Goal: Task Accomplishment & Management: Complete application form

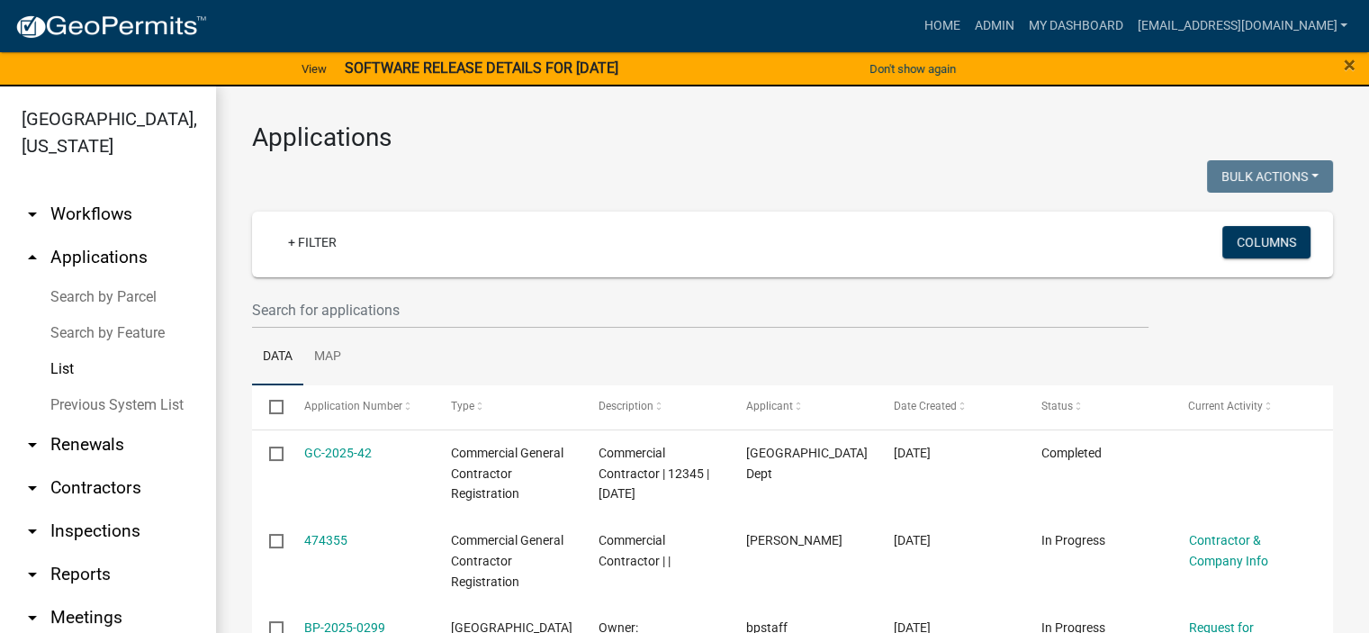
click at [59, 360] on link "List" at bounding box center [108, 369] width 216 height 36
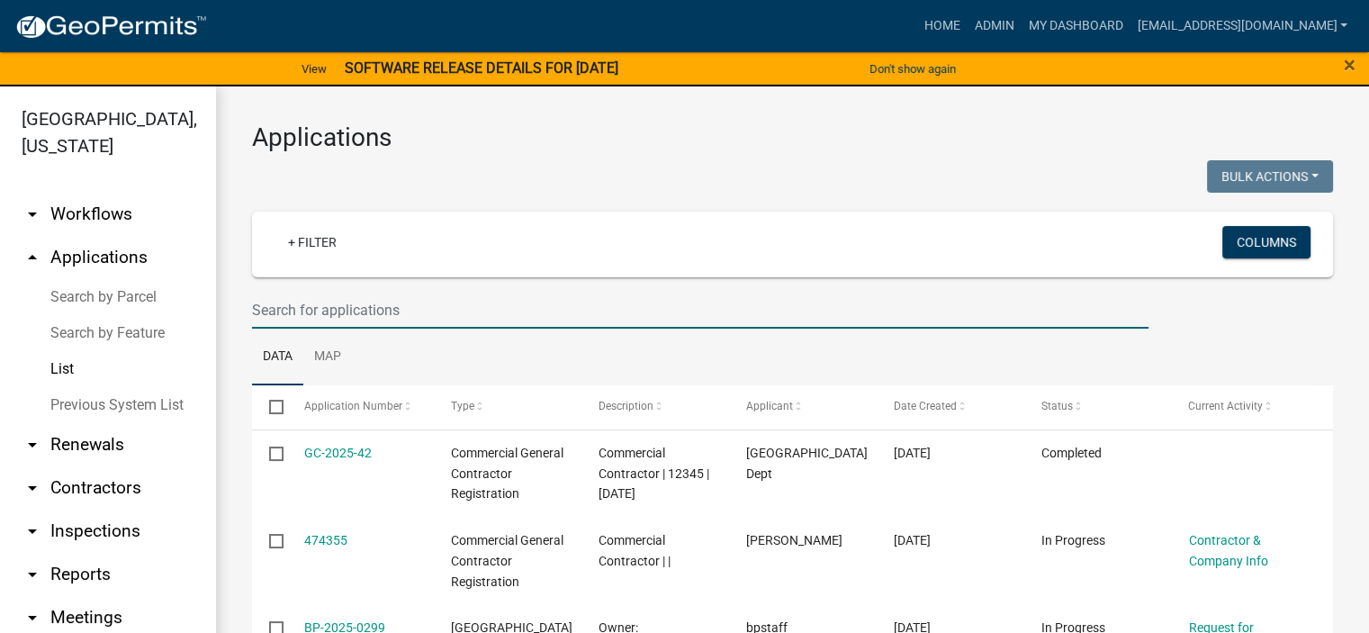
click at [421, 301] on input "text" at bounding box center [700, 310] width 897 height 37
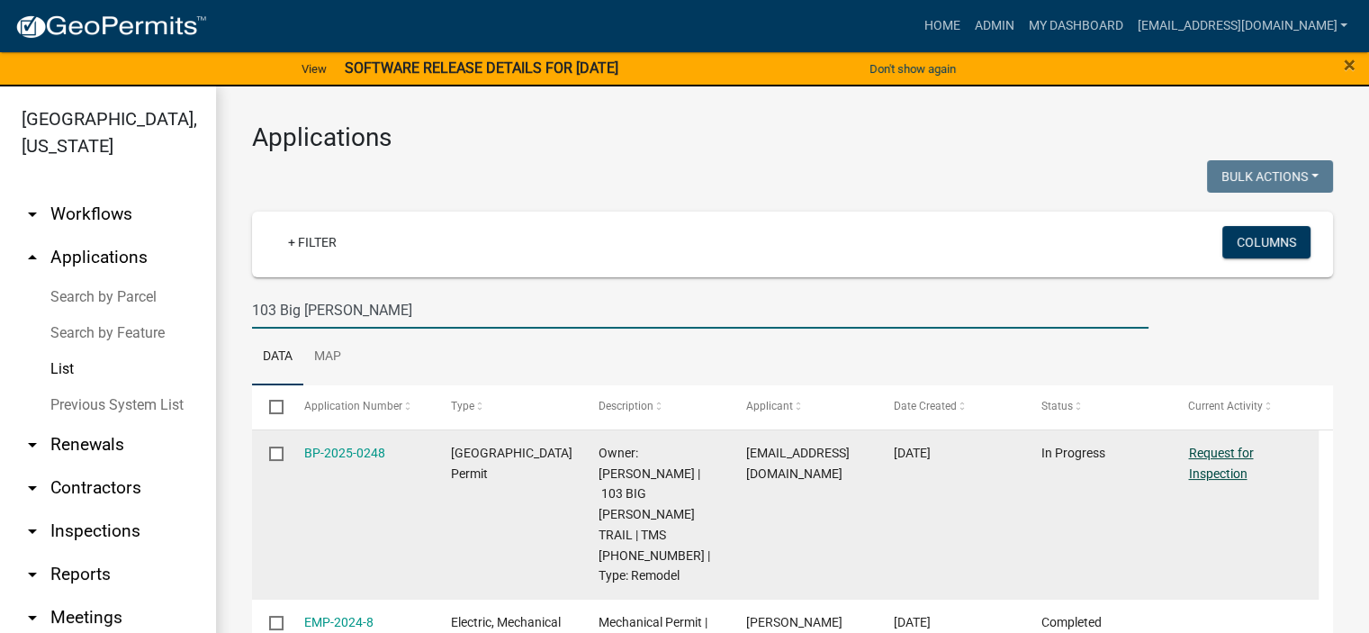
type input "103 Big [PERSON_NAME]"
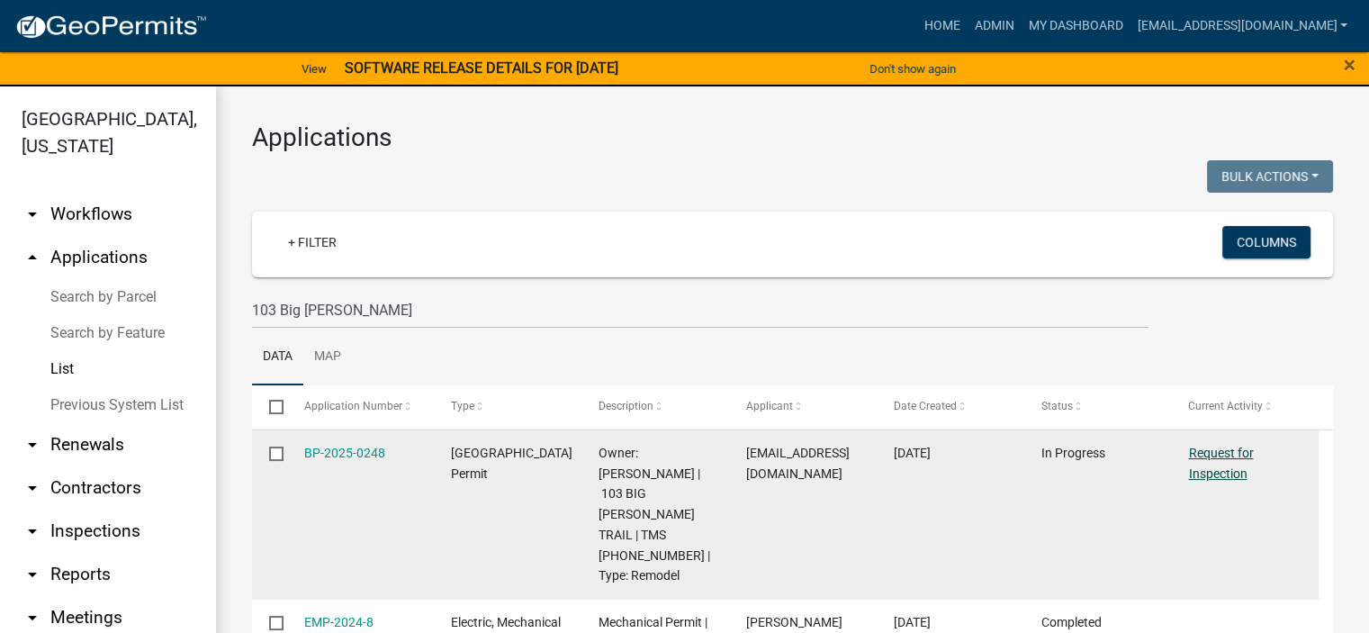
click at [1219, 453] on link "Request for Inspection" at bounding box center [1221, 463] width 65 height 35
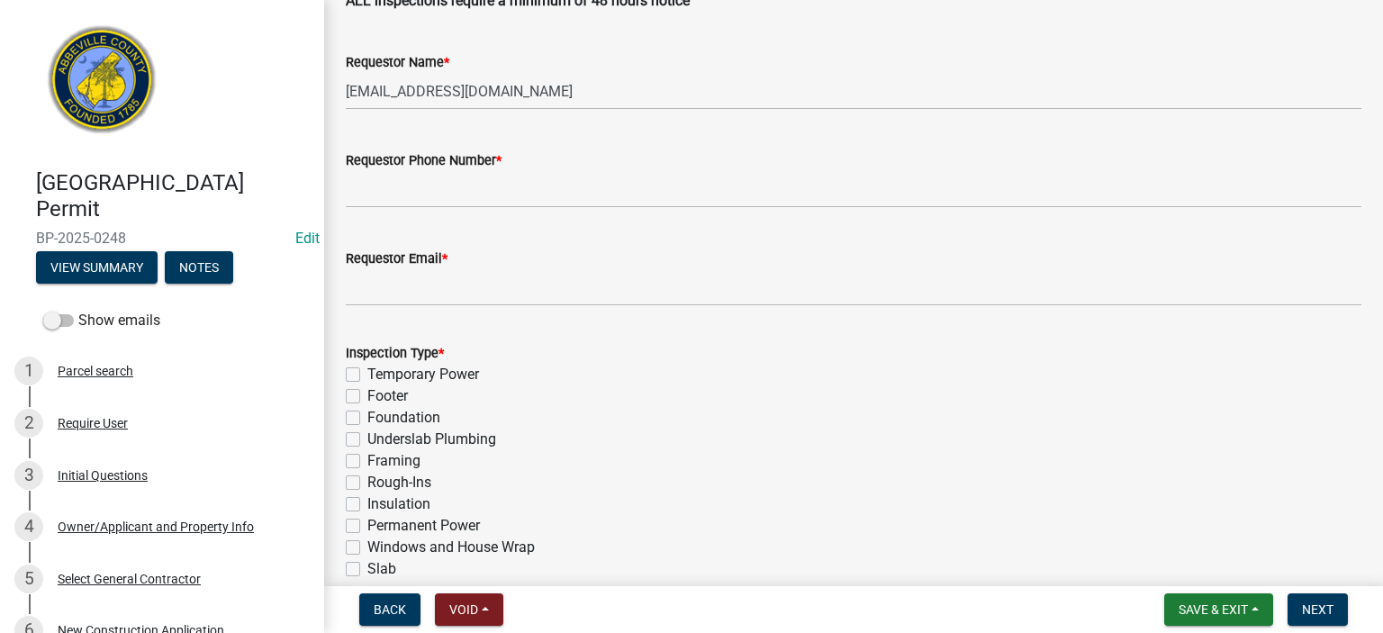
scroll to position [612, 0]
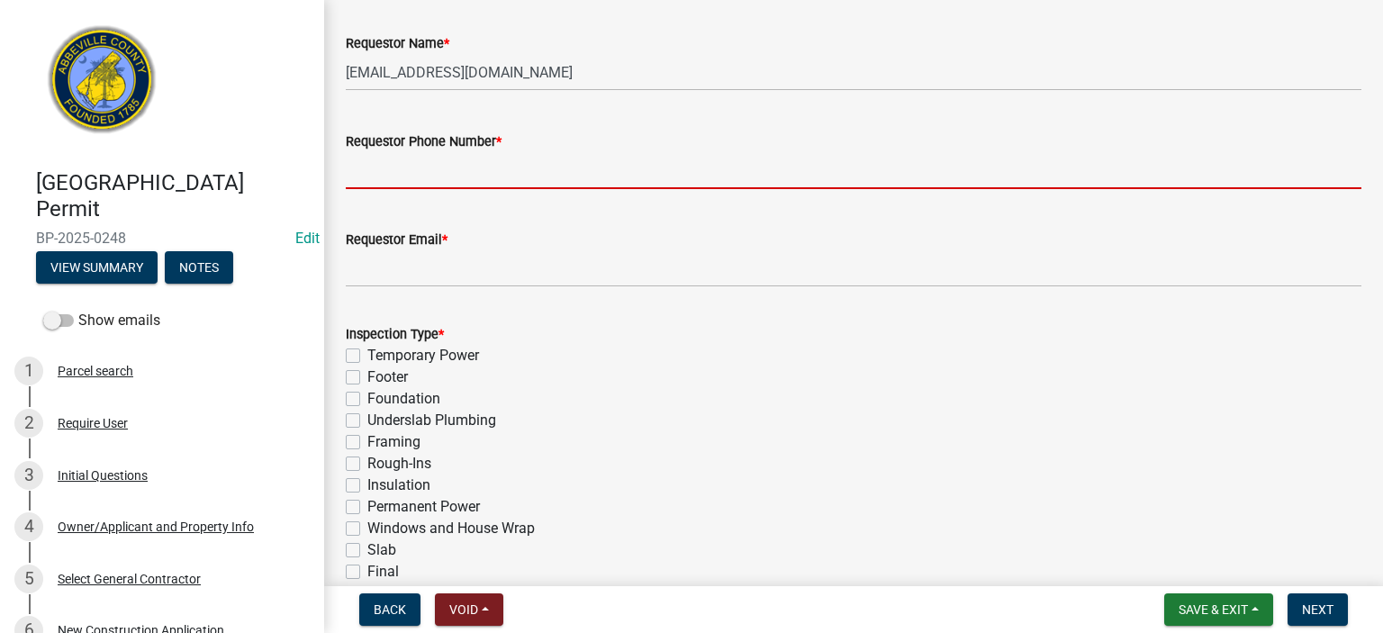
click at [570, 162] on input "Requestor Phone Number *" at bounding box center [854, 170] width 1016 height 37
type input "8643662400"
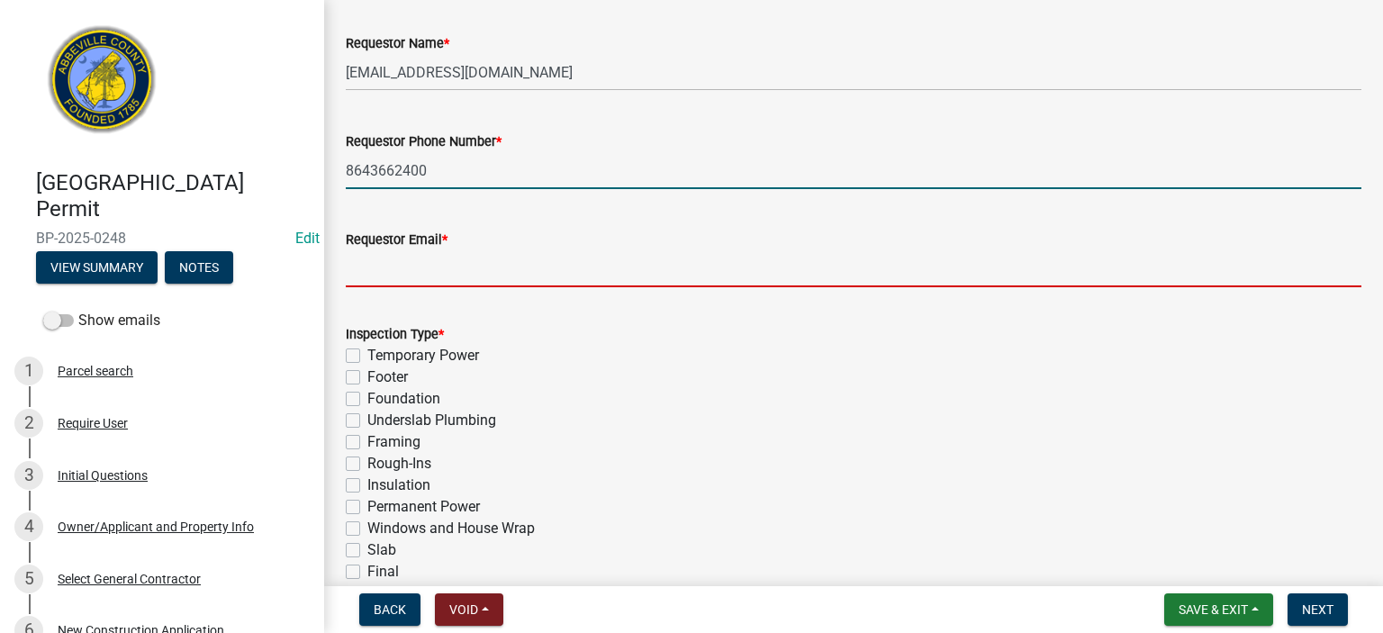
type input "[EMAIL_ADDRESS][DOMAIN_NAME]"
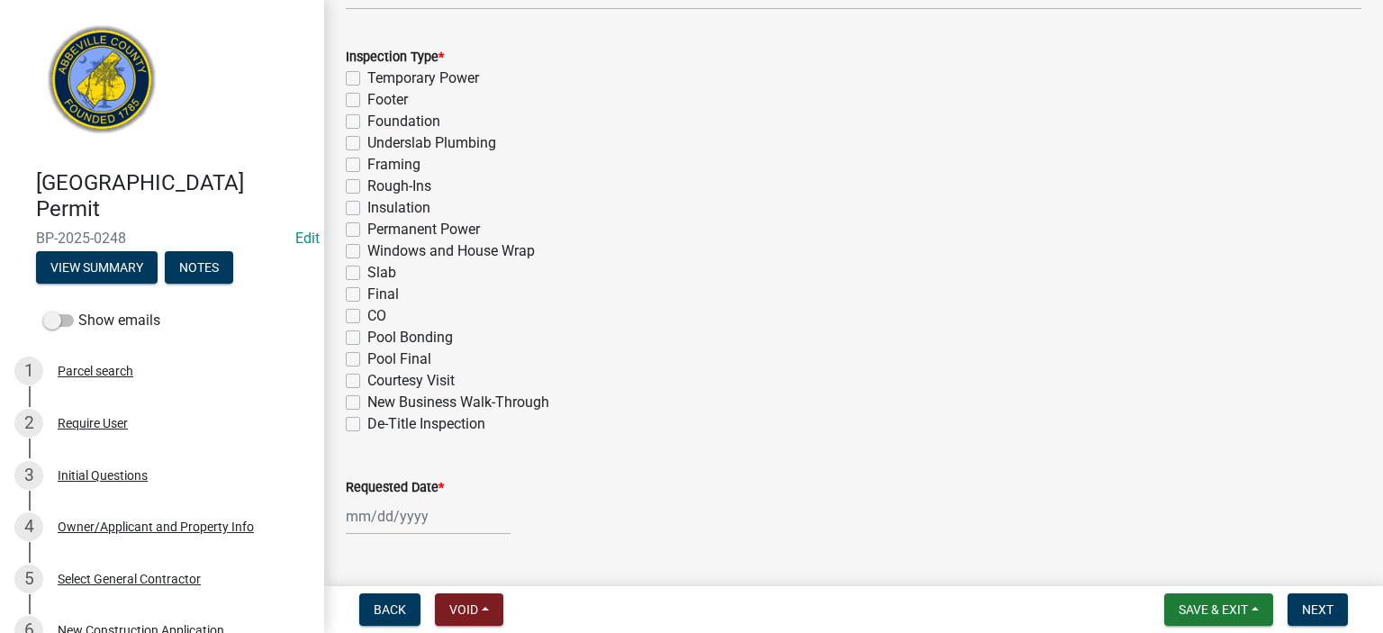
scroll to position [900, 0]
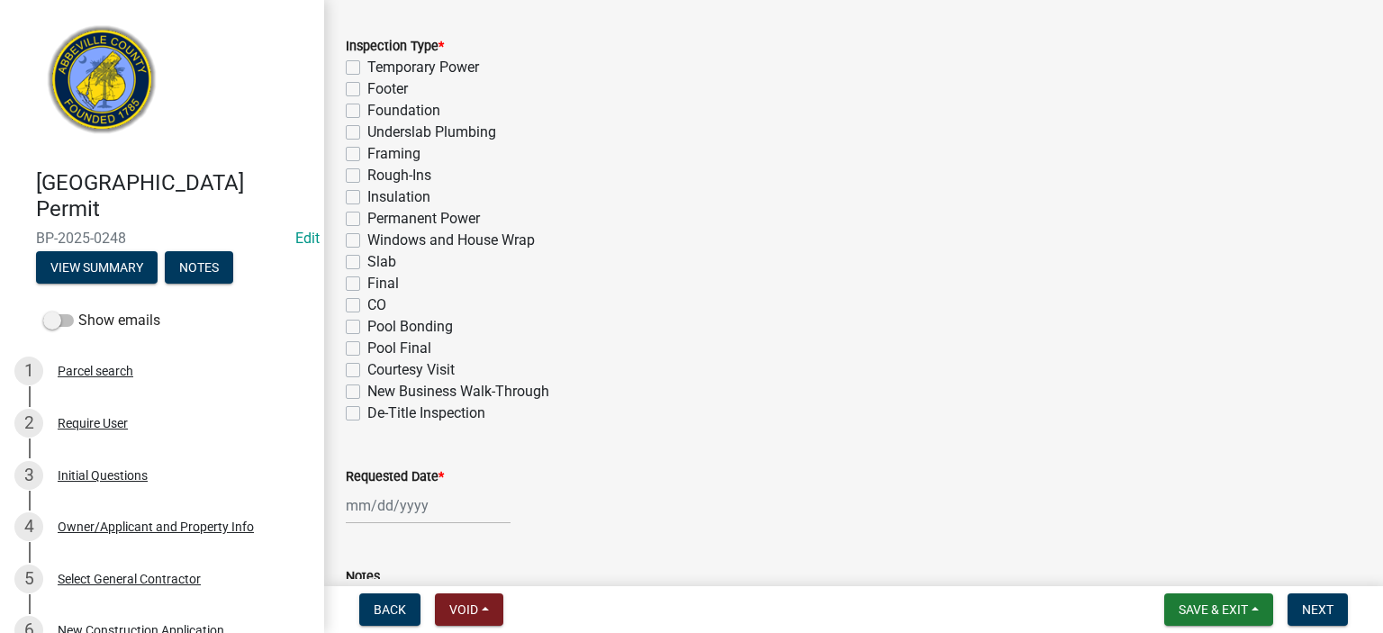
click at [352, 273] on div "Final" at bounding box center [854, 284] width 1016 height 22
click at [360, 285] on div "Final" at bounding box center [854, 284] width 1016 height 22
click at [367, 284] on label "Final" at bounding box center [383, 284] width 32 height 22
click at [367, 284] on input "Final" at bounding box center [373, 279] width 12 height 12
checkbox input "true"
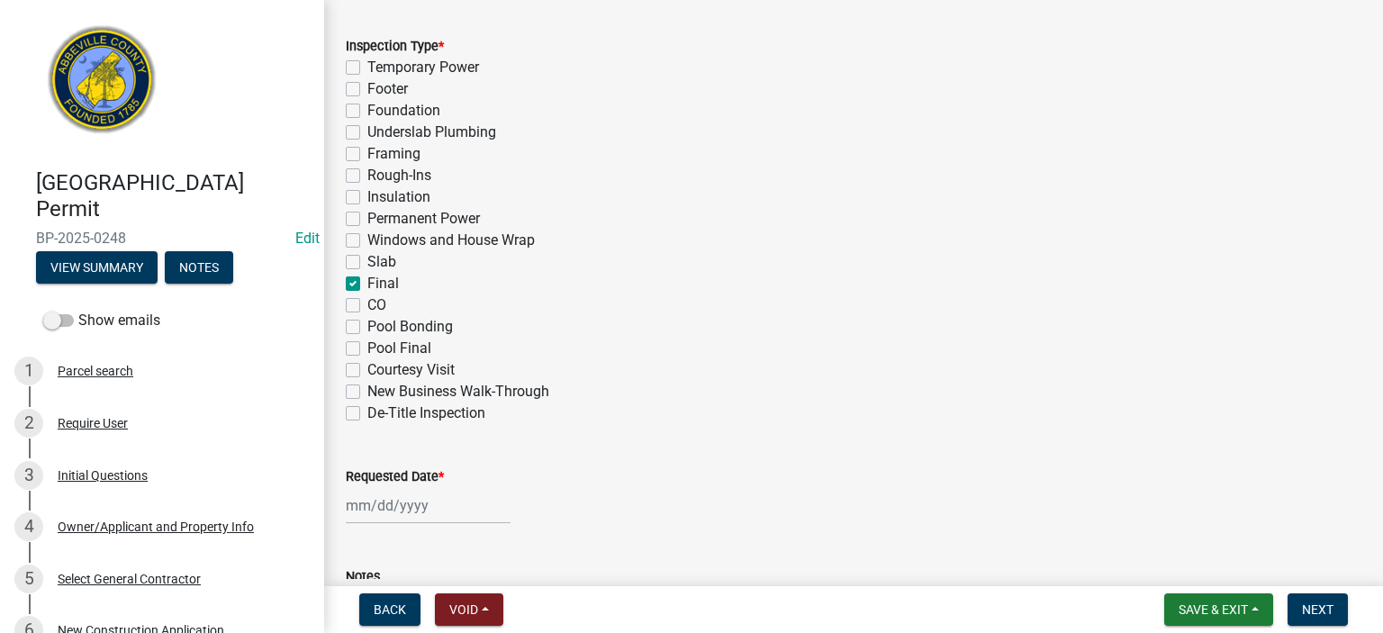
checkbox input "false"
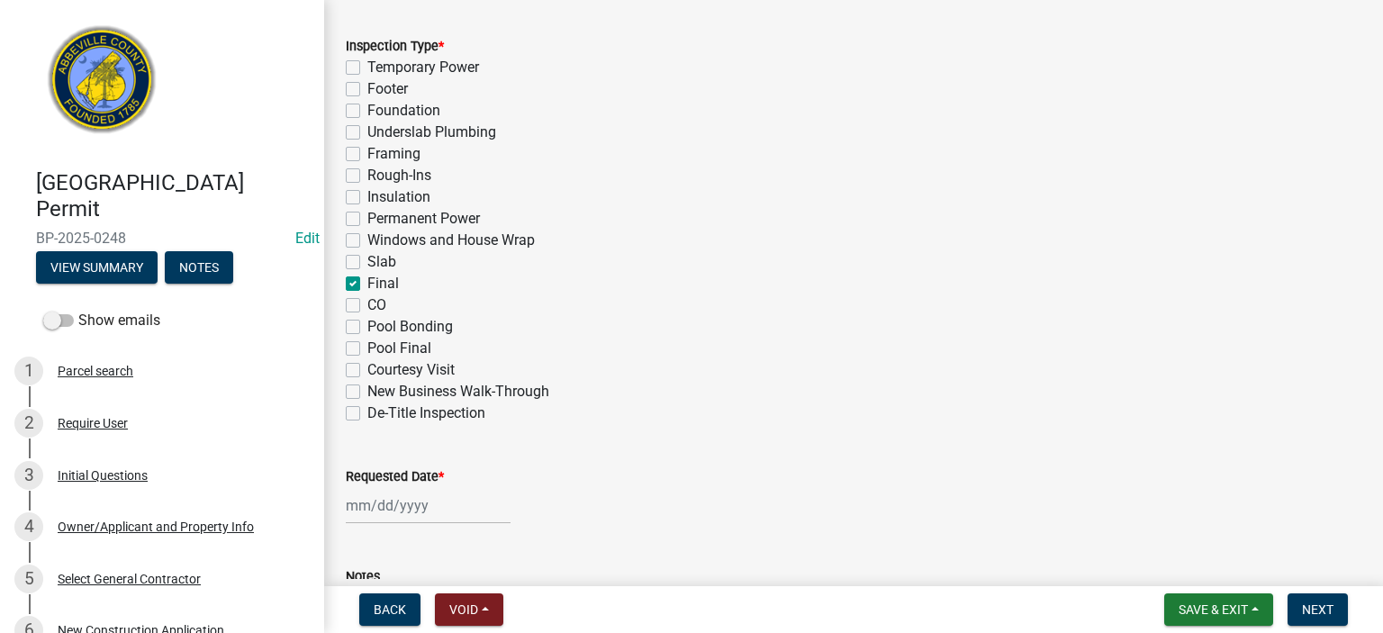
checkbox input "false"
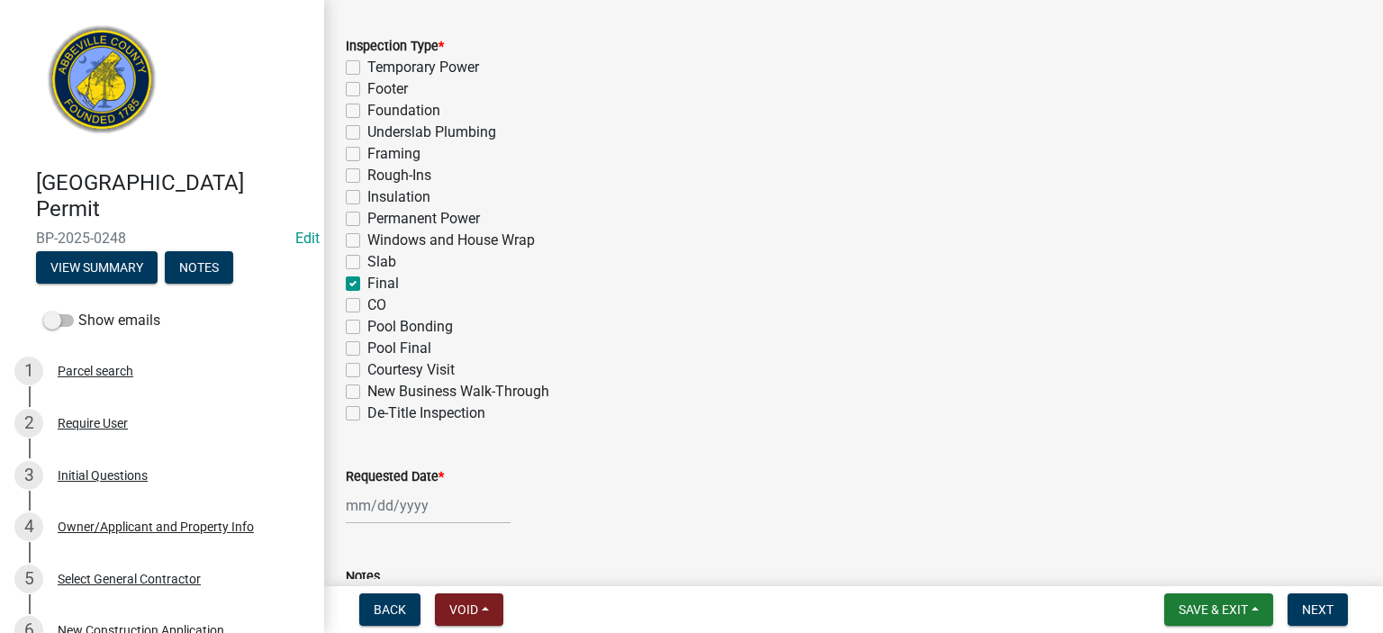
checkbox input "true"
checkbox input "false"
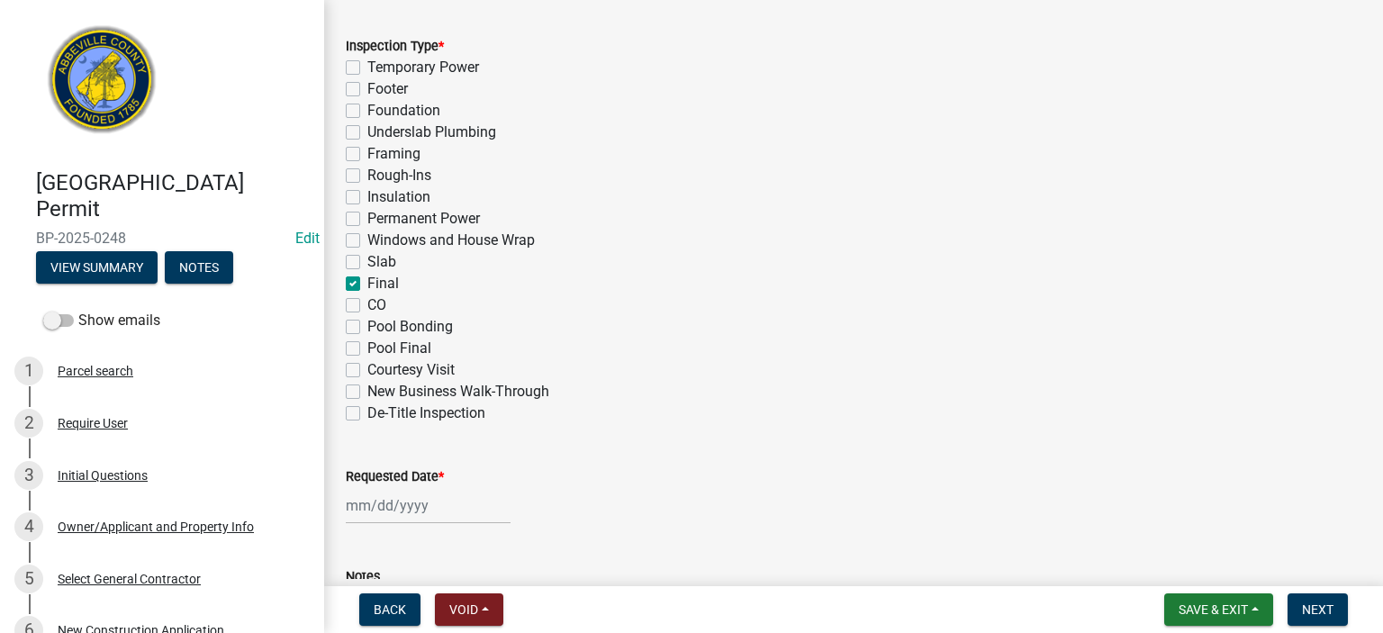
checkbox input "false"
click at [443, 514] on input "Requested Date *" at bounding box center [428, 505] width 165 height 37
select select "9"
select select "2025"
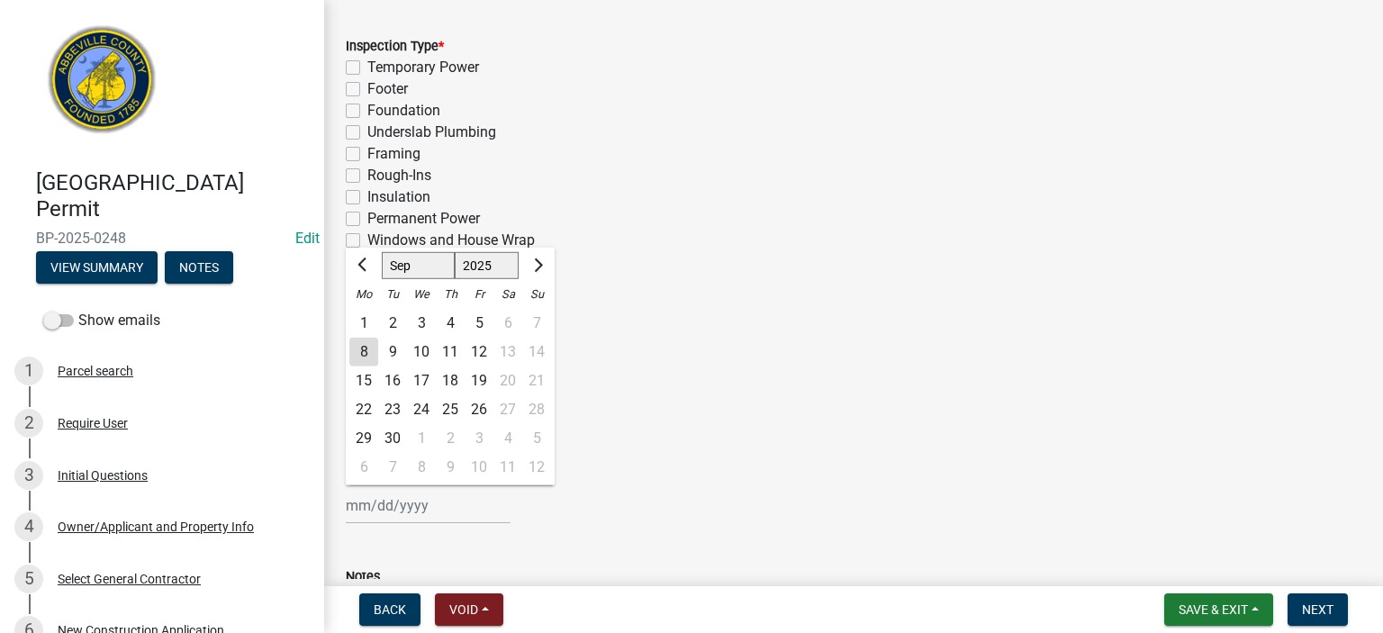
click at [365, 343] on div "8" at bounding box center [363, 352] width 29 height 29
type input "[DATE]"
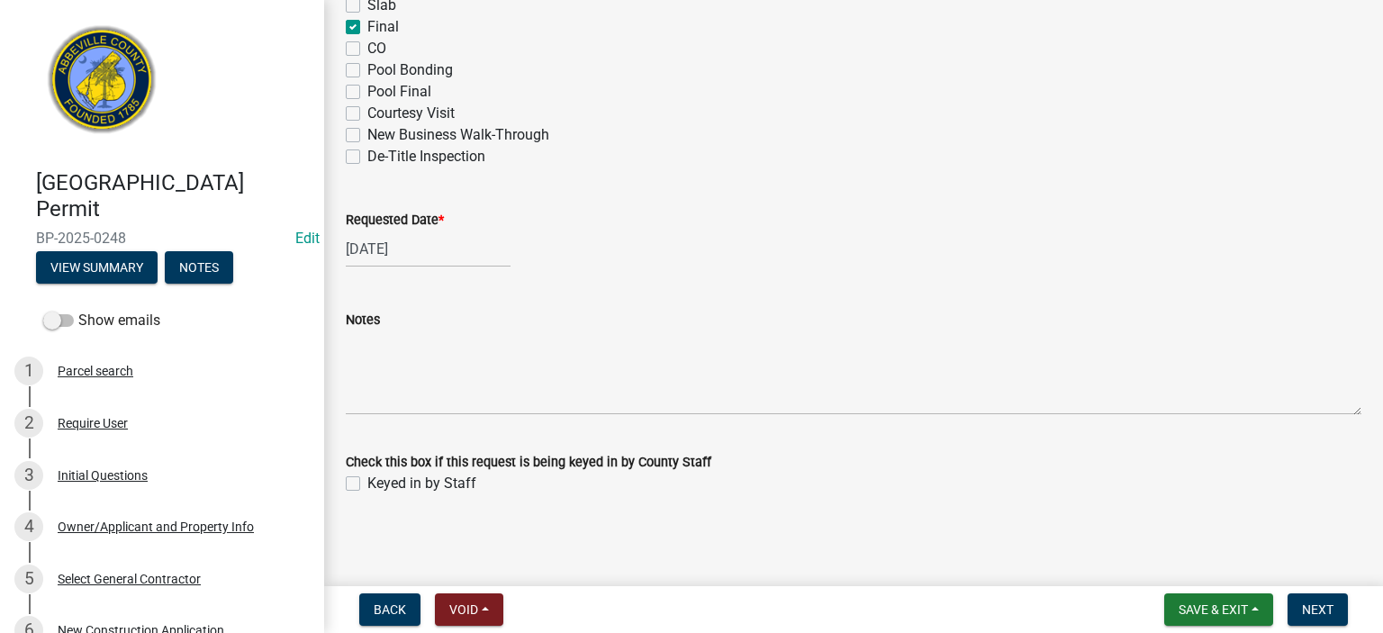
scroll to position [1159, 0]
click at [367, 479] on label "Keyed in by Staff" at bounding box center [421, 482] width 109 height 22
click at [367, 479] on input "Keyed in by Staff" at bounding box center [373, 477] width 12 height 12
checkbox input "true"
click at [1313, 610] on span "Next" at bounding box center [1318, 609] width 32 height 14
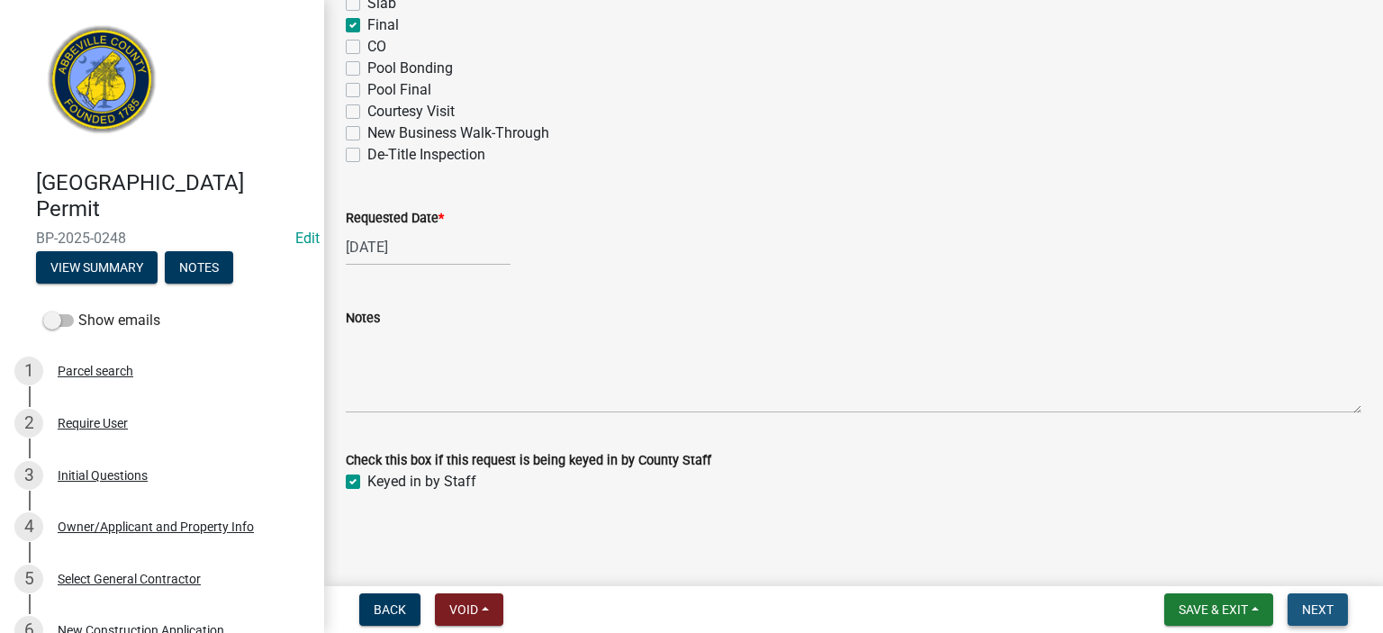
scroll to position [0, 0]
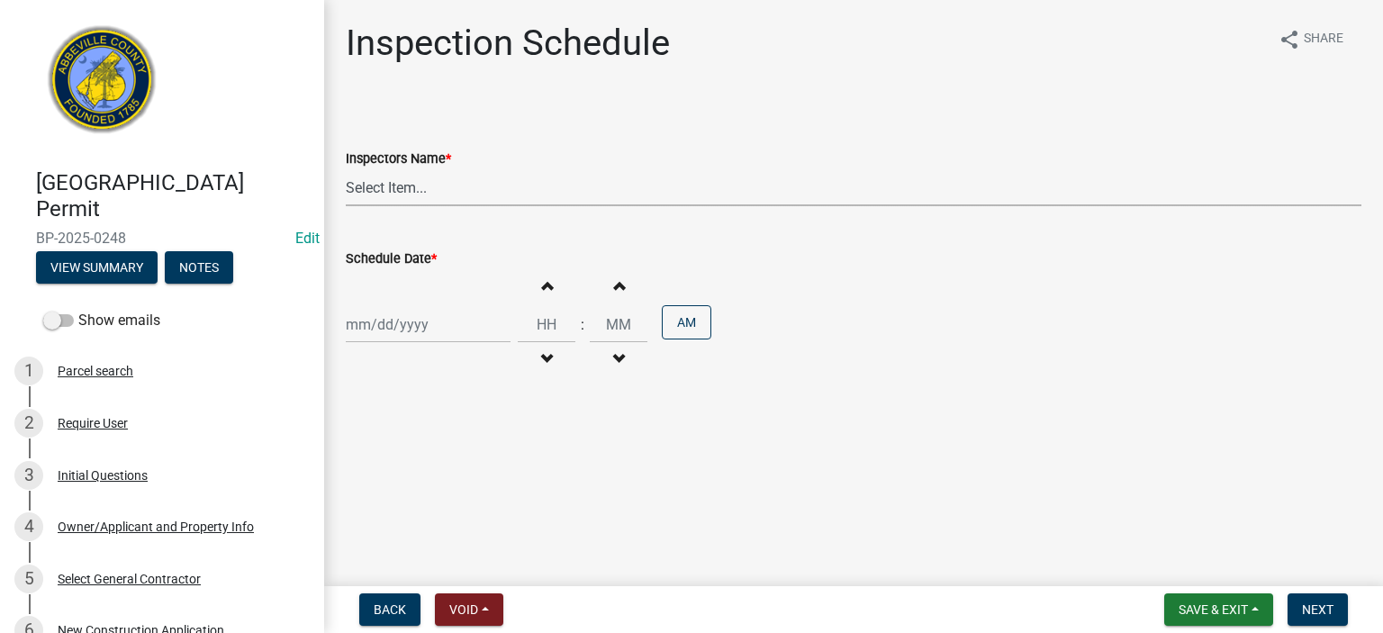
click at [511, 195] on select "Select Item... [EMAIL_ADDRESS][DOMAIN_NAME] ([PERSON_NAME]) [EMAIL_ADDRESS][DOM…" at bounding box center [854, 187] width 1016 height 37
select select "56be3ac8-4e2d-49a7-9260-658958e29c03"
click at [346, 169] on select "Select Item... [EMAIL_ADDRESS][DOMAIN_NAME] ([PERSON_NAME]) [EMAIL_ADDRESS][DOM…" at bounding box center [854, 187] width 1016 height 37
select select "9"
select select "2025"
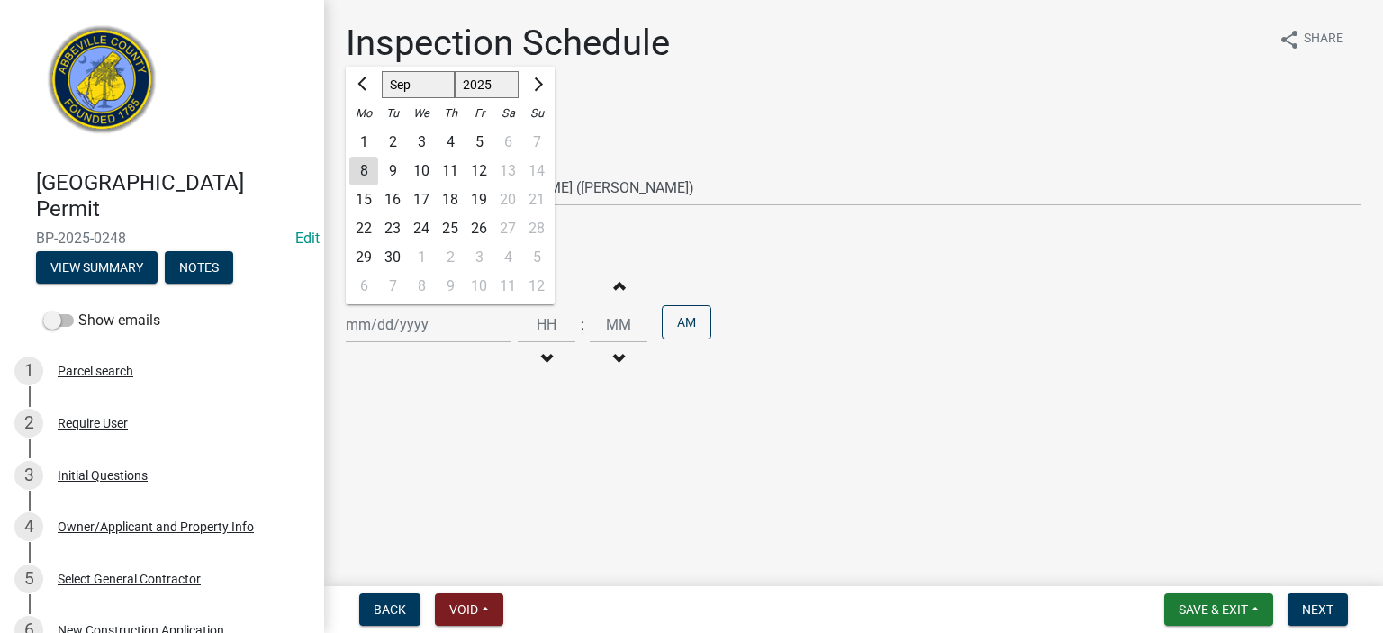
click at [448, 329] on input "Schedule Date *" at bounding box center [428, 324] width 165 height 37
click at [366, 169] on div "8" at bounding box center [363, 171] width 29 height 29
type input "[DATE]"
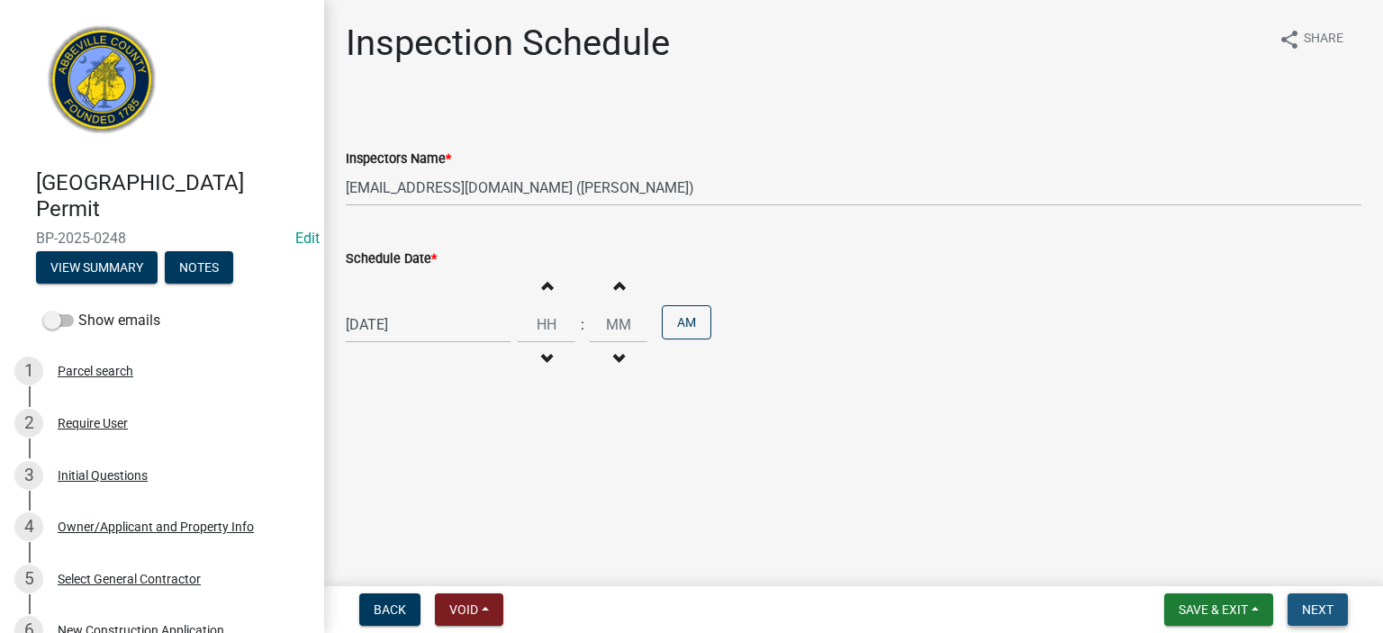
click at [1317, 602] on span "Next" at bounding box center [1318, 609] width 32 height 14
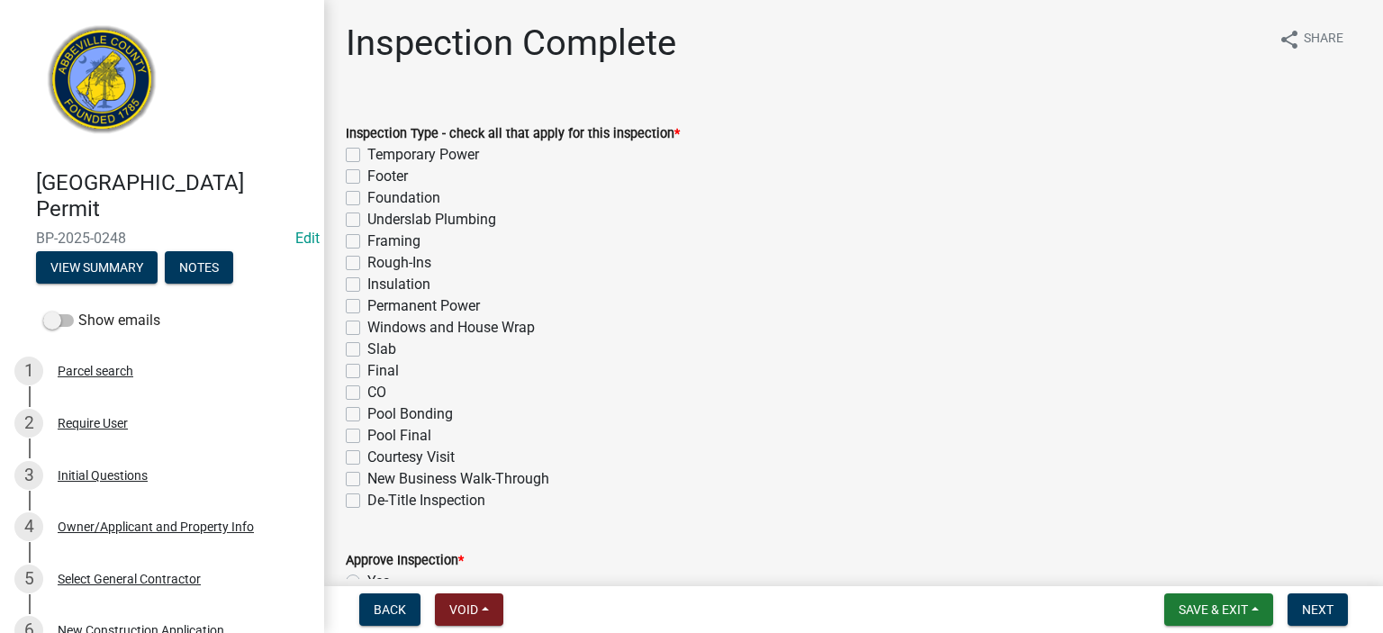
click at [367, 370] on label "Final" at bounding box center [383, 371] width 32 height 22
click at [367, 370] on input "Final" at bounding box center [373, 366] width 12 height 12
checkbox input "true"
checkbox input "false"
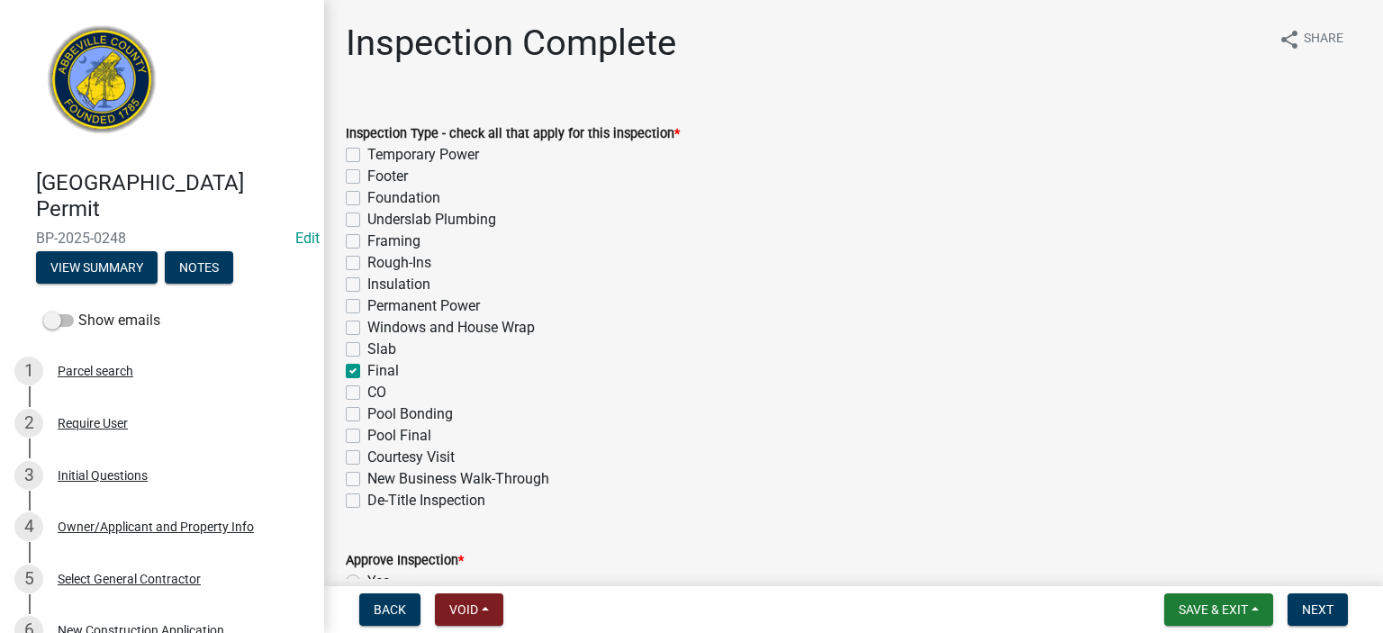
checkbox input "false"
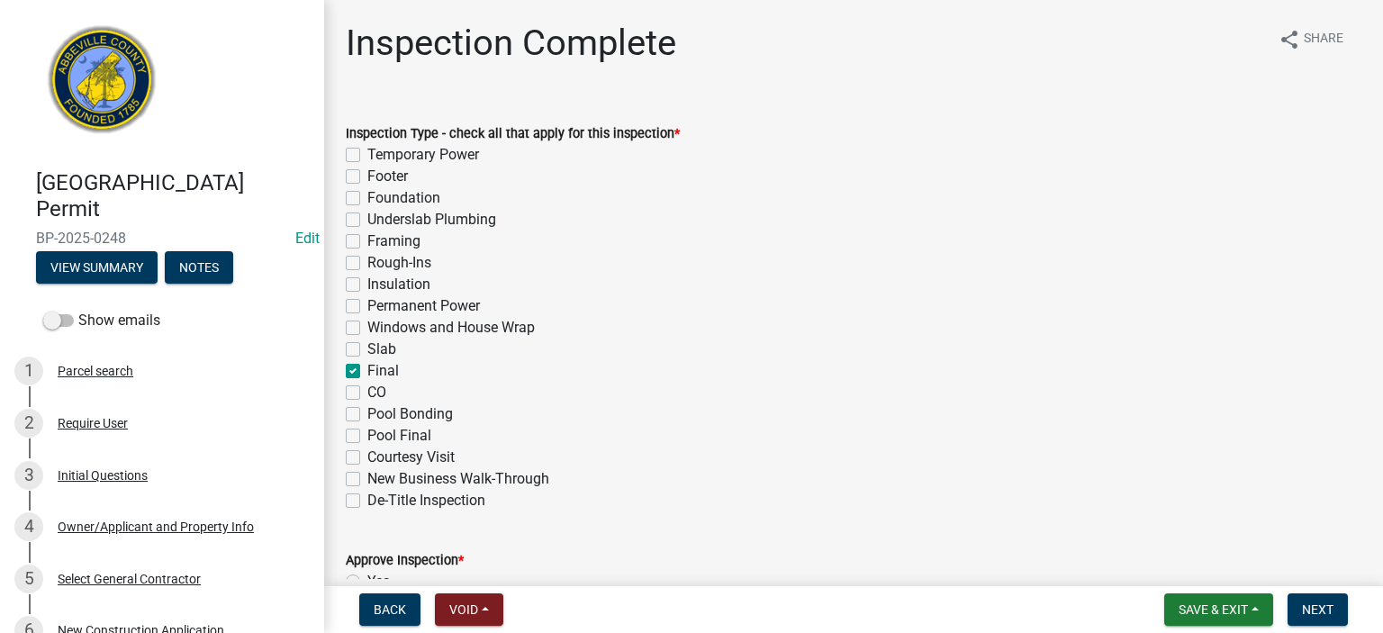
checkbox input "false"
checkbox input "true"
checkbox input "false"
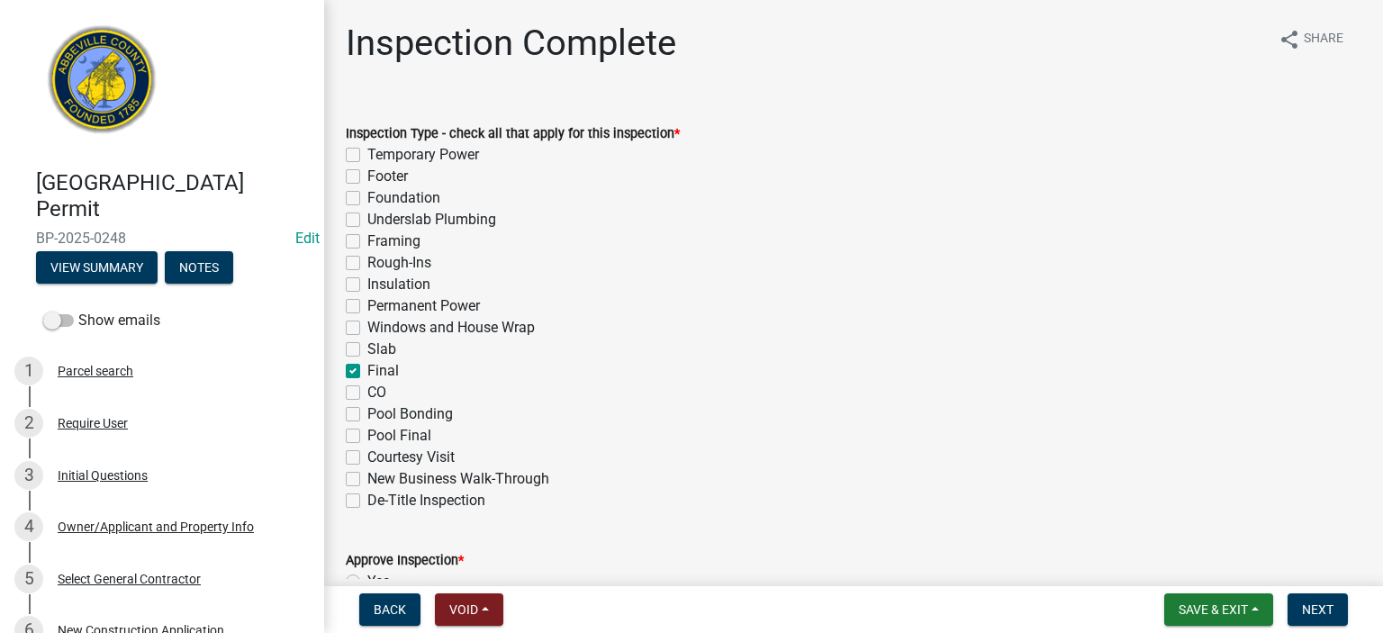
checkbox input "false"
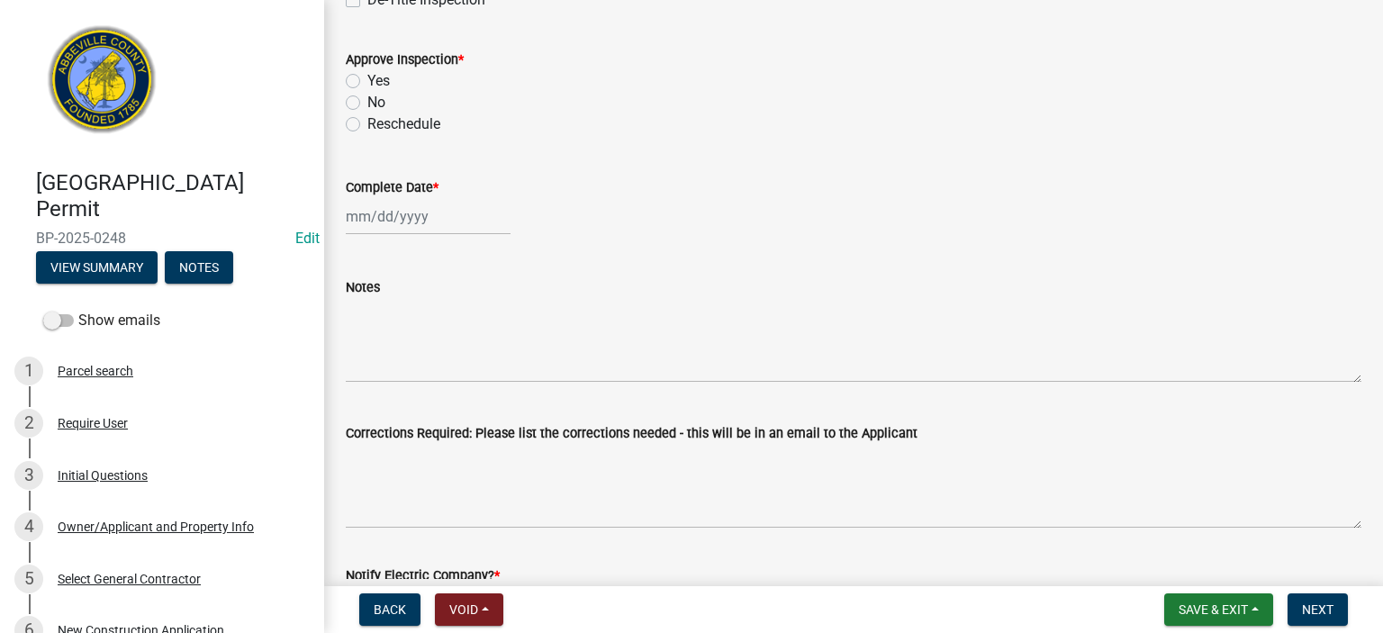
scroll to position [504, 0]
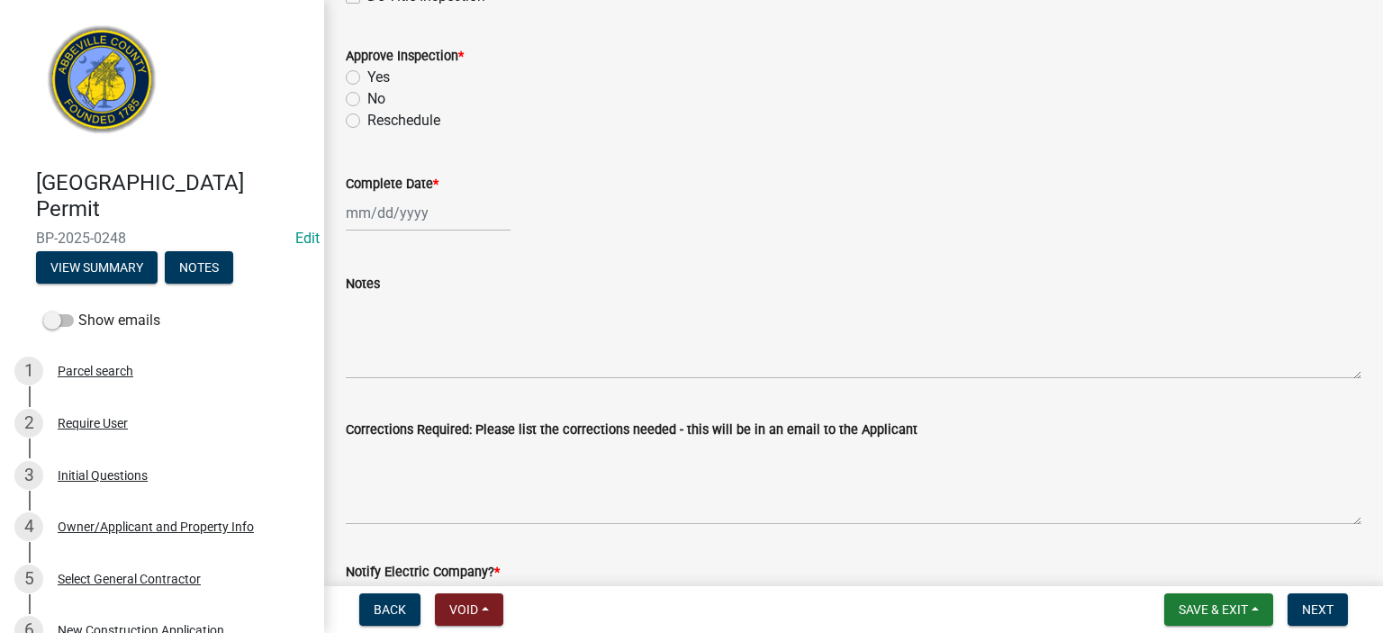
click at [367, 75] on label "Yes" at bounding box center [378, 78] width 23 height 22
click at [367, 75] on input "Yes" at bounding box center [373, 73] width 12 height 12
radio input "true"
select select "9"
select select "2025"
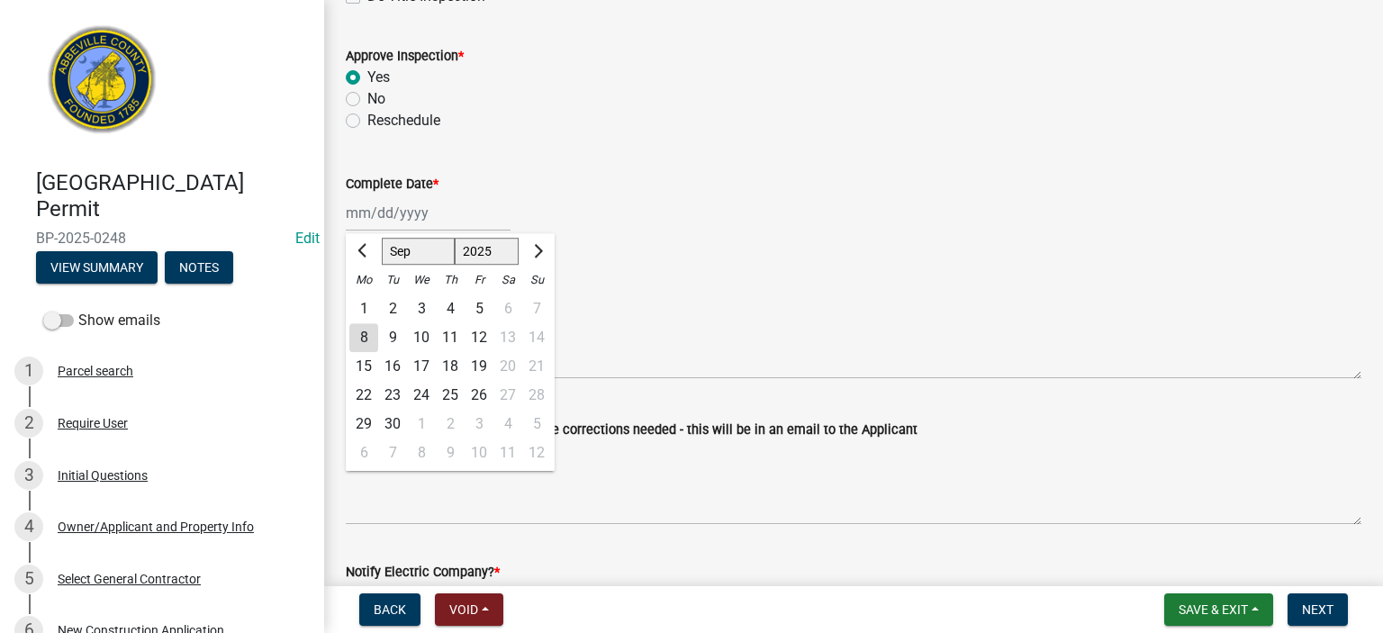
click at [463, 222] on div "[PERSON_NAME] Feb Mar Apr [PERSON_NAME][DATE] Oct Nov [DATE] 1526 1527 1528 152…" at bounding box center [428, 212] width 165 height 37
click at [359, 336] on div "8" at bounding box center [363, 337] width 29 height 29
type input "[DATE]"
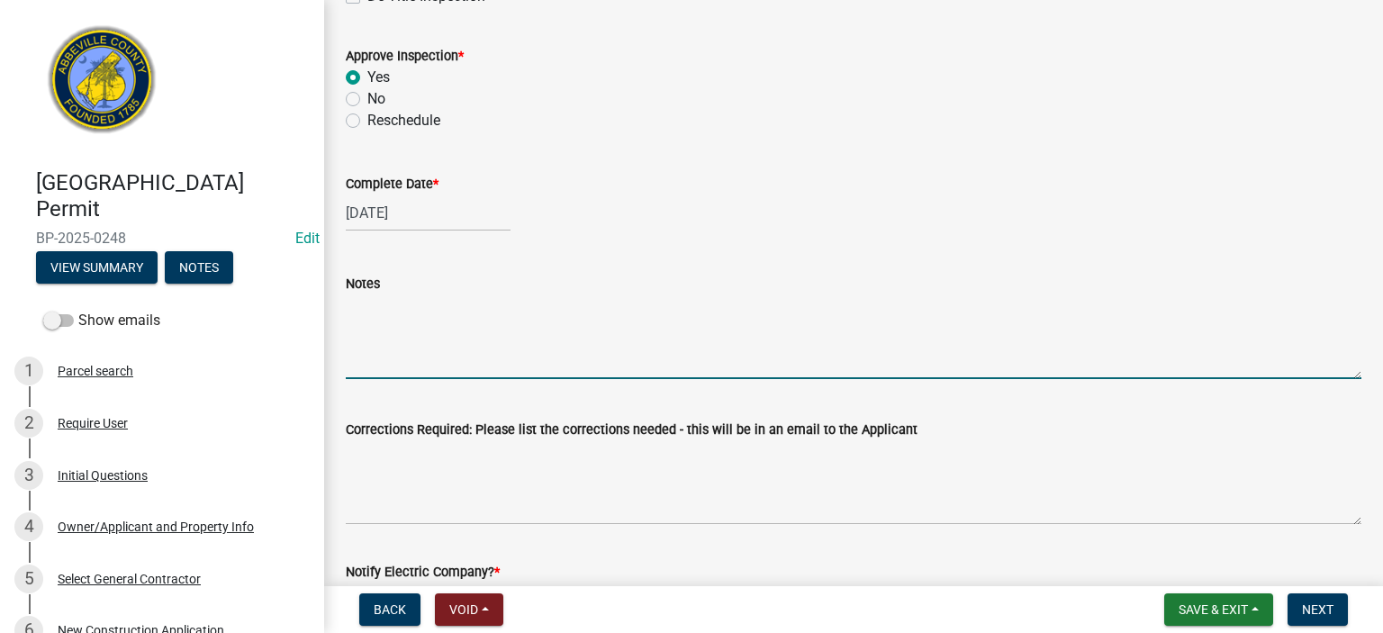
drag, startPoint x: 418, startPoint y: 326, endPoint x: 419, endPoint y: 312, distance: 13.5
click at [418, 324] on textarea "Notes" at bounding box center [854, 336] width 1016 height 85
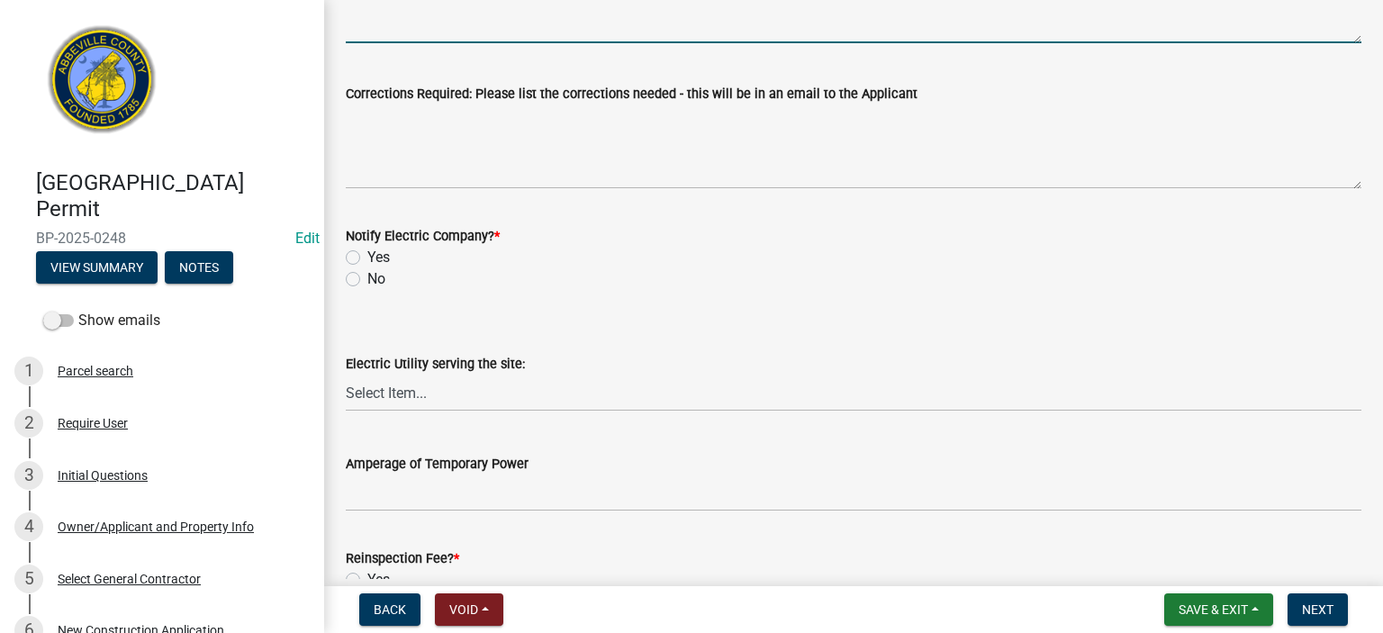
scroll to position [864, 0]
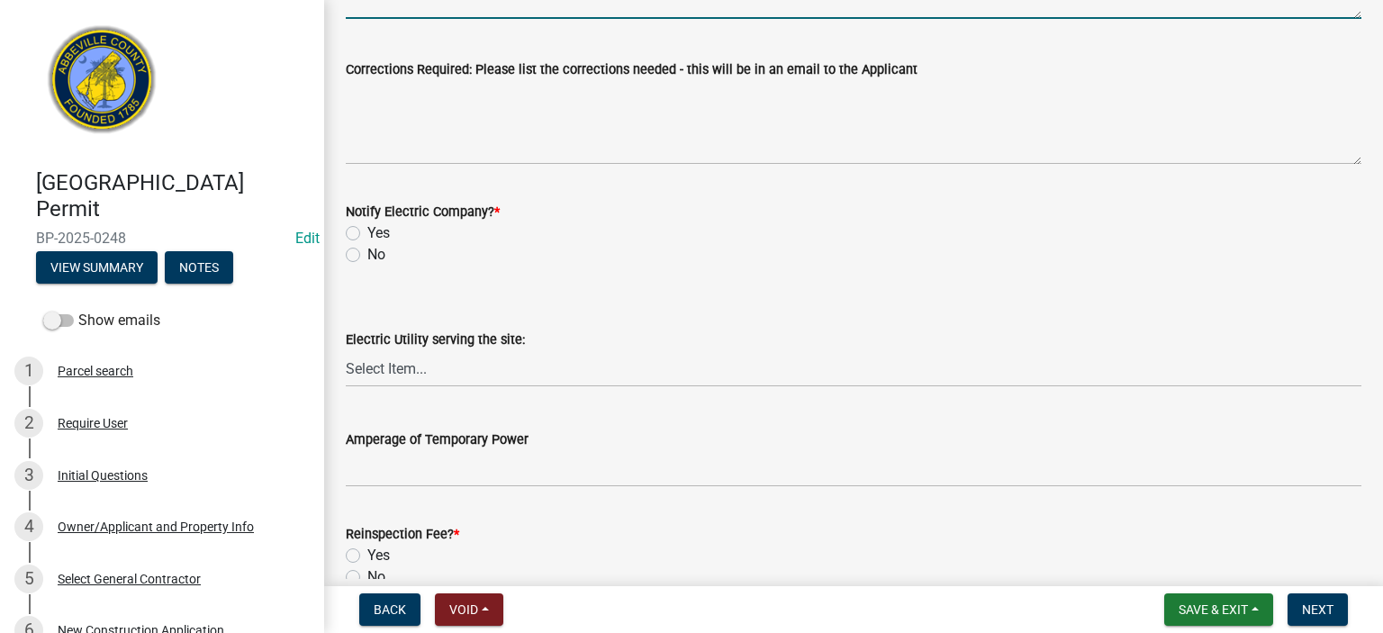
type textarea "new front door unit installed, completed, all working inc. hardware correctly A…"
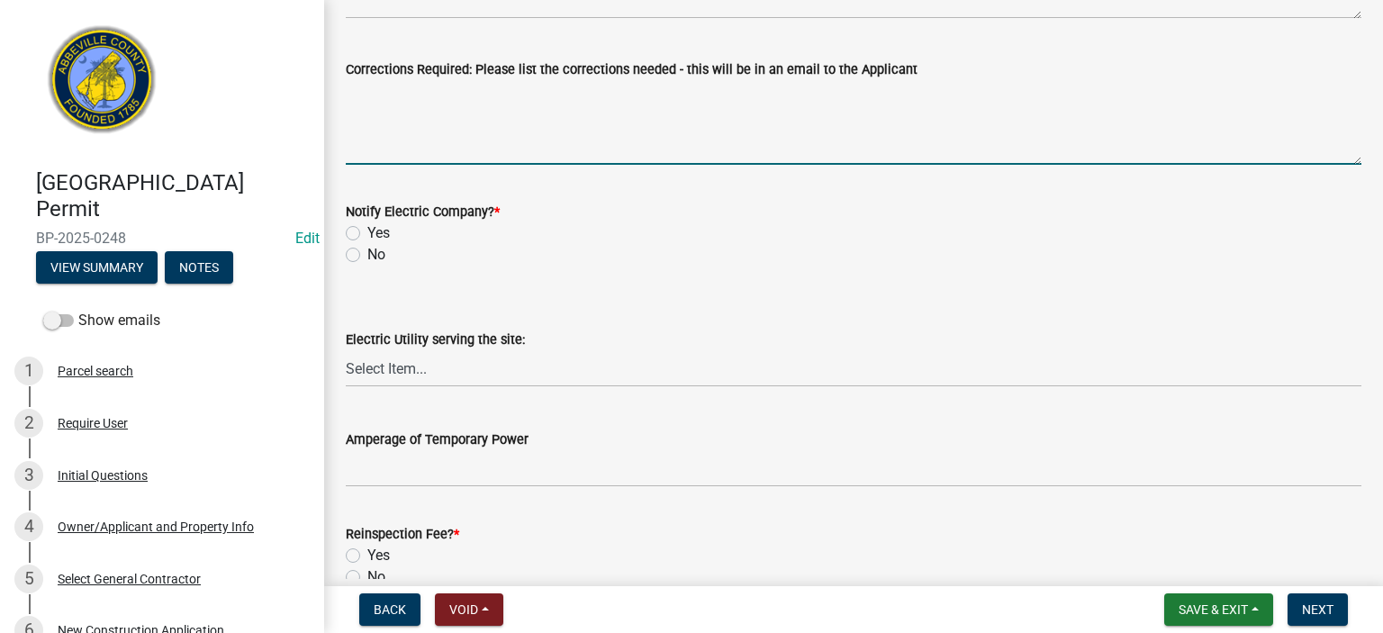
click at [504, 108] on textarea "Corrections Required: Please list the corrections needed - this will be in an e…" at bounding box center [854, 122] width 1016 height 85
type textarea "none"
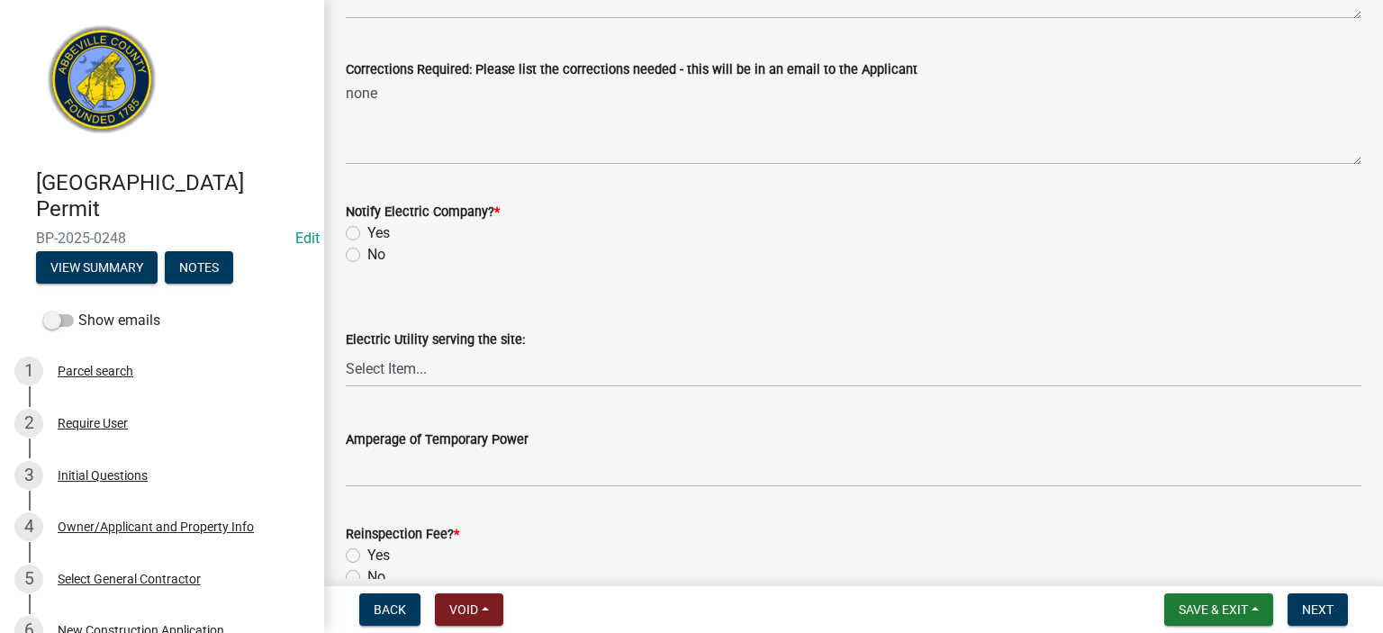
click at [367, 253] on label "No" at bounding box center [376, 255] width 18 height 22
click at [367, 253] on input "No" at bounding box center [373, 250] width 12 height 12
radio input "true"
click at [367, 572] on label "No" at bounding box center [376, 577] width 18 height 22
click at [367, 572] on input "No" at bounding box center [373, 572] width 12 height 12
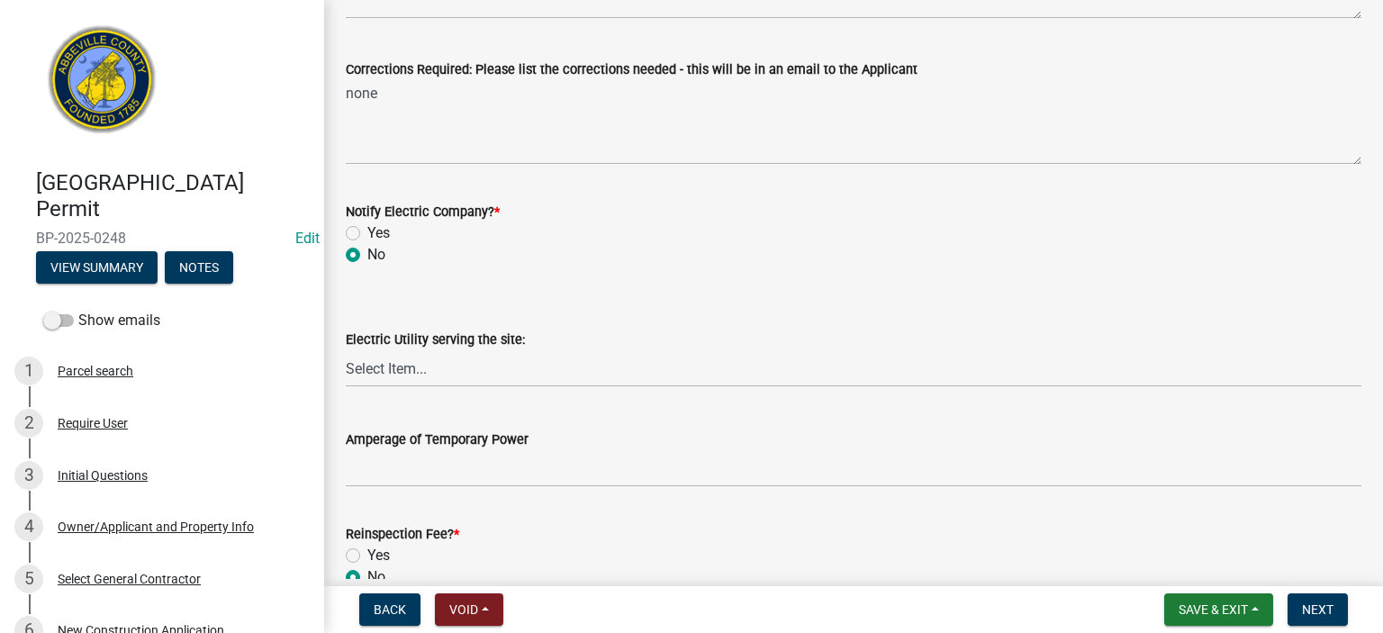
radio input "true"
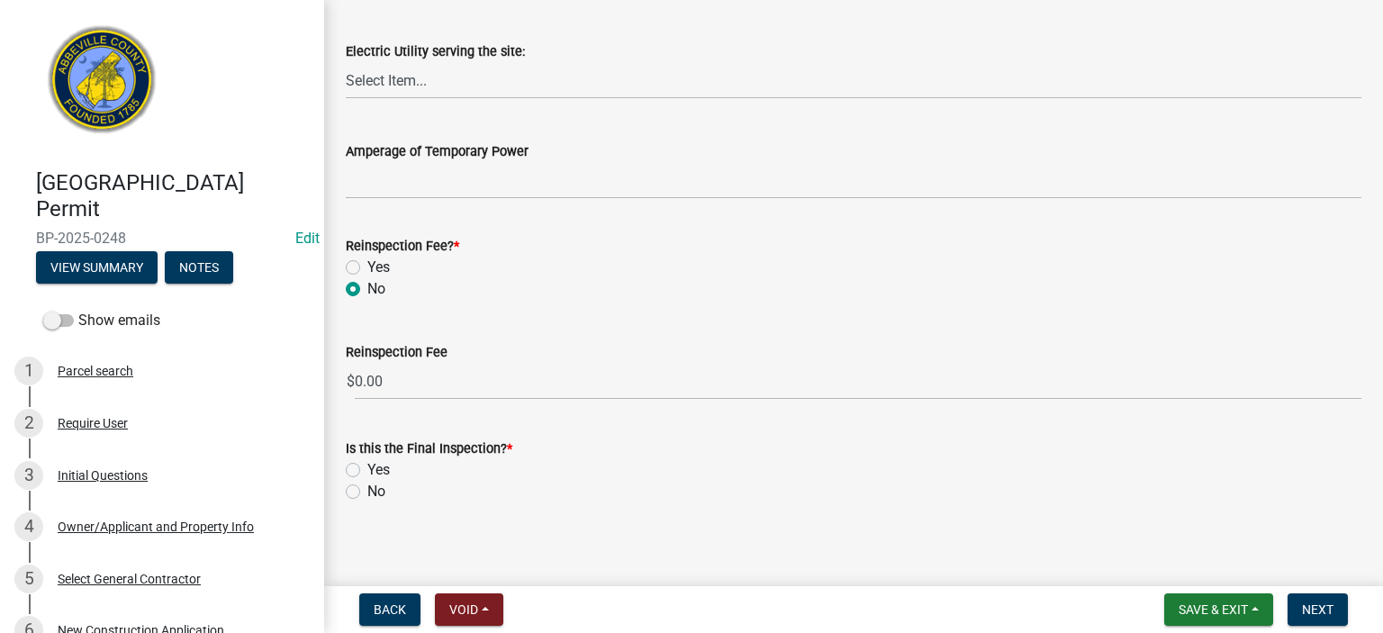
scroll to position [1162, 0]
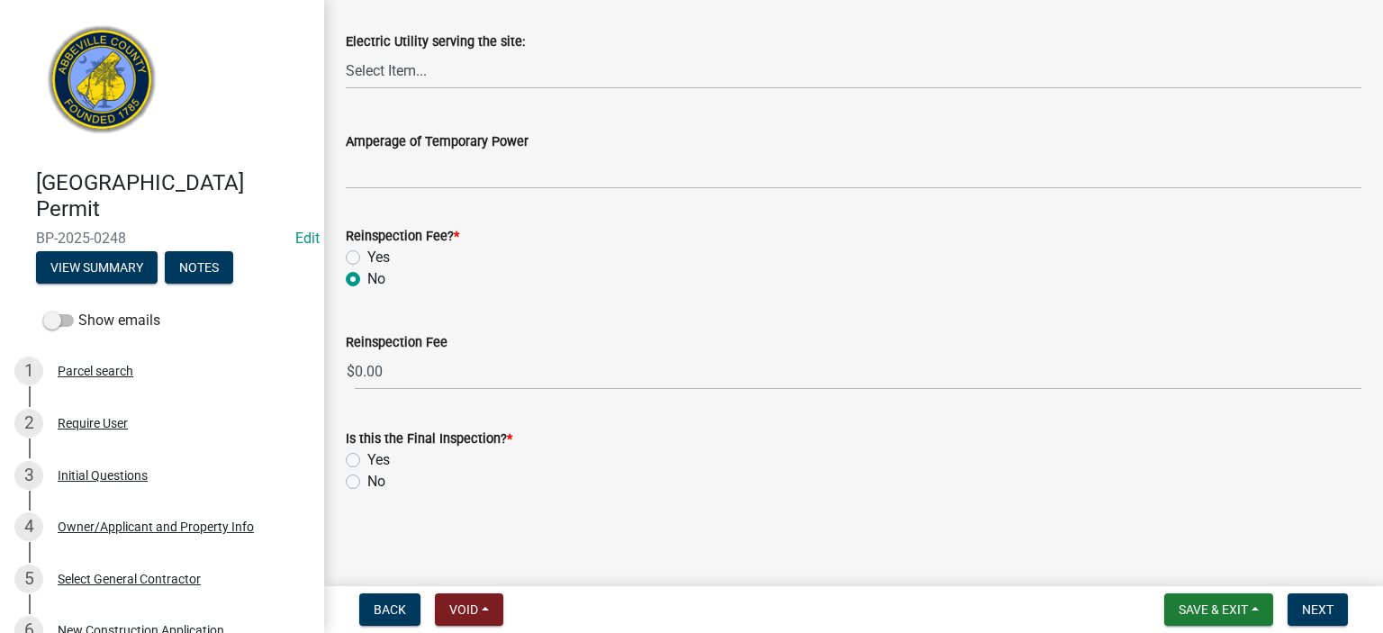
click at [367, 456] on label "Yes" at bounding box center [378, 460] width 23 height 22
click at [367, 456] on input "Yes" at bounding box center [373, 455] width 12 height 12
radio input "true"
click at [1318, 606] on span "Next" at bounding box center [1318, 609] width 32 height 14
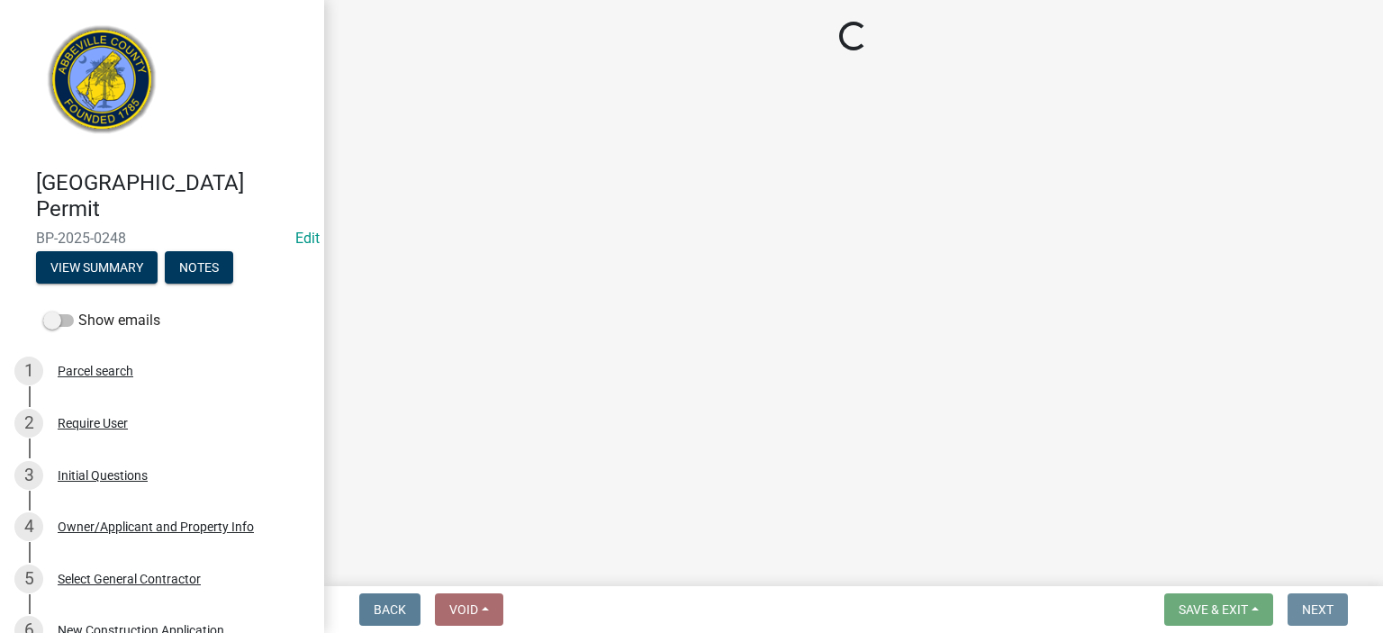
scroll to position [0, 0]
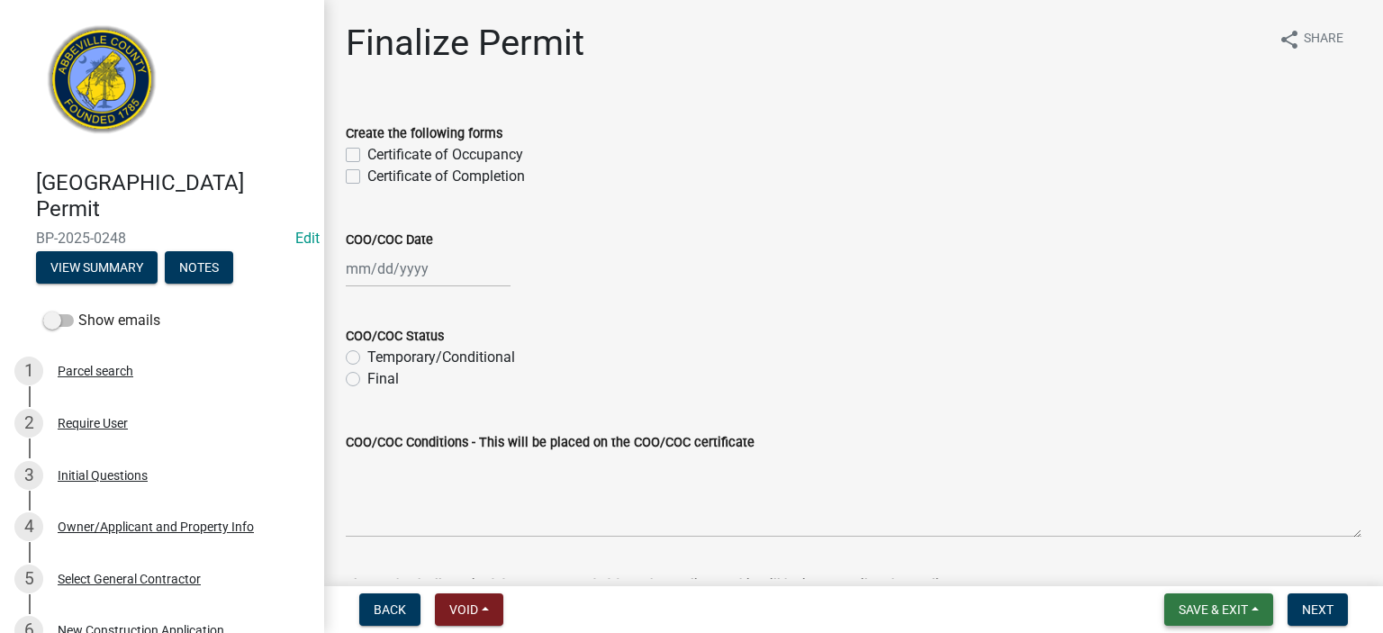
click at [1216, 609] on span "Save & Exit" at bounding box center [1213, 609] width 69 height 14
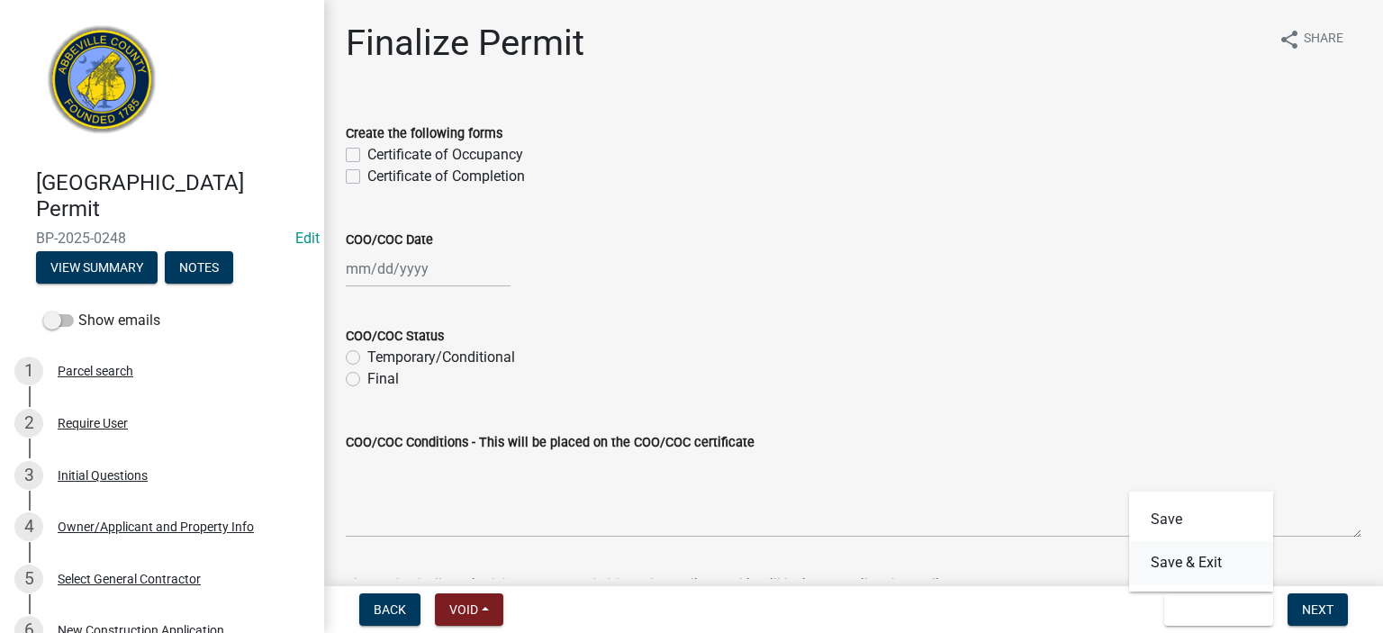
click at [1198, 563] on button "Save & Exit" at bounding box center [1201, 562] width 144 height 43
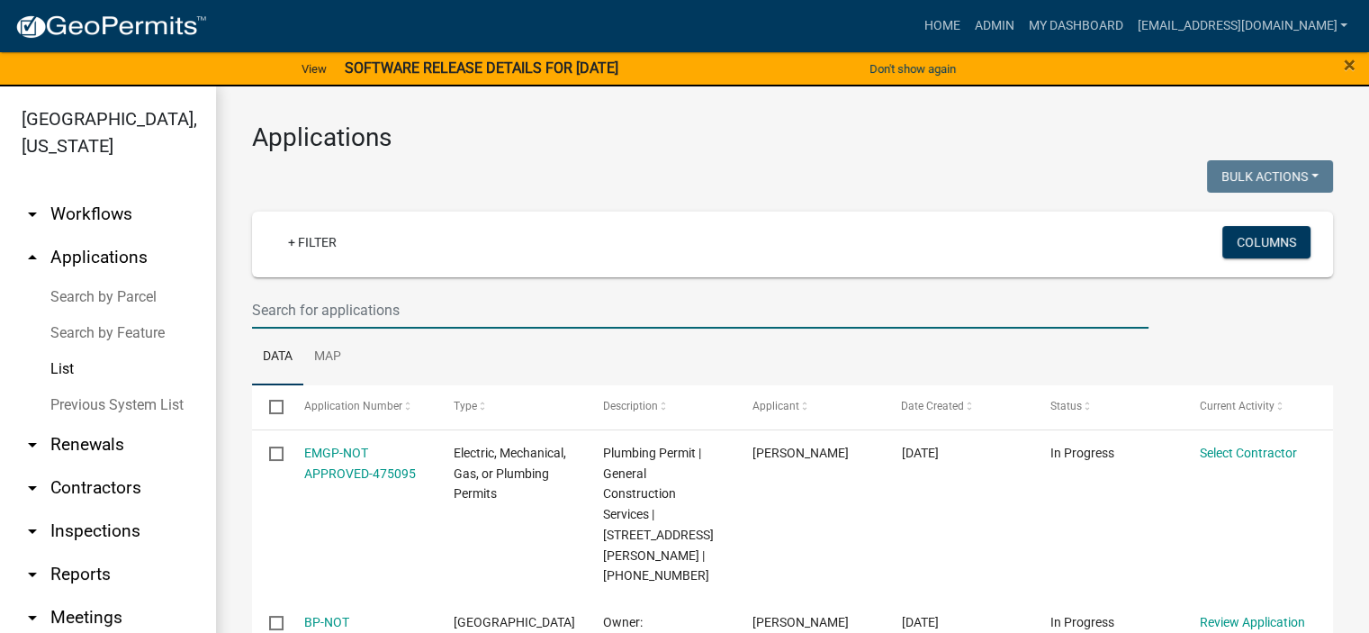
drag, startPoint x: 425, startPoint y: 317, endPoint x: 428, endPoint y: 334, distance: 17.3
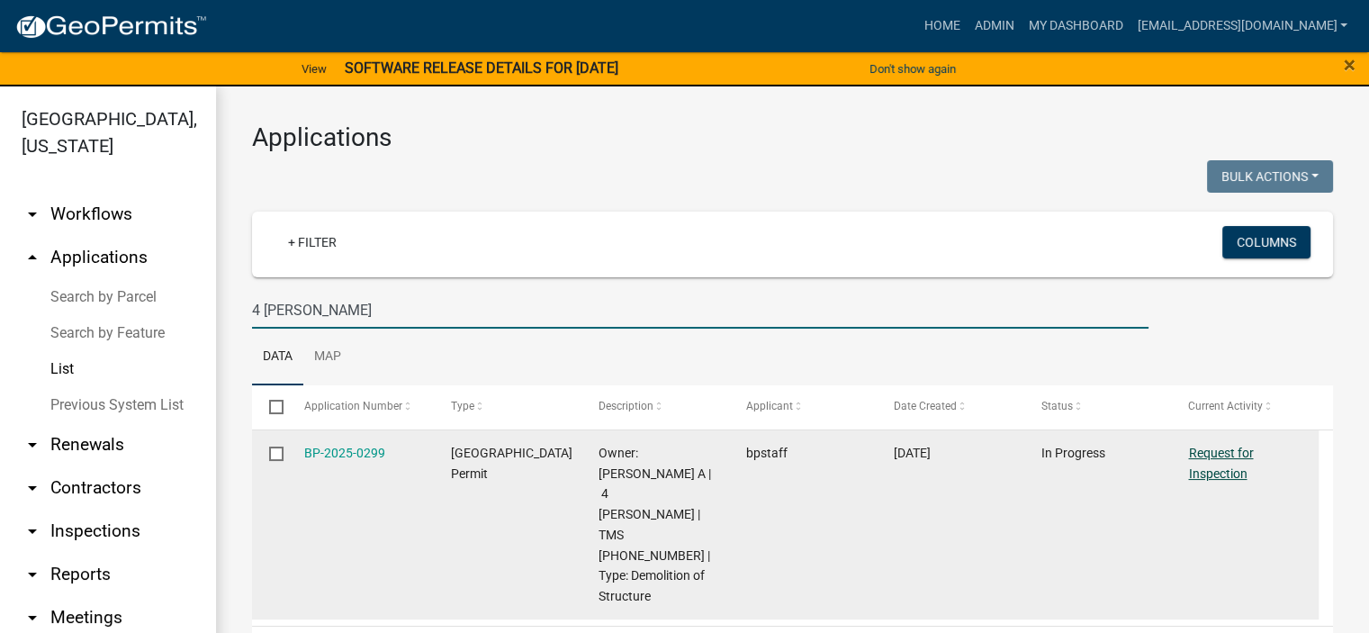
type input "4 [PERSON_NAME]"
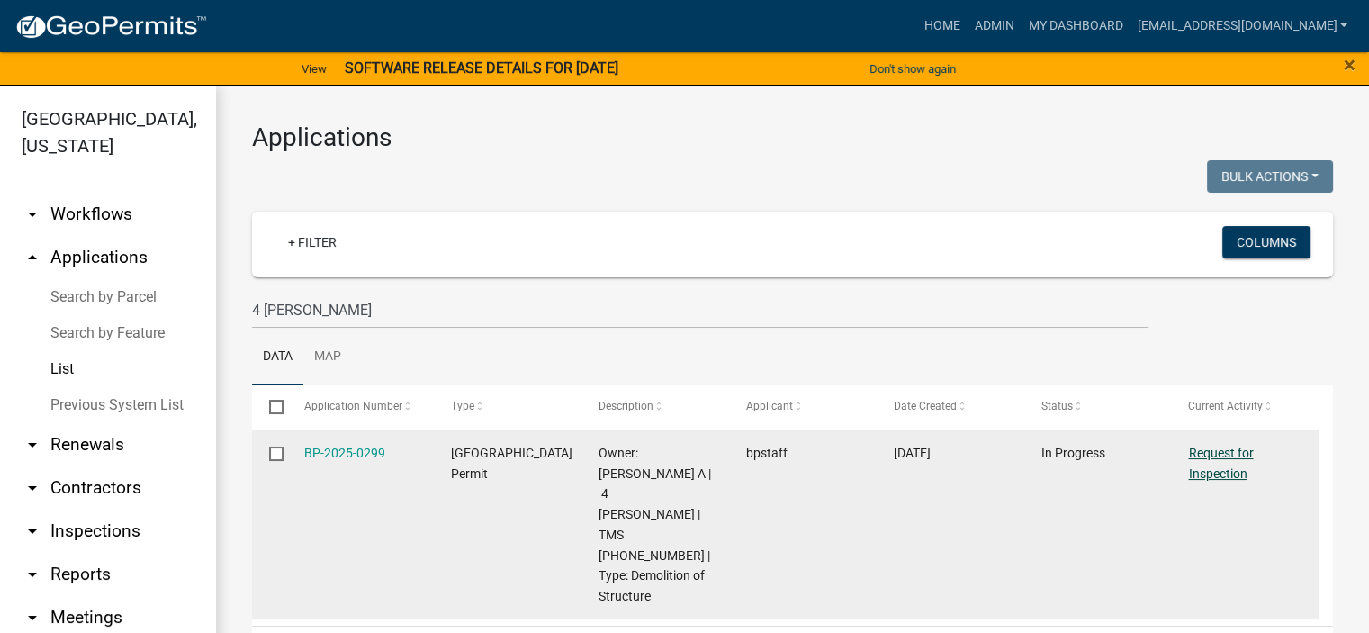
click at [1227, 446] on link "Request for Inspection" at bounding box center [1221, 463] width 65 height 35
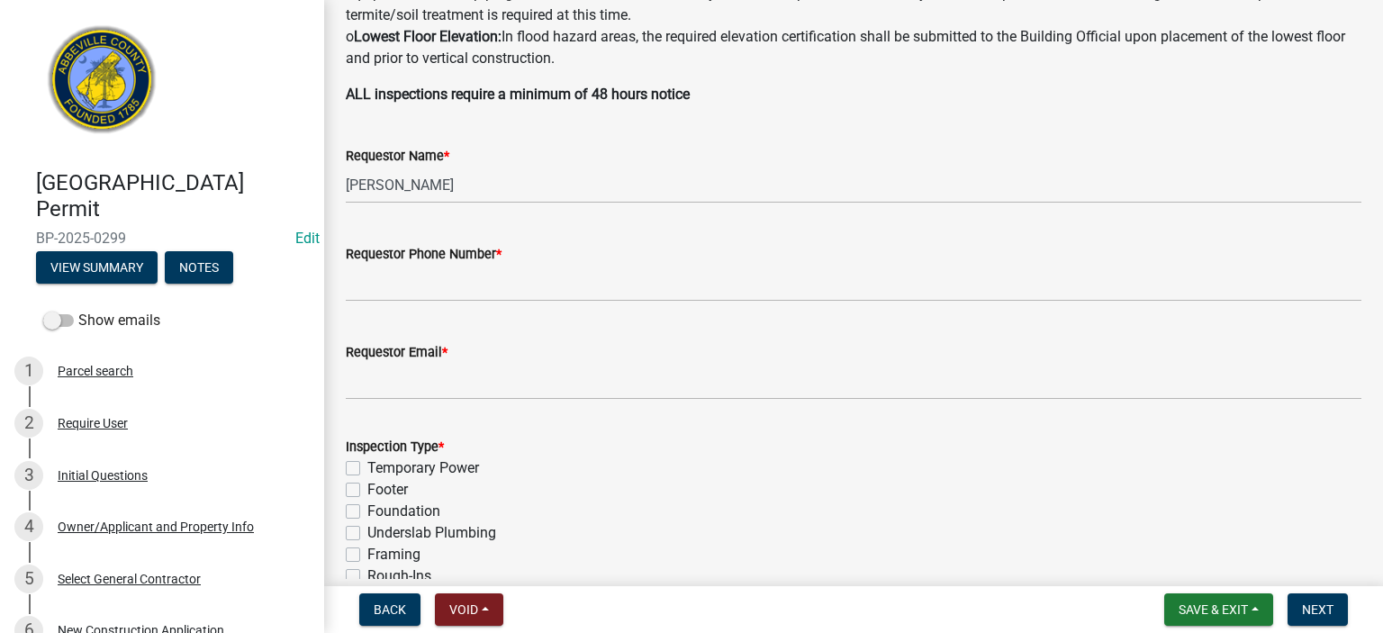
scroll to position [504, 0]
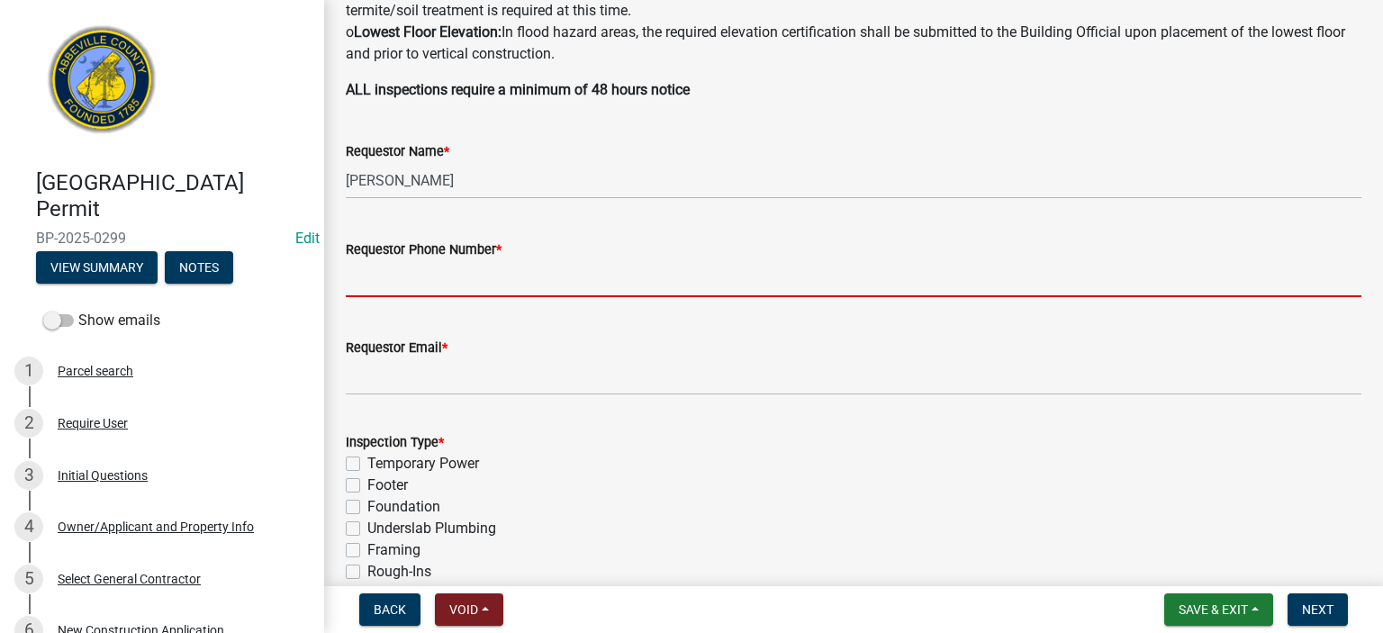
click at [526, 281] on input "Requestor Phone Number *" at bounding box center [854, 278] width 1016 height 37
type input "8643662400"
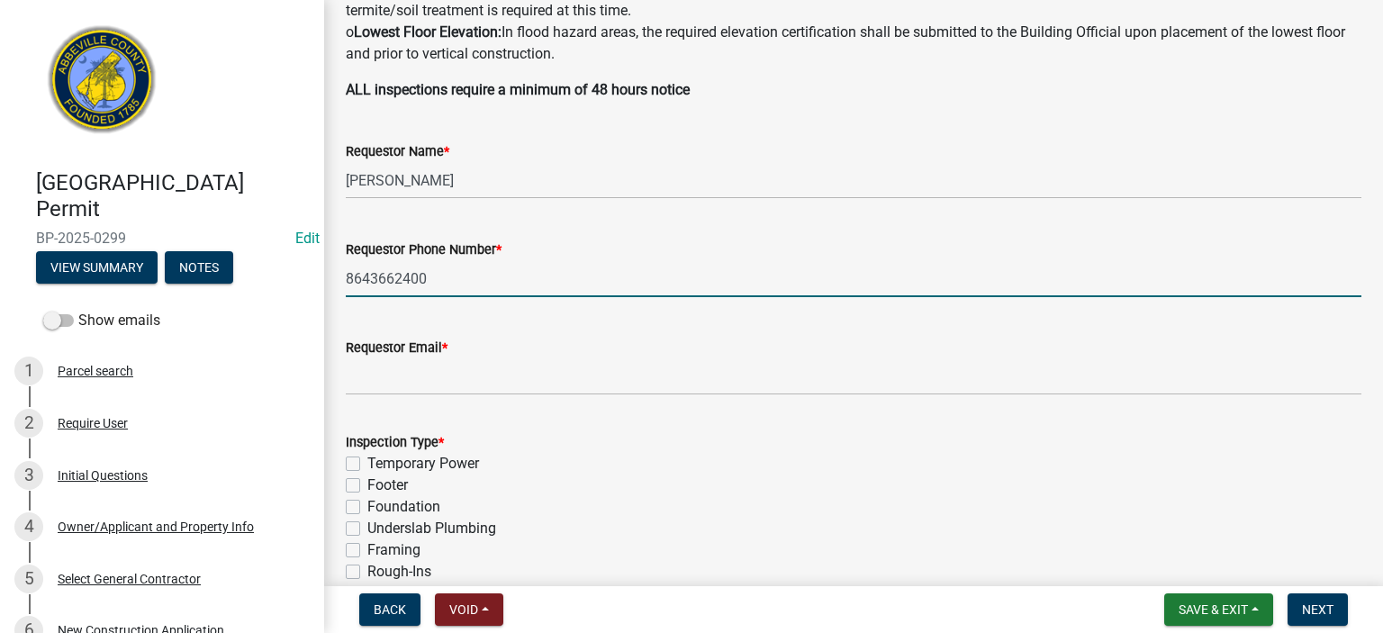
type input "[EMAIL_ADDRESS][DOMAIN_NAME]"
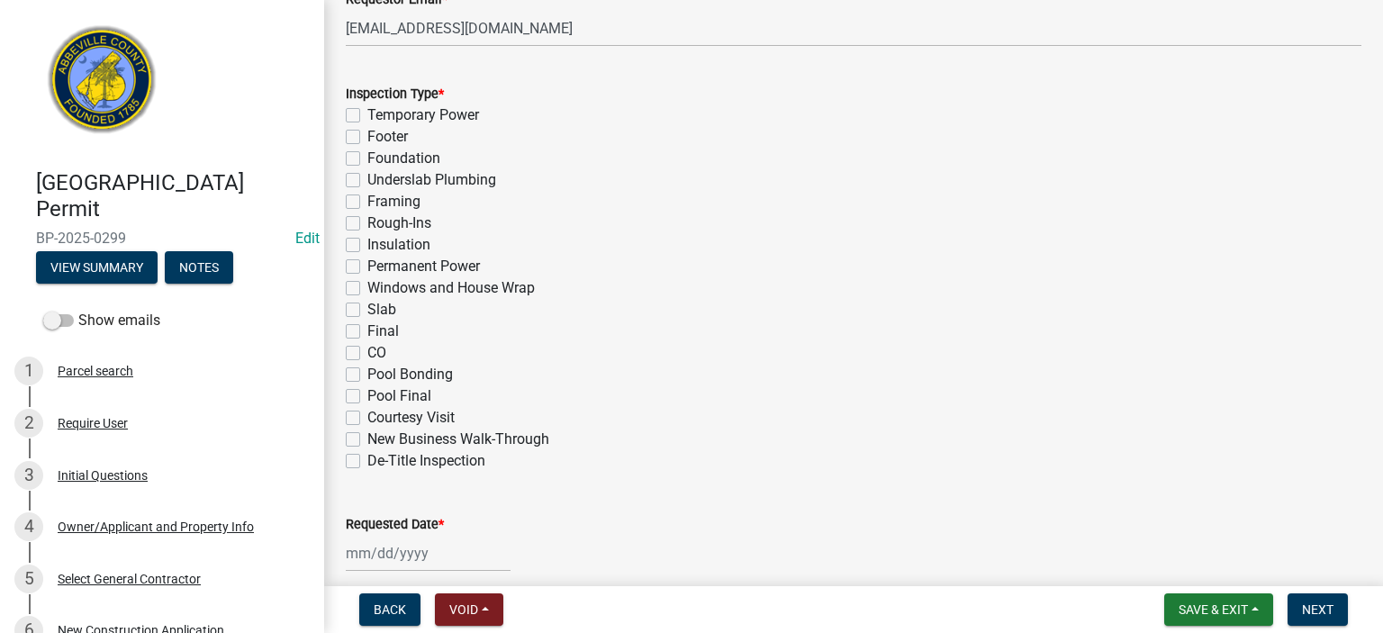
scroll to position [864, 0]
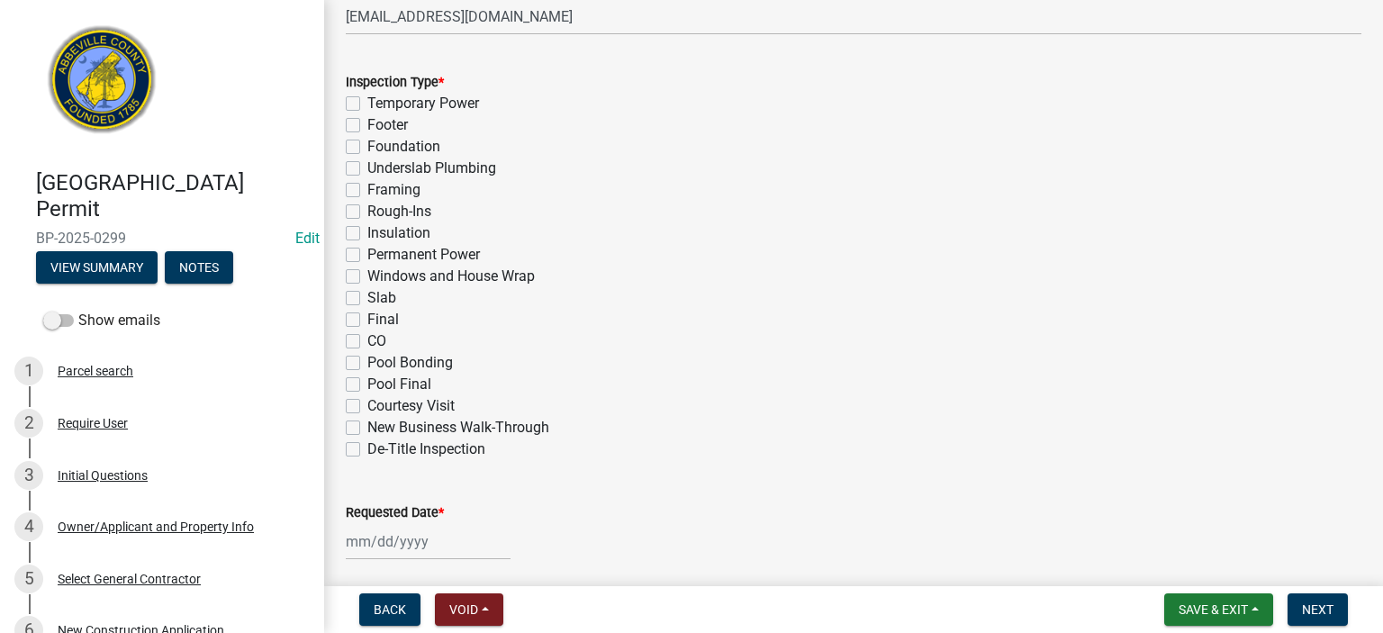
click at [367, 316] on label "Final" at bounding box center [383, 320] width 32 height 22
click at [367, 316] on input "Final" at bounding box center [373, 315] width 12 height 12
checkbox input "true"
checkbox input "false"
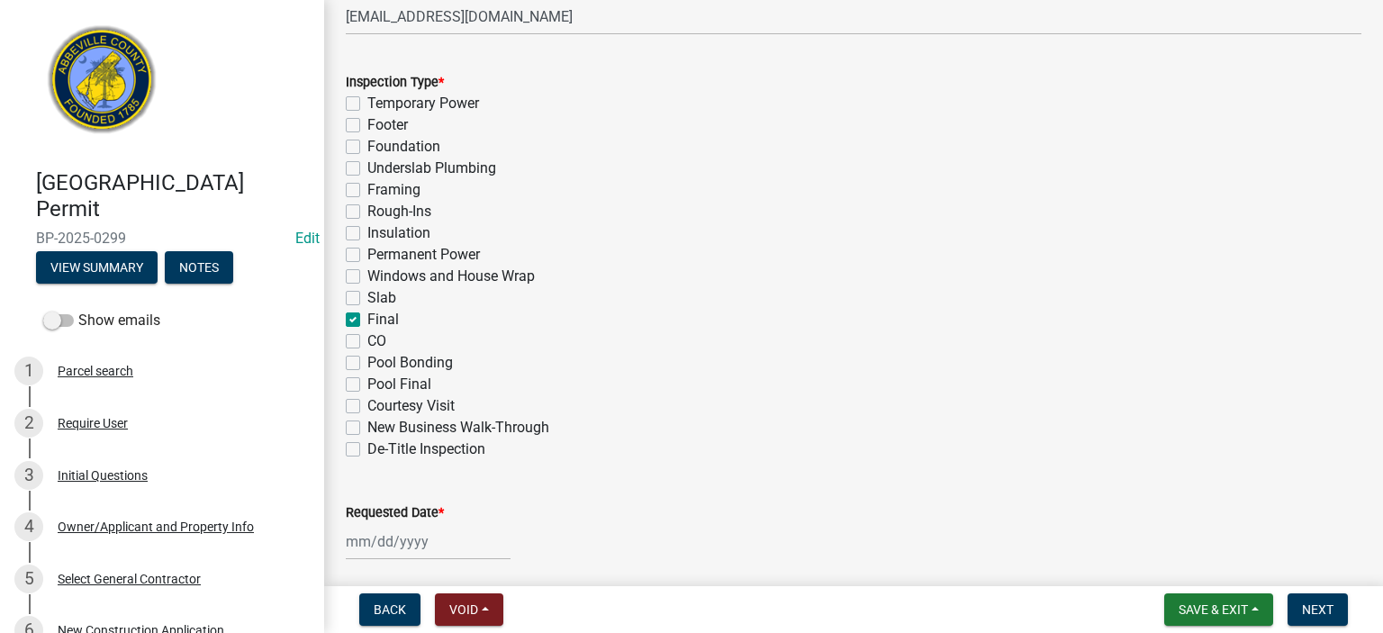
checkbox input "false"
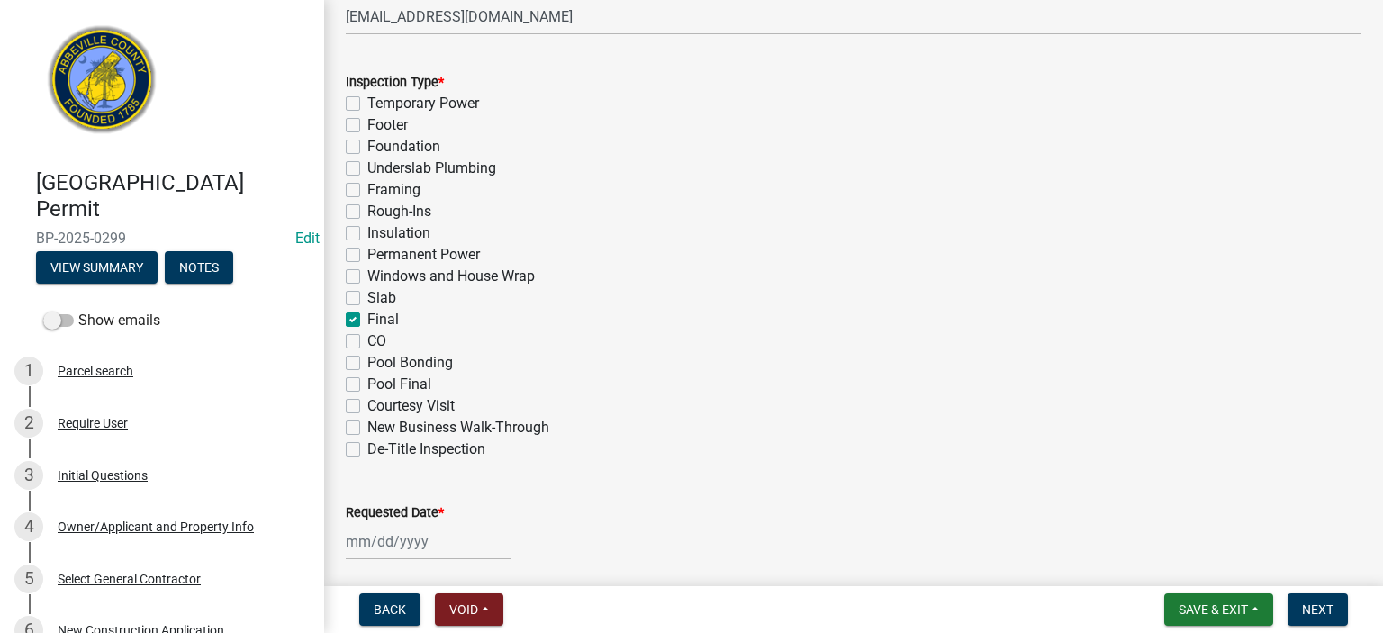
checkbox input "false"
checkbox input "true"
checkbox input "false"
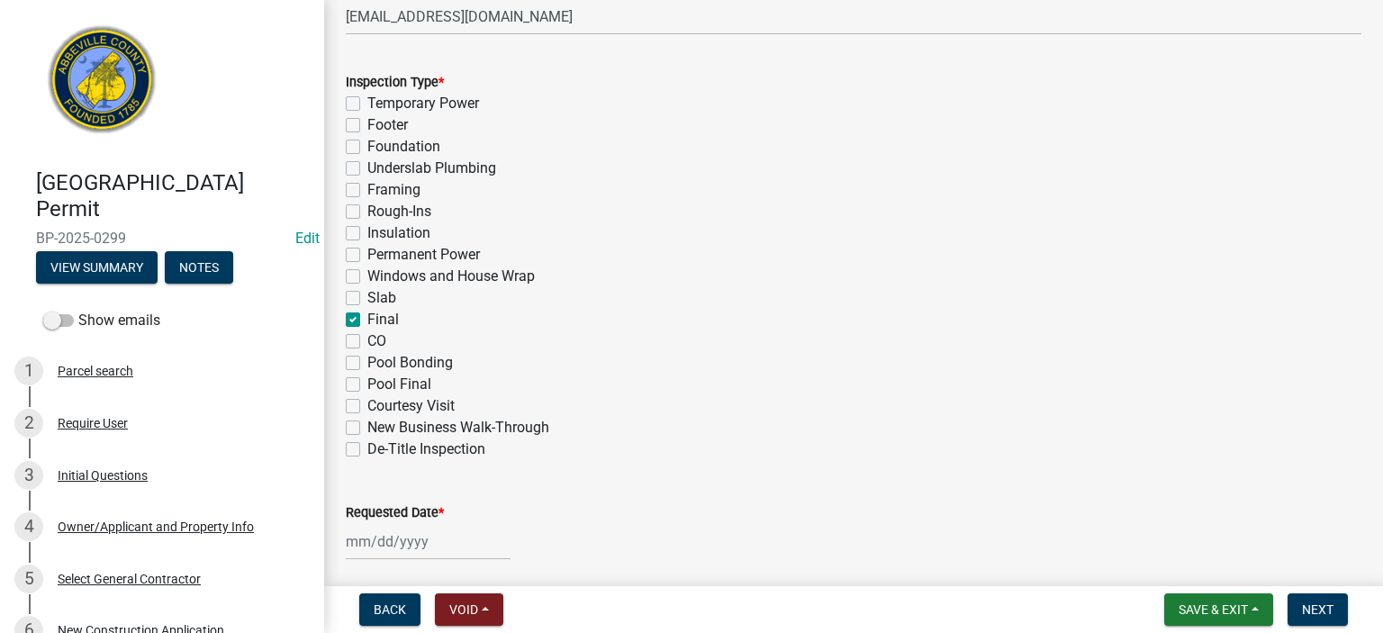
checkbox input "false"
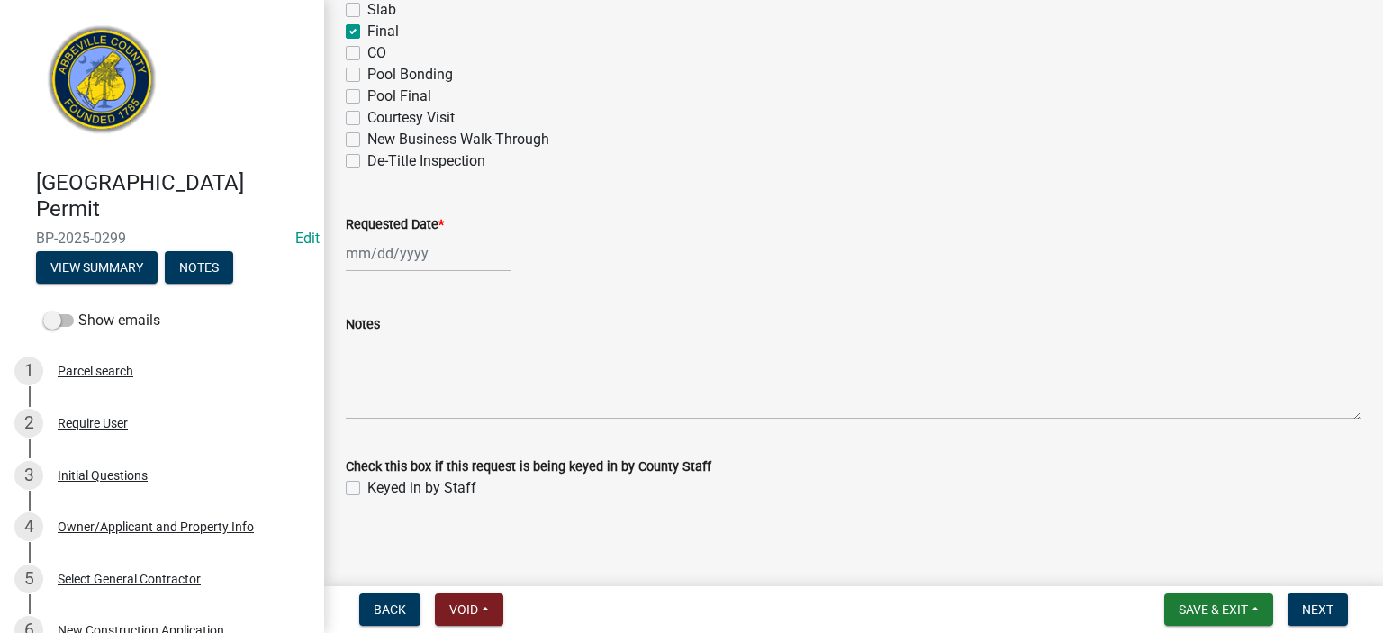
scroll to position [1159, 0]
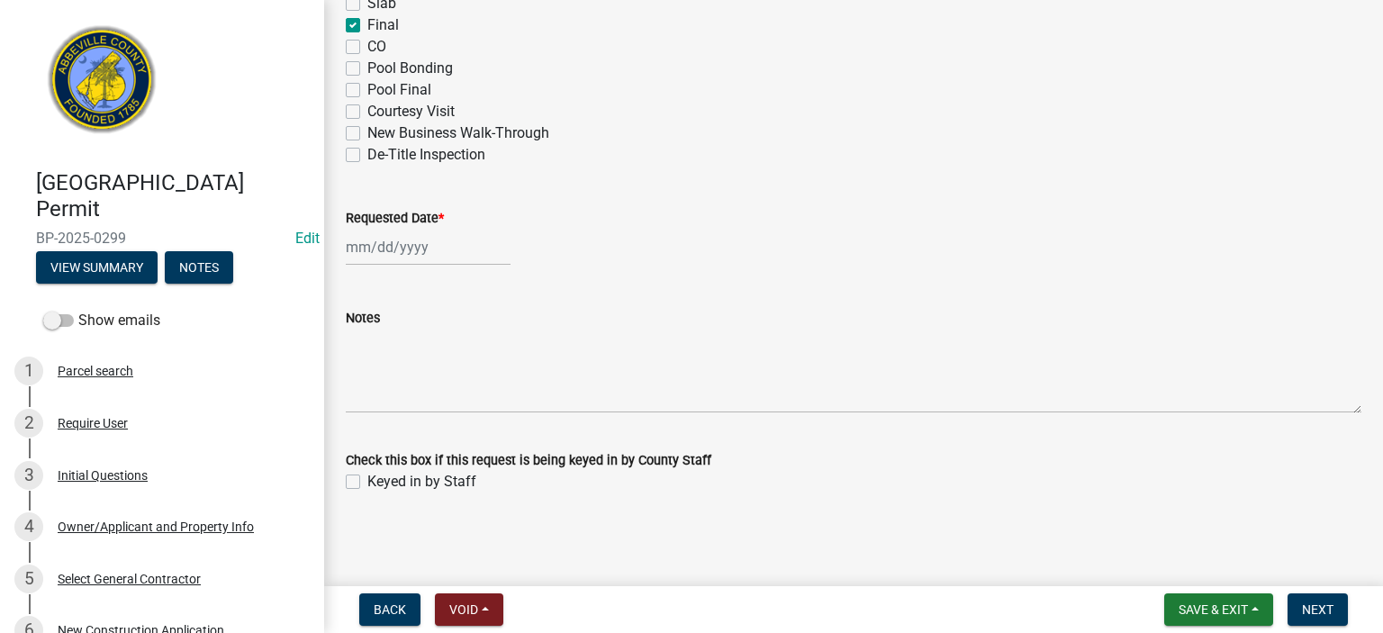
select select "9"
select select "2025"
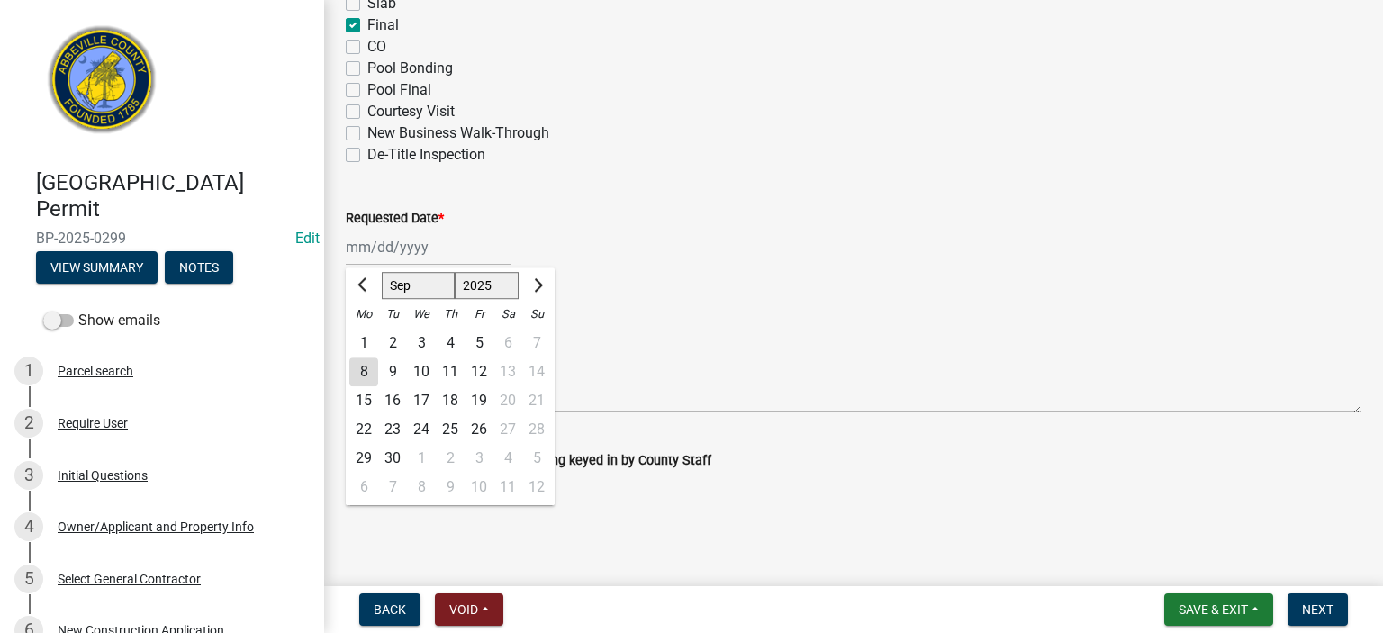
click at [461, 251] on div "[PERSON_NAME] Feb Mar Apr [PERSON_NAME][DATE] Oct Nov [DATE] 1526 1527 1528 152…" at bounding box center [428, 247] width 165 height 37
click at [367, 366] on div "8" at bounding box center [363, 371] width 29 height 29
type input "[DATE]"
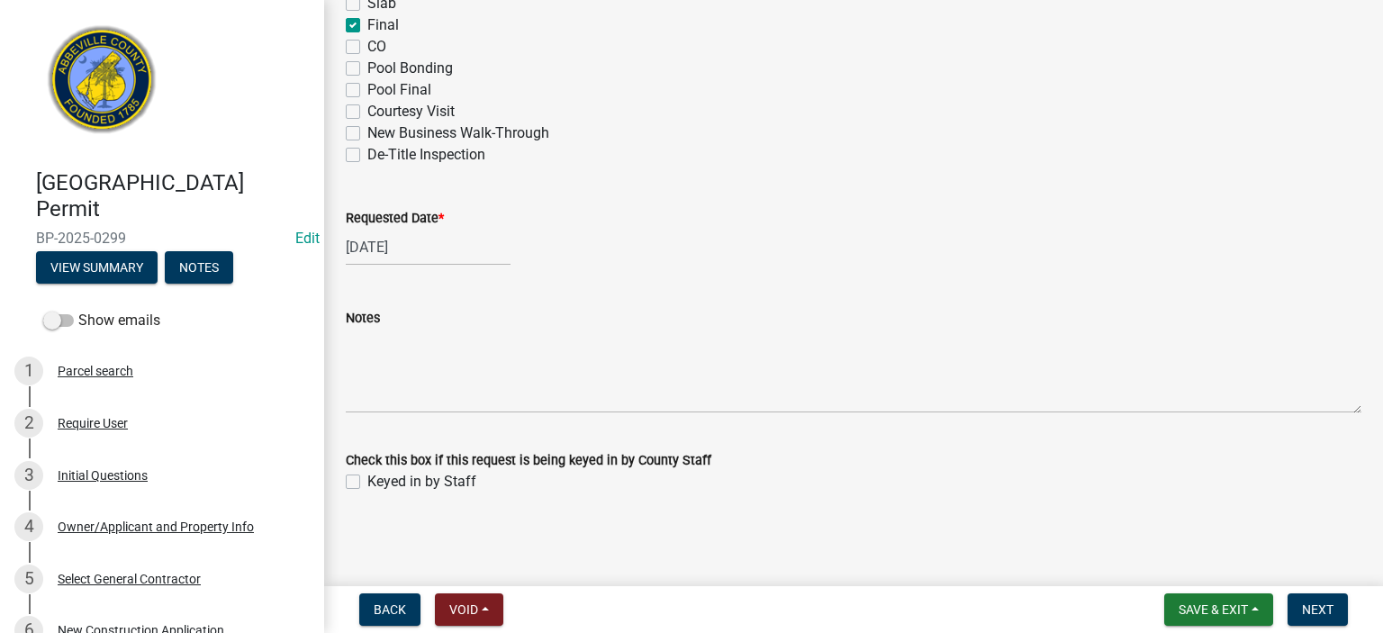
click at [398, 323] on div "Notes" at bounding box center [854, 318] width 1016 height 22
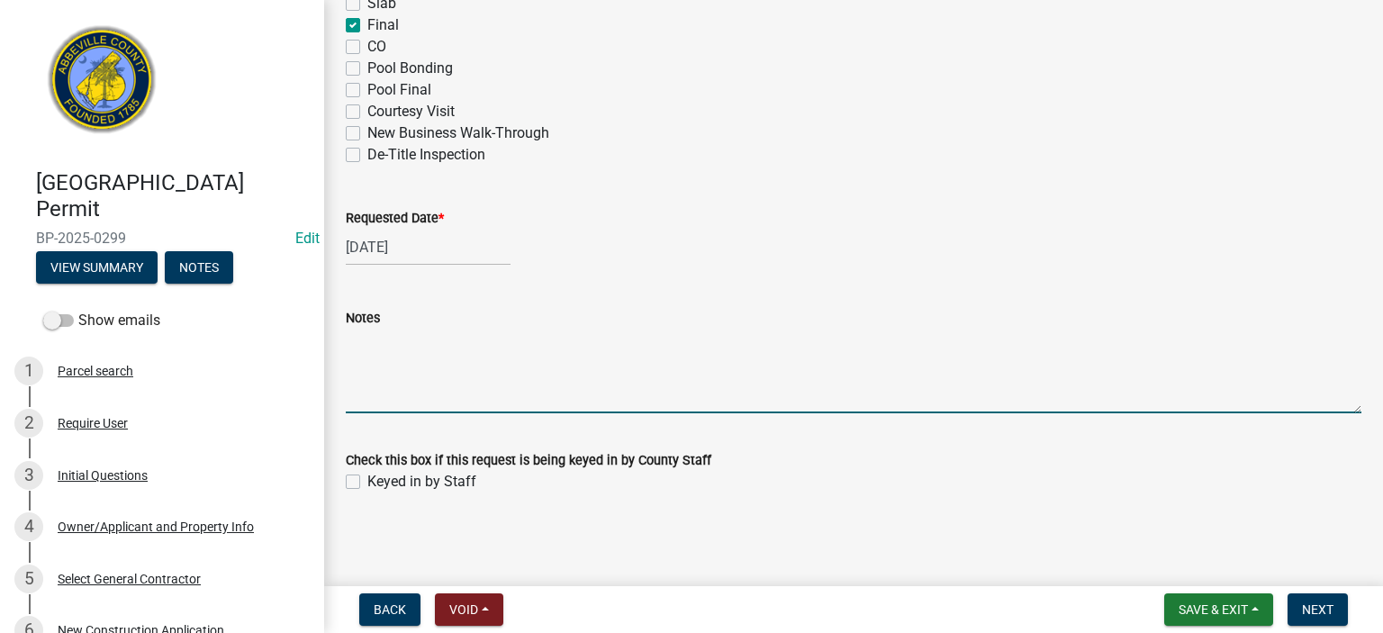
click at [406, 351] on textarea "Notes" at bounding box center [854, 371] width 1016 height 85
type textarea "MH gone & cleaned up. Demo APPROVED"
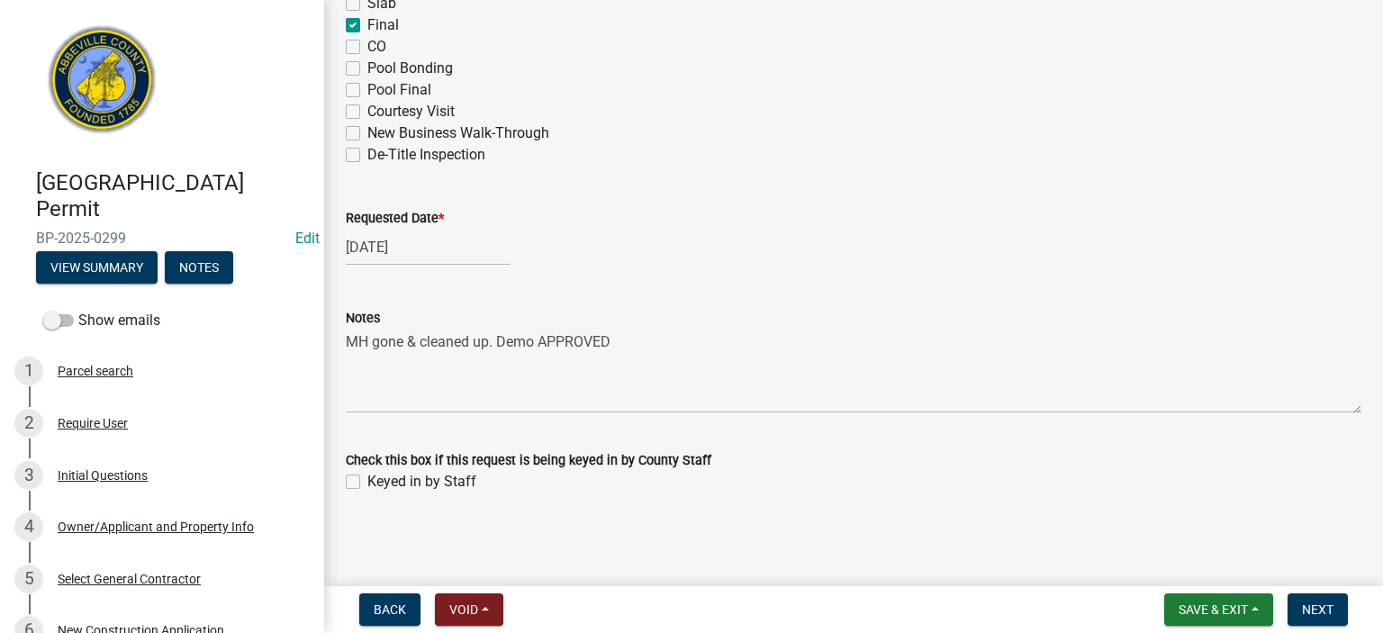
drag, startPoint x: 352, startPoint y: 480, endPoint x: 365, endPoint y: 484, distance: 13.1
click at [367, 482] on label "Keyed in by Staff" at bounding box center [421, 482] width 109 height 22
click at [367, 482] on input "Keyed in by Staff" at bounding box center [373, 477] width 12 height 12
checkbox input "true"
click at [1315, 610] on span "Next" at bounding box center [1318, 609] width 32 height 14
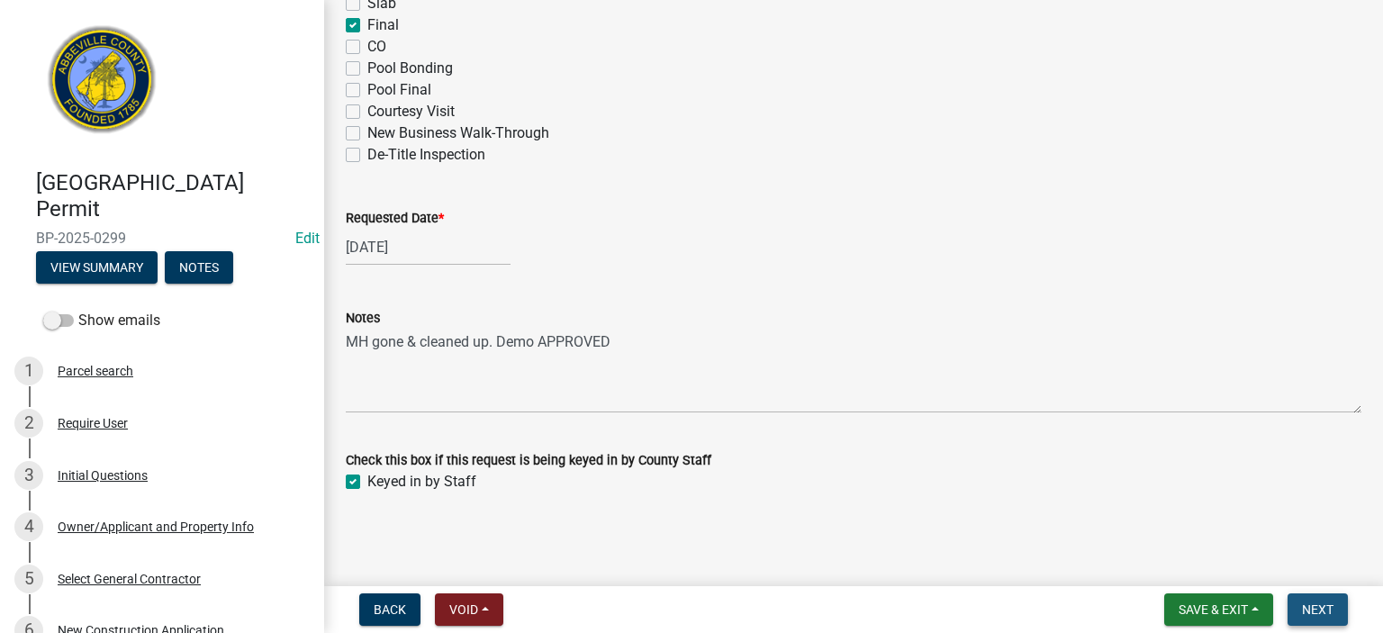
scroll to position [0, 0]
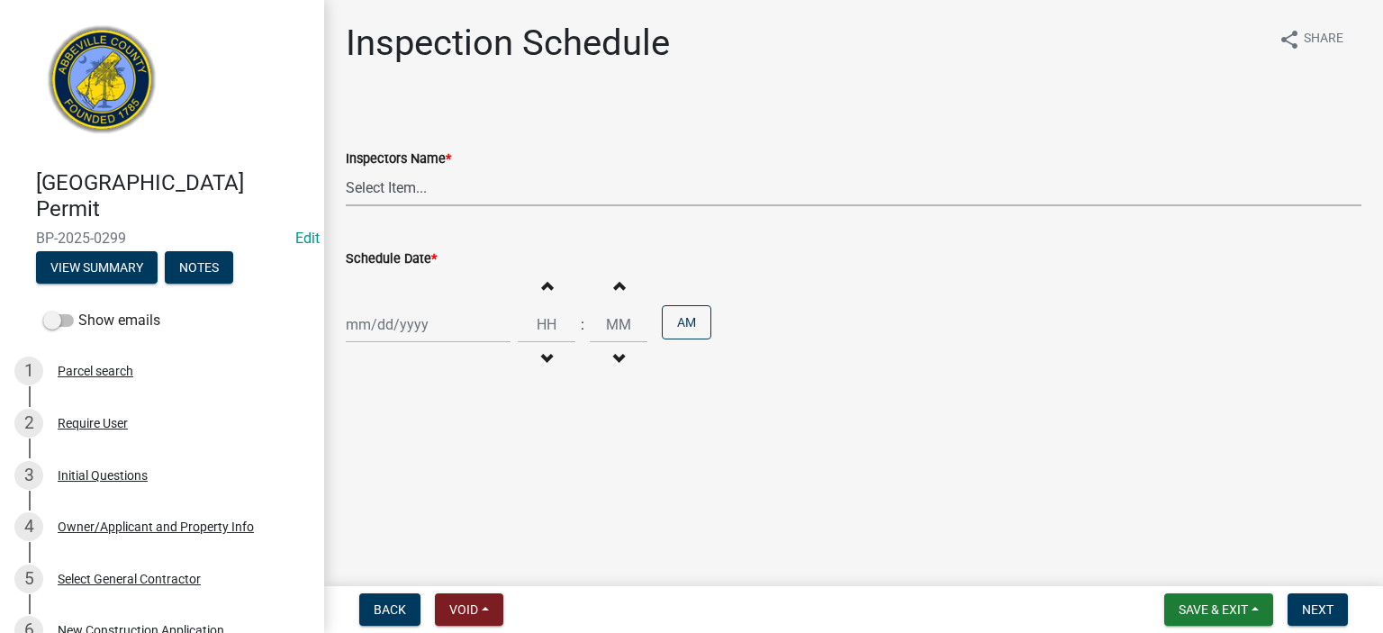
click at [519, 184] on select "Select Item... [EMAIL_ADDRESS][DOMAIN_NAME] ([PERSON_NAME]) [EMAIL_ADDRESS][DOM…" at bounding box center [854, 187] width 1016 height 37
select select "56be3ac8-4e2d-49a7-9260-658958e29c03"
click at [346, 169] on select "Select Item... [EMAIL_ADDRESS][DOMAIN_NAME] ([PERSON_NAME]) [EMAIL_ADDRESS][DOM…" at bounding box center [854, 187] width 1016 height 37
select select "9"
select select "2025"
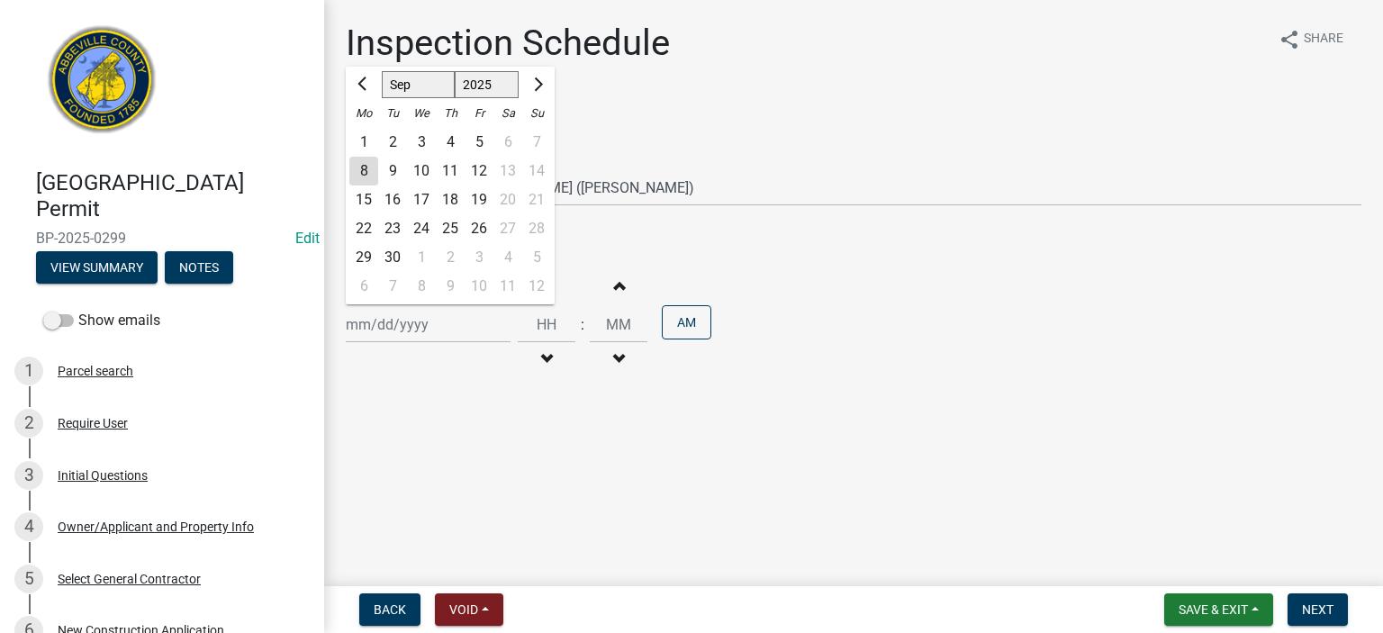
click at [472, 327] on input "Schedule Date *" at bounding box center [428, 324] width 165 height 37
click at [357, 165] on div "8" at bounding box center [363, 171] width 29 height 29
type input "[DATE]"
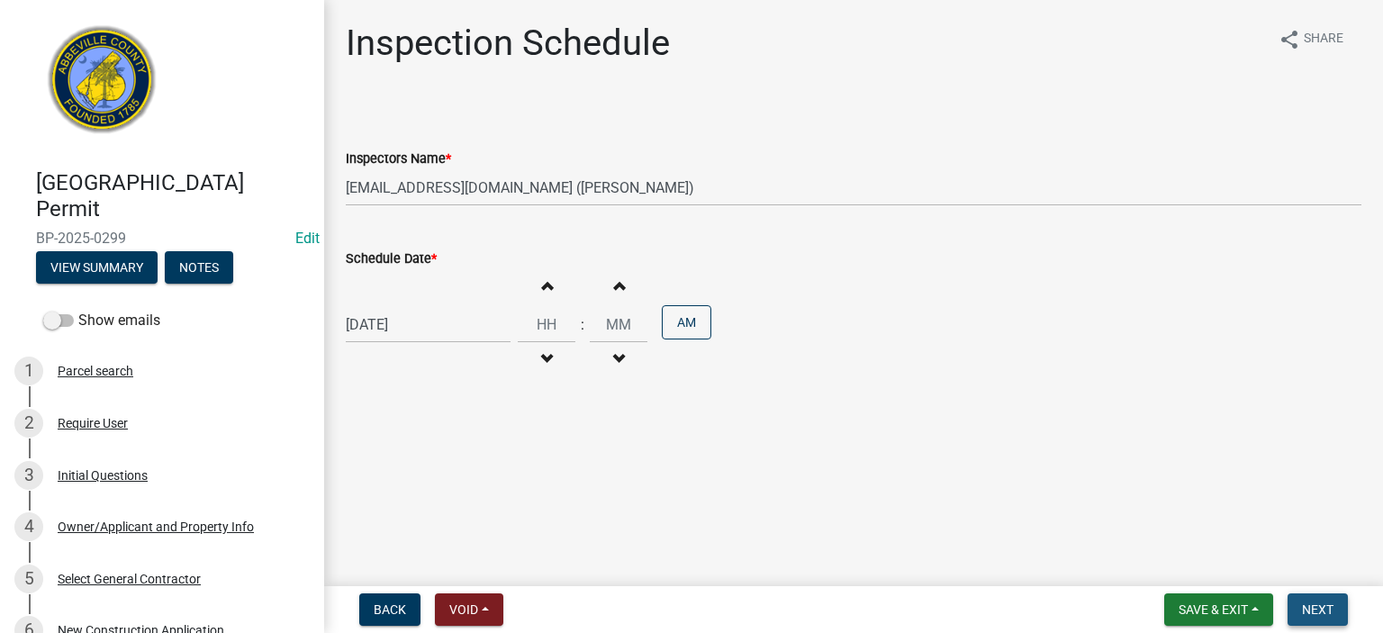
click at [1311, 603] on span "Next" at bounding box center [1318, 609] width 32 height 14
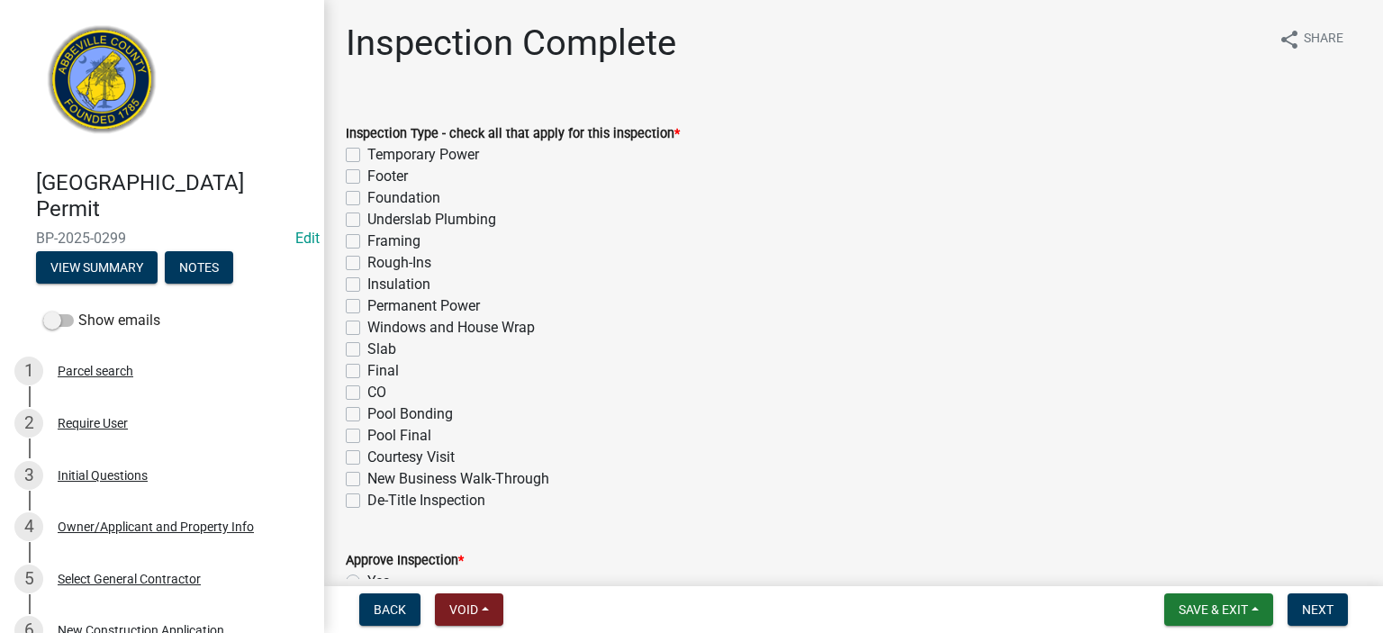
click at [367, 373] on label "Final" at bounding box center [383, 371] width 32 height 22
click at [367, 372] on input "Final" at bounding box center [373, 366] width 12 height 12
checkbox input "true"
checkbox input "false"
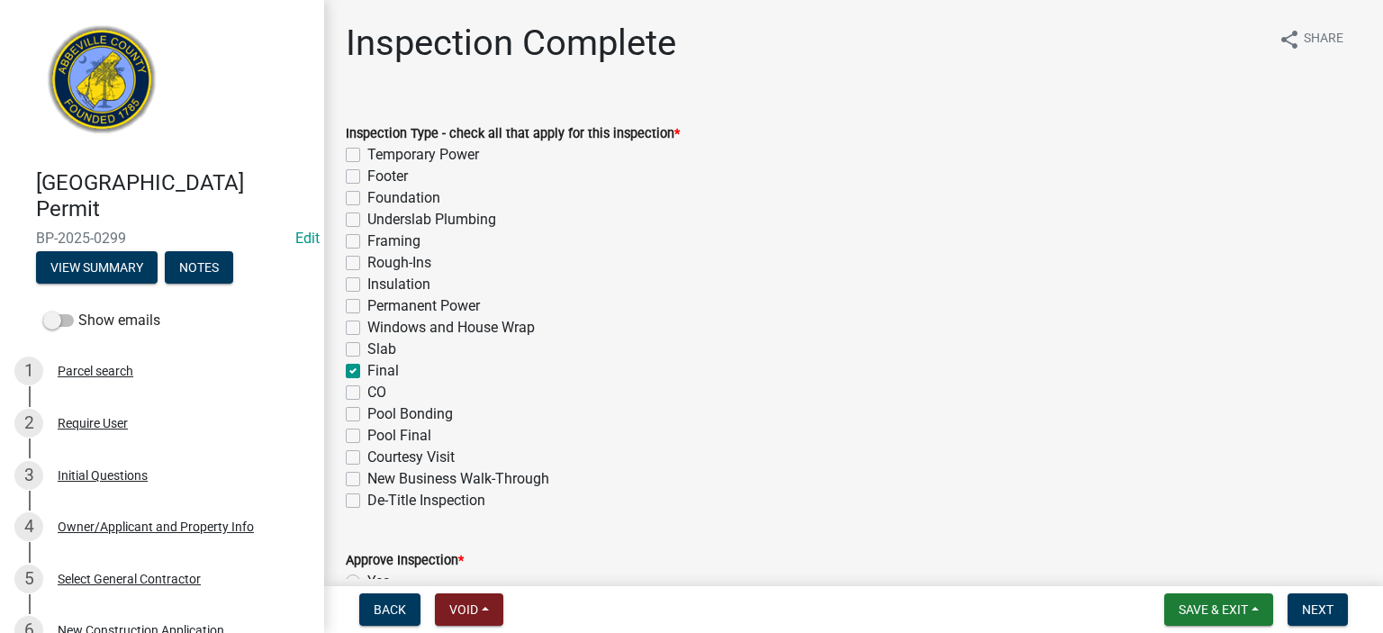
checkbox input "false"
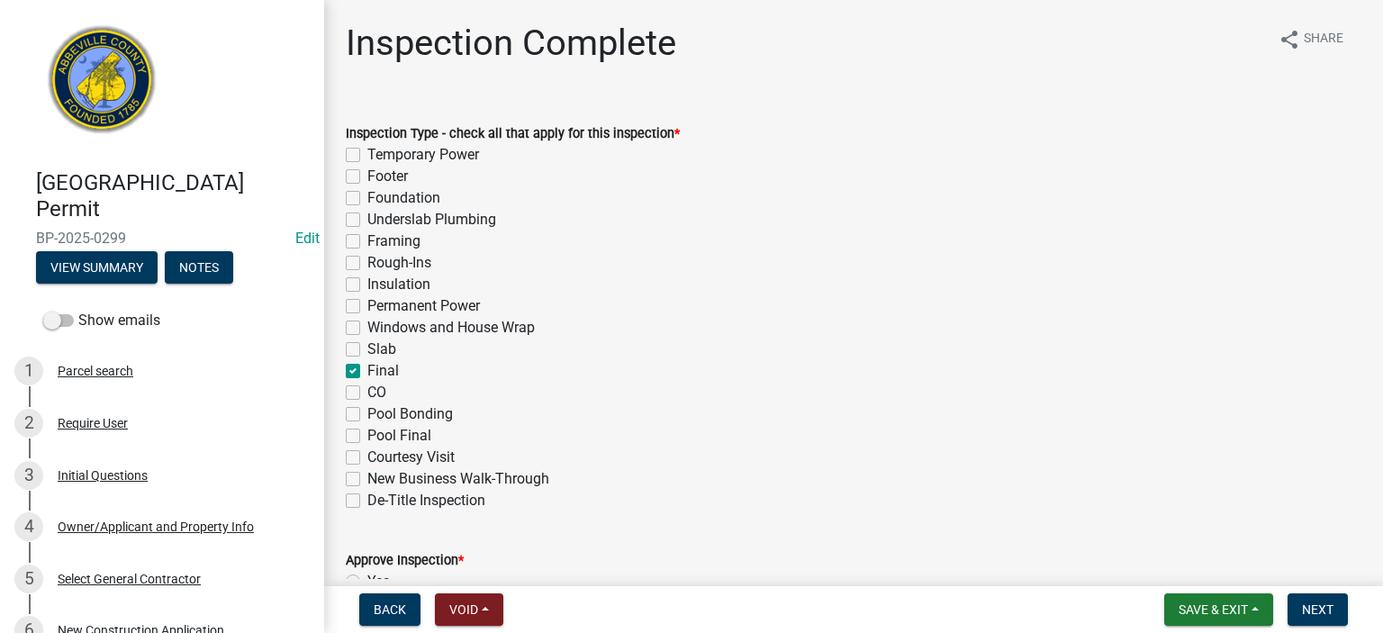
checkbox input "false"
checkbox input "true"
checkbox input "false"
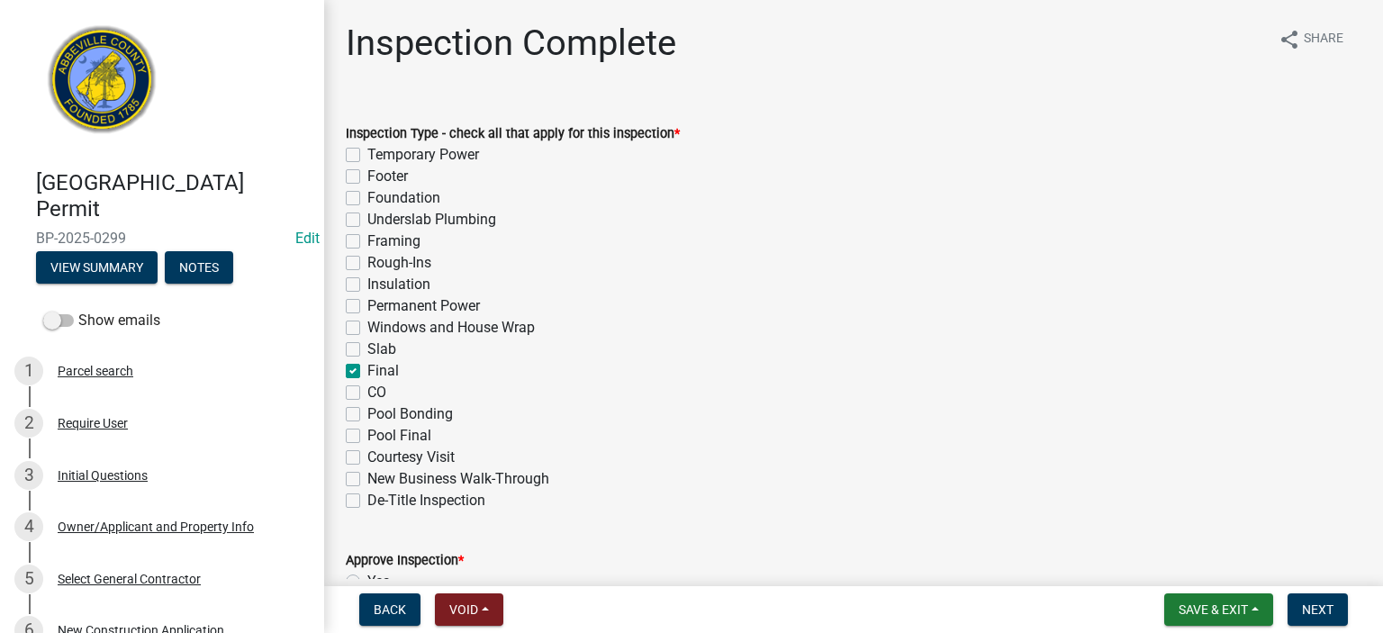
checkbox input "false"
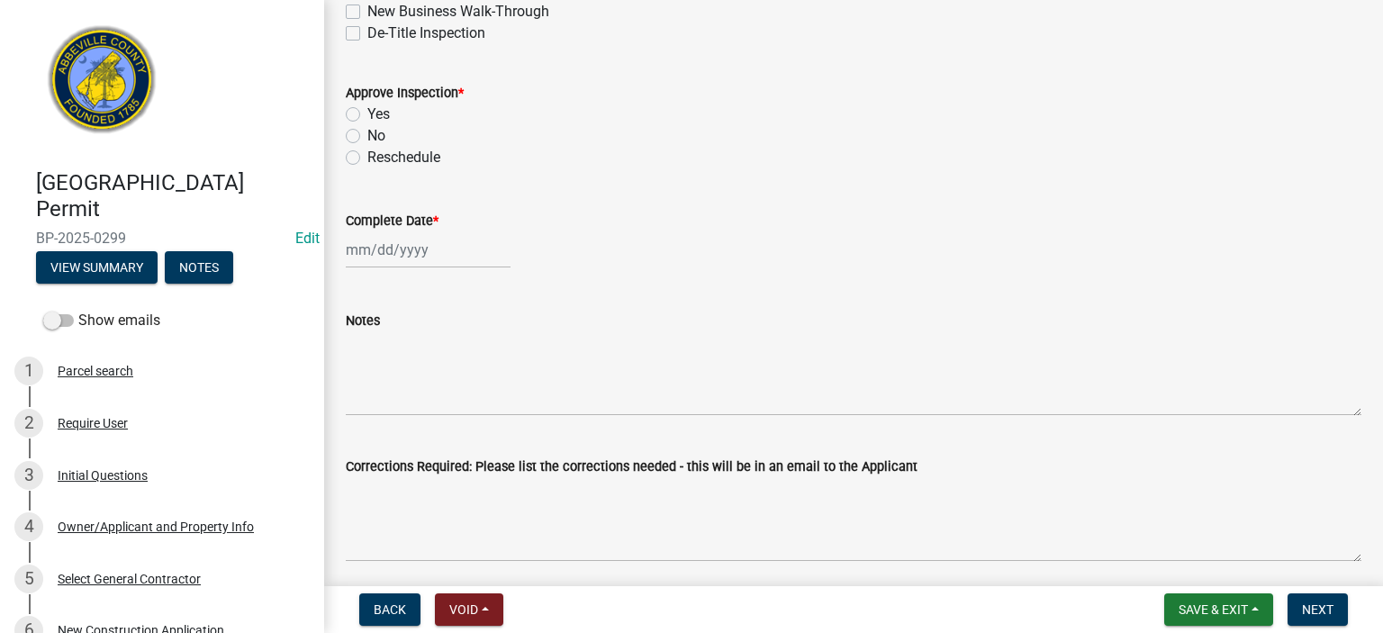
scroll to position [468, 0]
click at [360, 108] on div "Yes" at bounding box center [854, 114] width 1016 height 22
click at [462, 262] on div at bounding box center [428, 248] width 165 height 37
select select "9"
select select "2025"
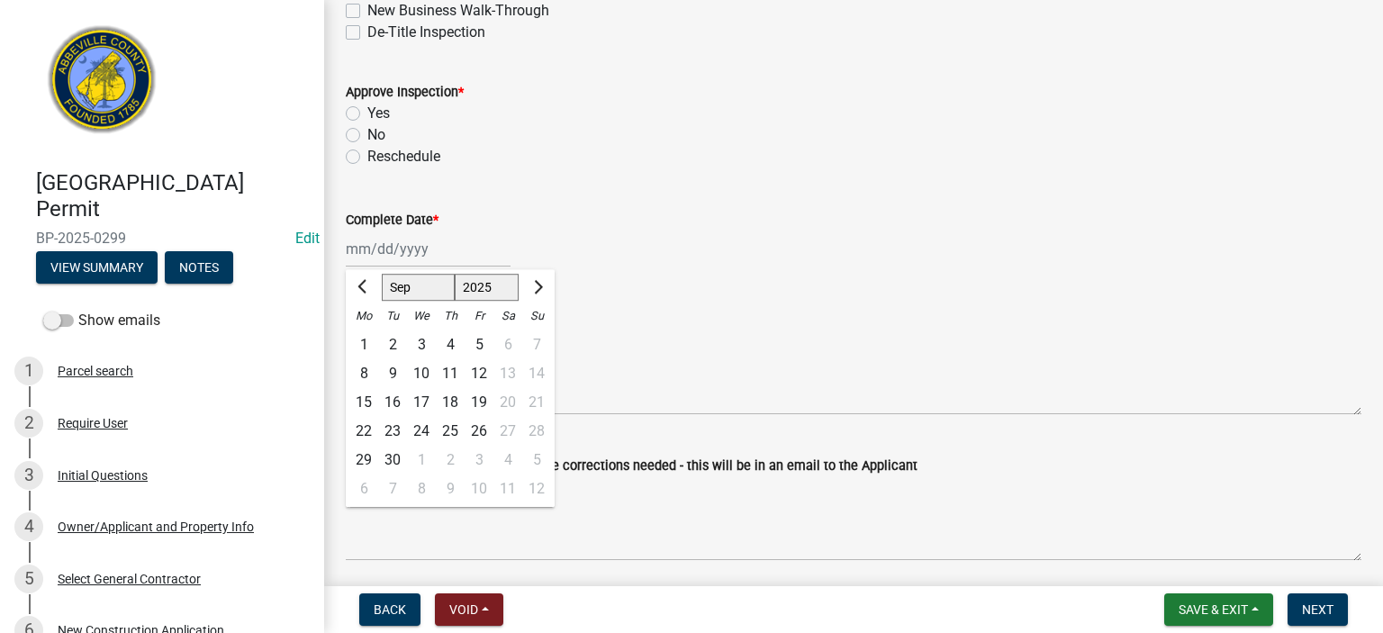
drag, startPoint x: 352, startPoint y: 109, endPoint x: 366, endPoint y: 121, distance: 17.9
click at [367, 110] on label "Yes" at bounding box center [378, 114] width 23 height 22
click at [367, 110] on input "Yes" at bounding box center [373, 109] width 12 height 12
radio input "true"
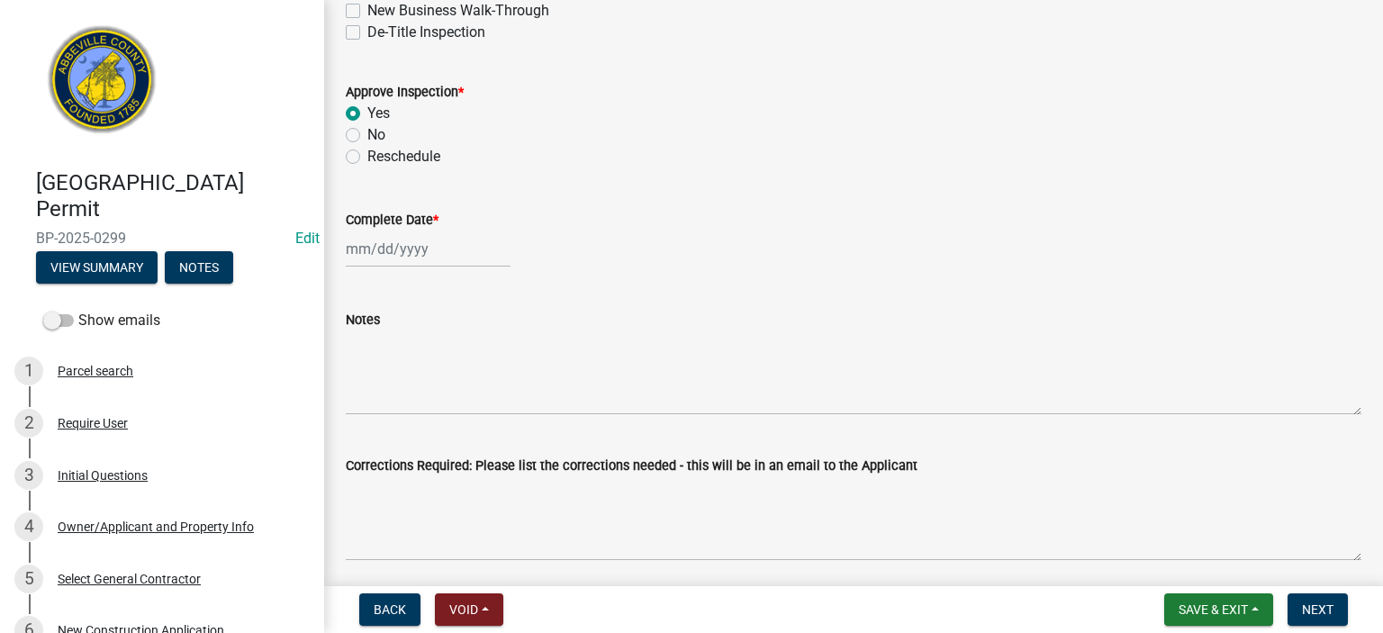
select select "9"
select select "2025"
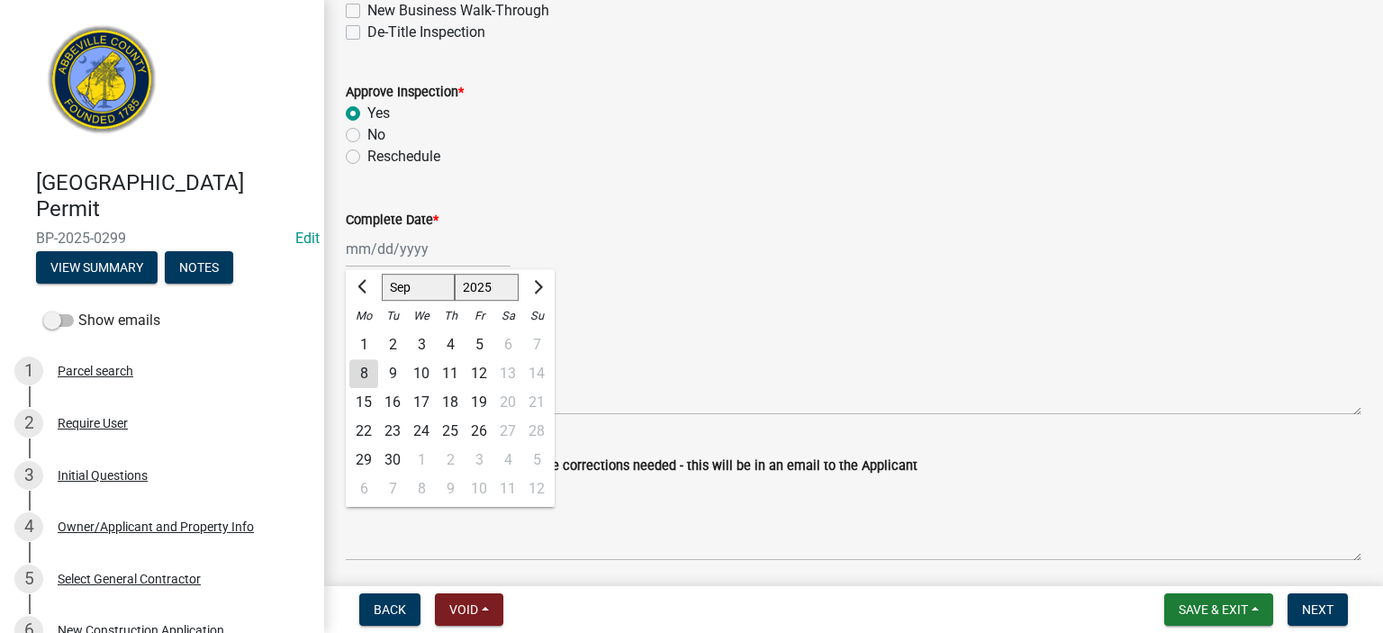
click at [464, 247] on div "[PERSON_NAME] Feb Mar Apr [PERSON_NAME][DATE] Oct Nov [DATE] 1526 1527 1528 152…" at bounding box center [428, 248] width 165 height 37
click at [357, 368] on div "8" at bounding box center [363, 373] width 29 height 29
type input "[DATE]"
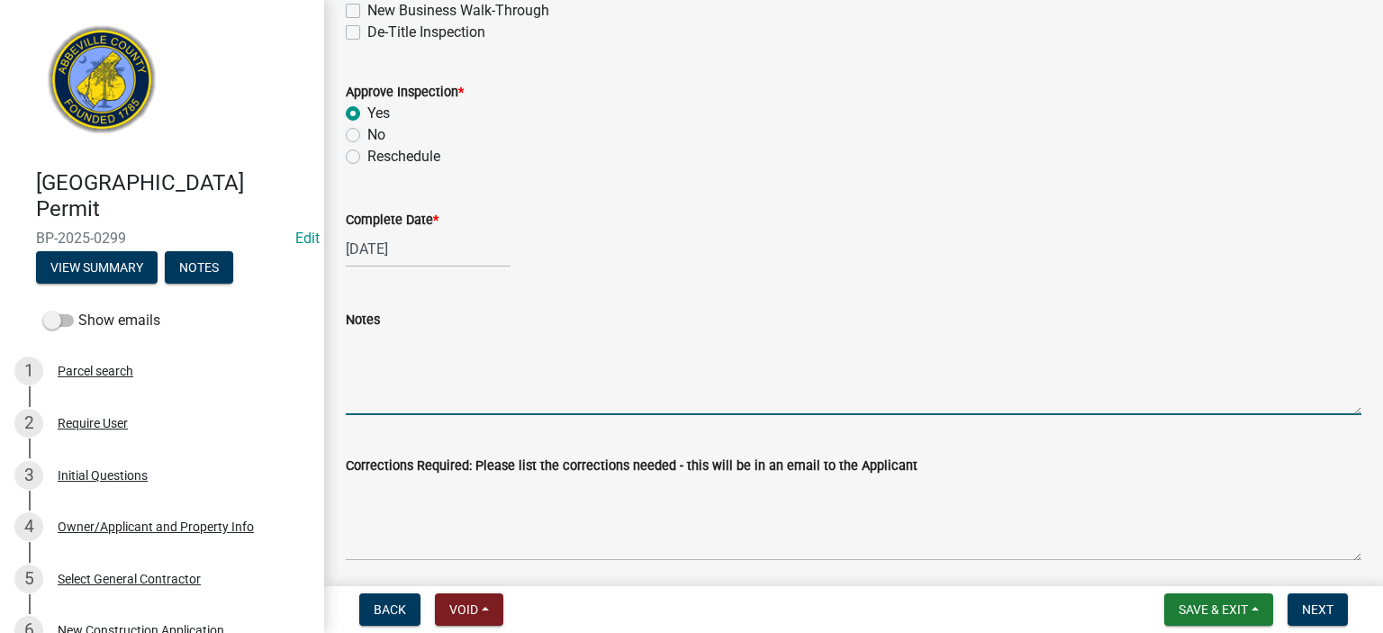
click at [395, 369] on textarea "Notes" at bounding box center [854, 372] width 1016 height 85
type textarea "MH gone & cleaned up. Demo APPROVED"
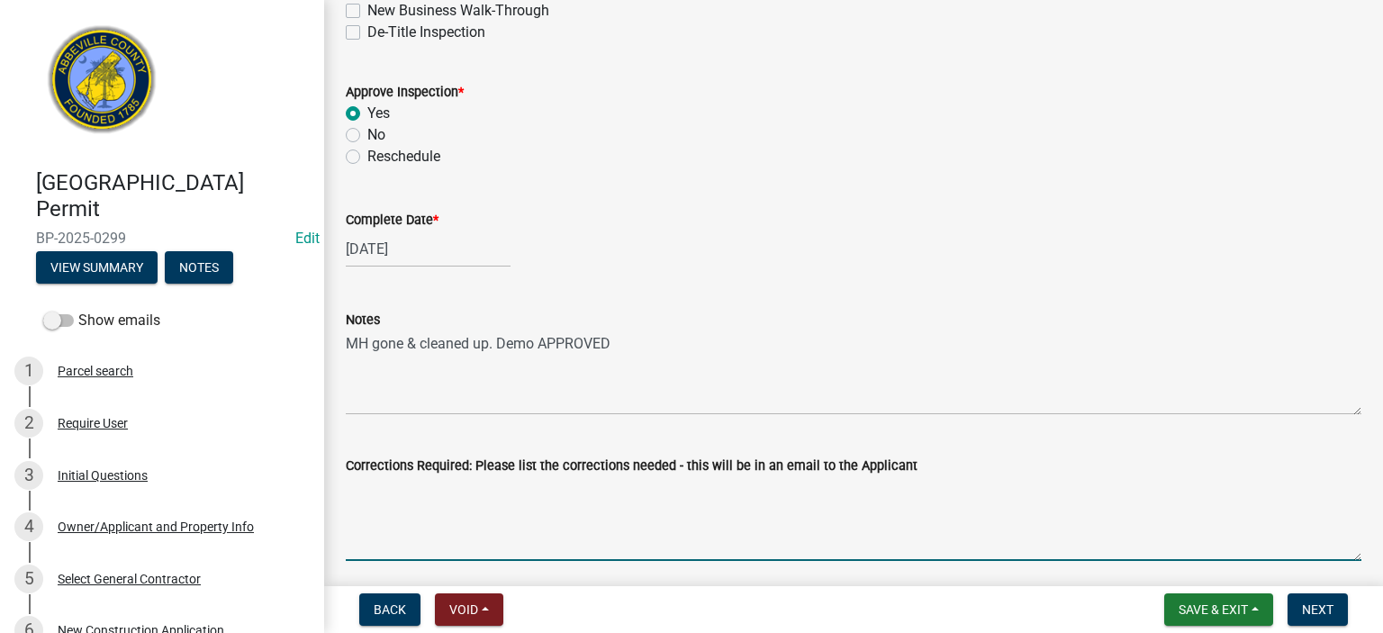
click at [569, 478] on textarea "Corrections Required: Please list the corrections needed - this will be in an e…" at bounding box center [854, 518] width 1016 height 85
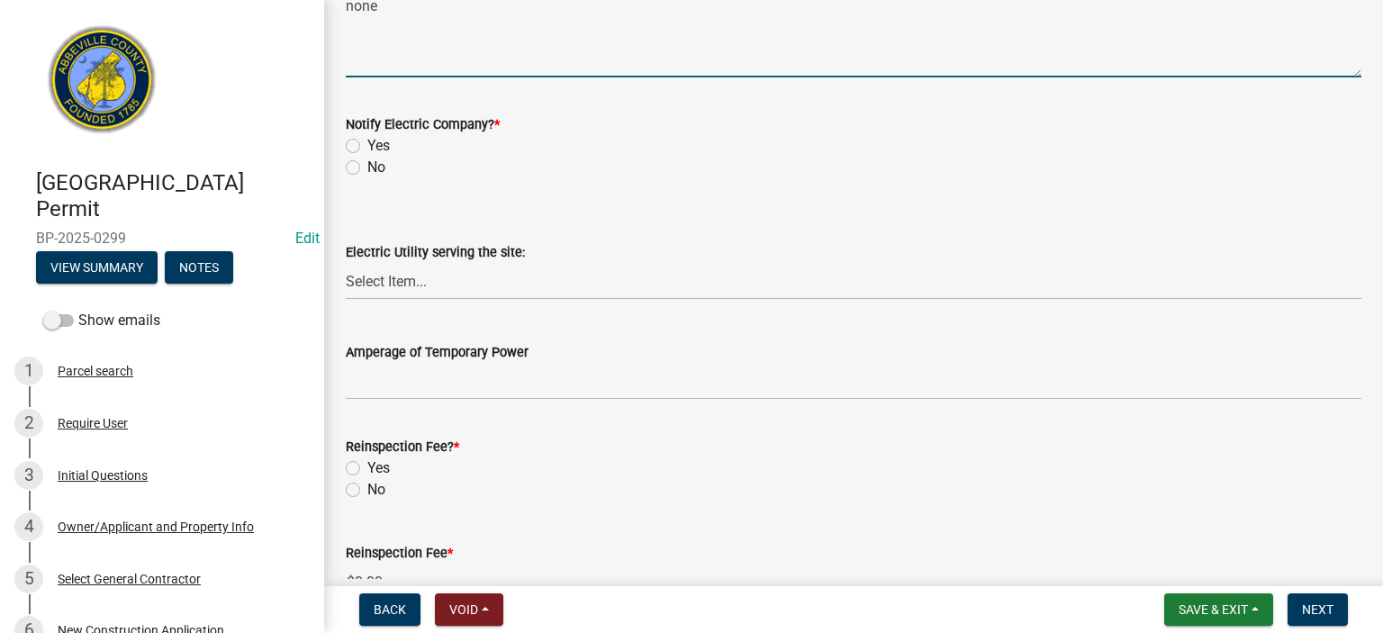
scroll to position [972, 0]
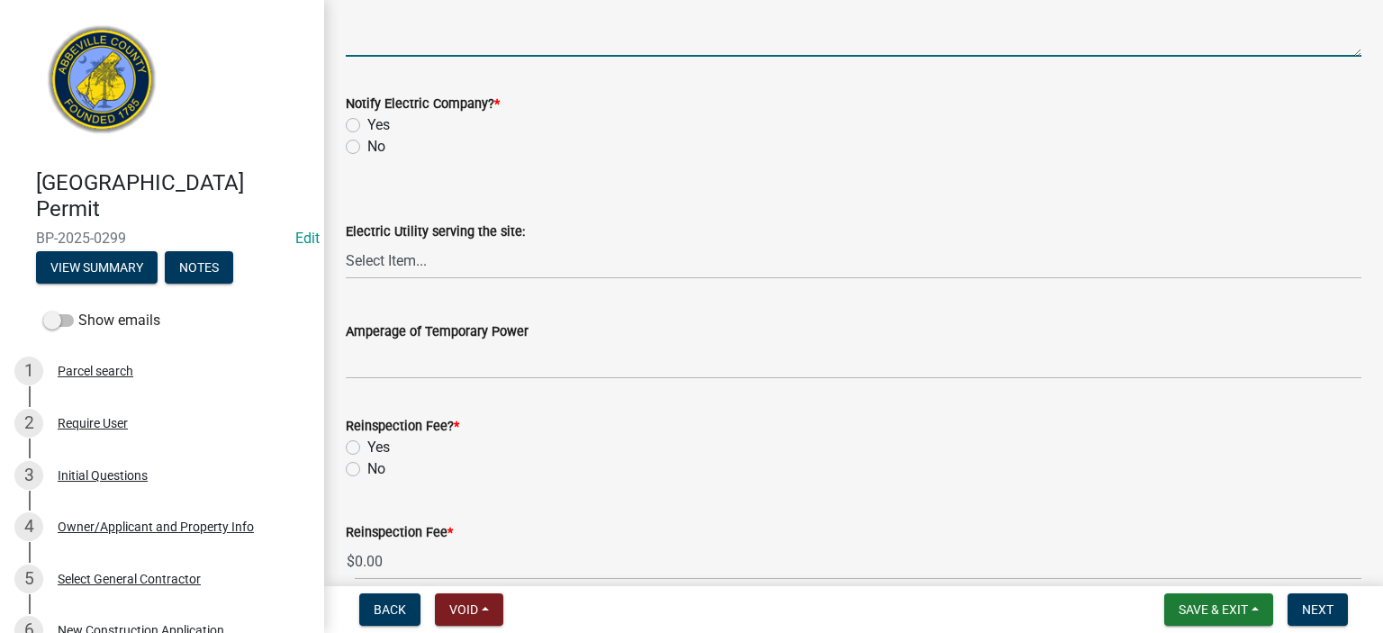
type textarea "none"
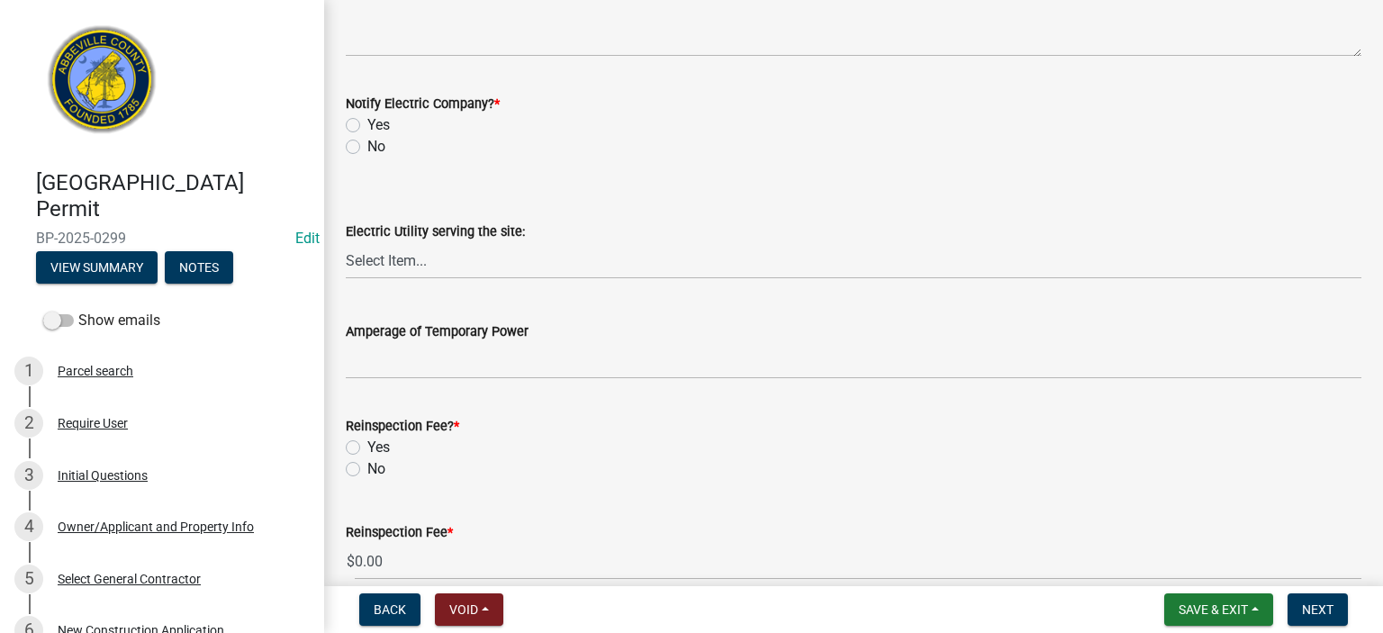
click at [367, 148] on label "No" at bounding box center [376, 147] width 18 height 22
click at [367, 148] on input "No" at bounding box center [373, 142] width 12 height 12
radio input "true"
click at [367, 466] on label "No" at bounding box center [376, 469] width 18 height 22
click at [367, 466] on input "No" at bounding box center [373, 464] width 12 height 12
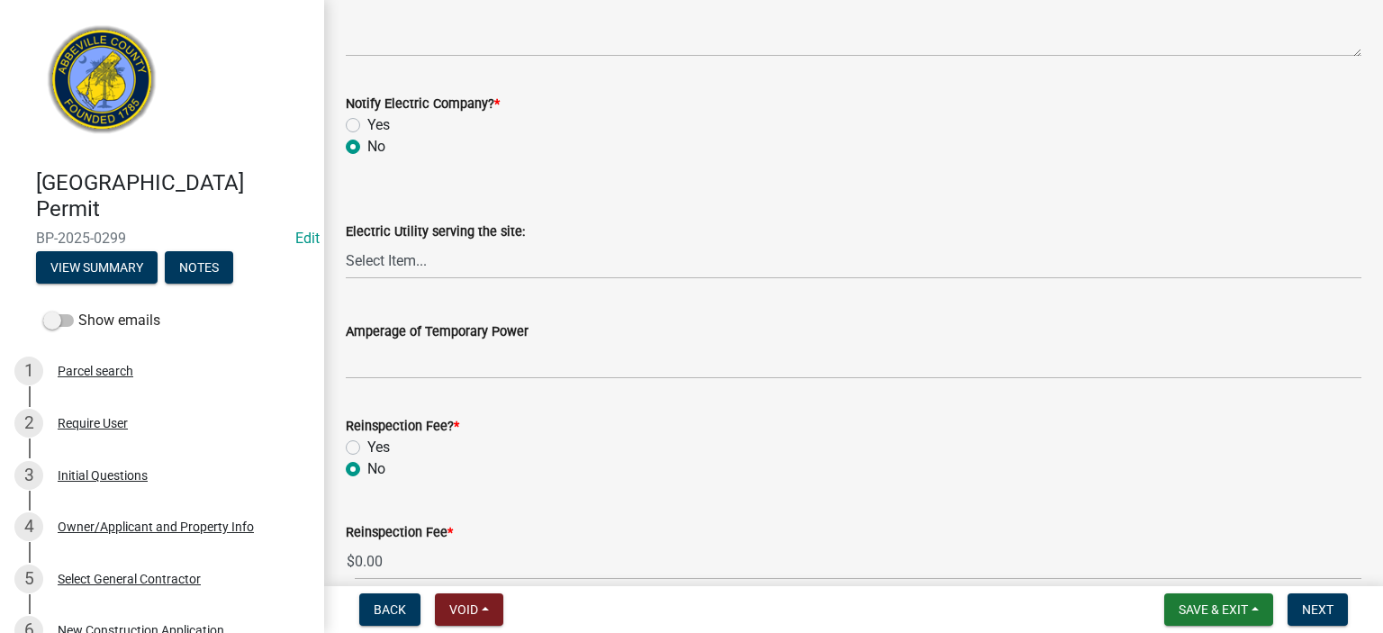
radio input "true"
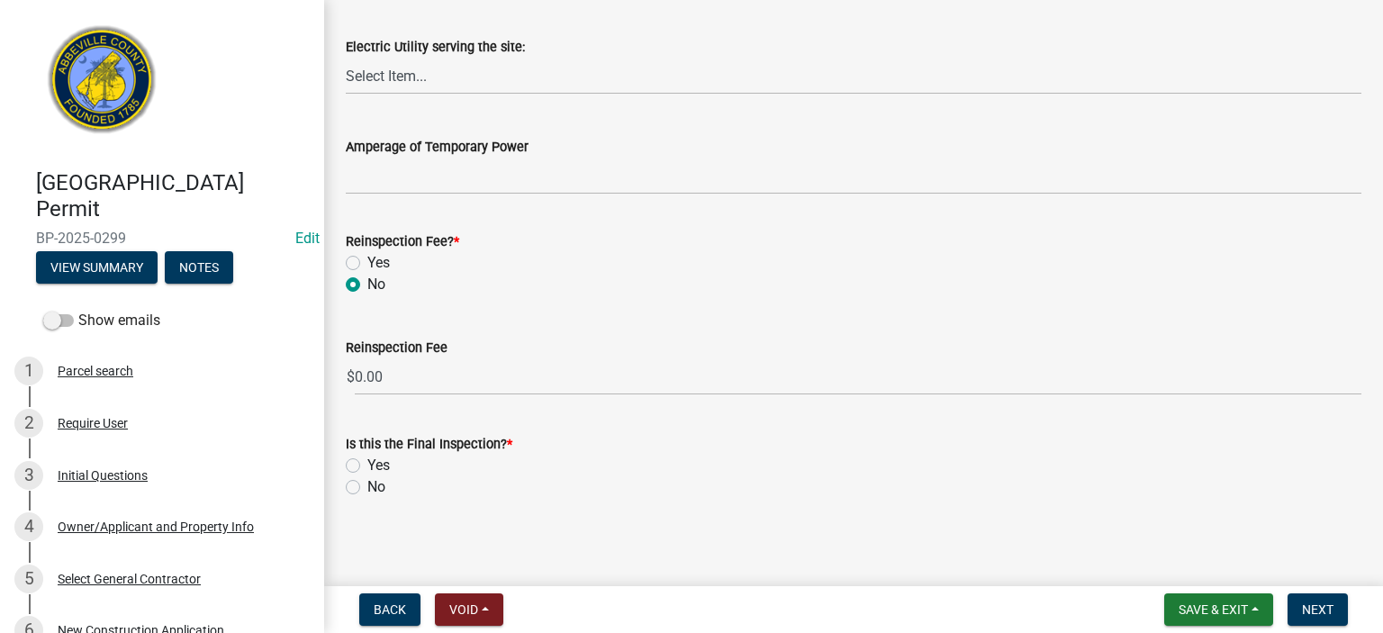
scroll to position [1162, 0]
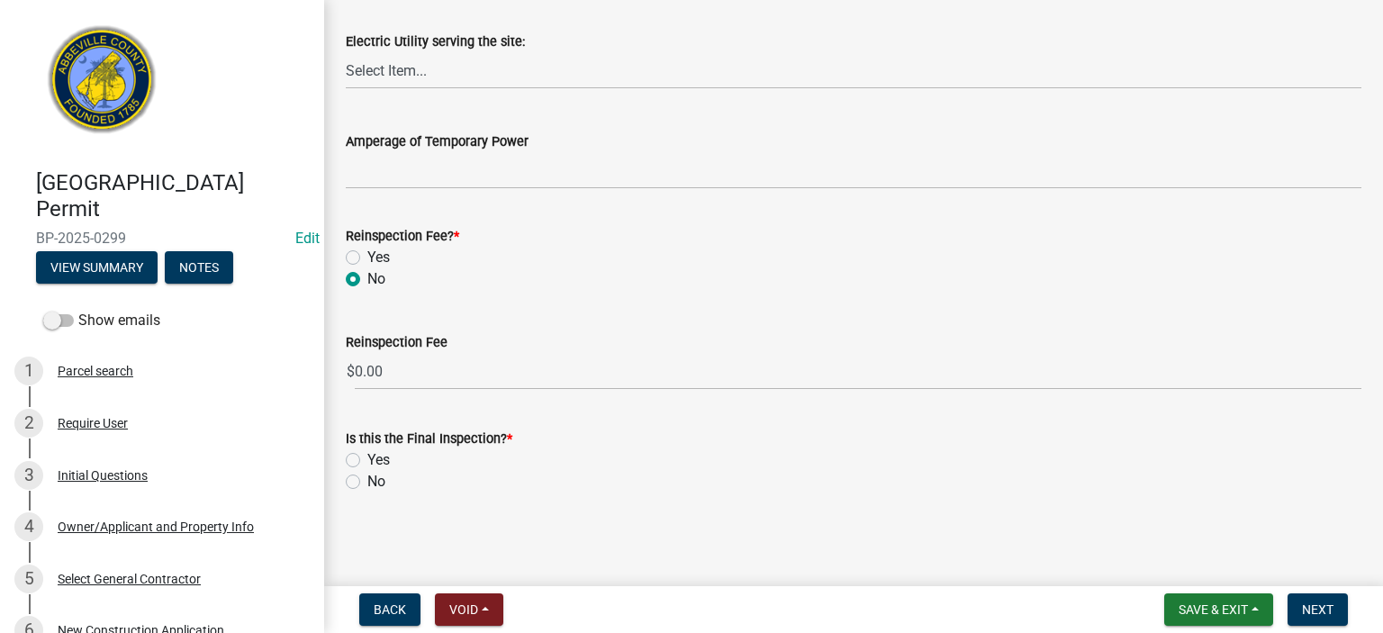
drag, startPoint x: 354, startPoint y: 461, endPoint x: 364, endPoint y: 465, distance: 10.5
click at [360, 464] on div "Yes" at bounding box center [854, 460] width 1016 height 22
click at [367, 458] on label "Yes" at bounding box center [378, 460] width 23 height 22
click at [367, 458] on input "Yes" at bounding box center [373, 455] width 12 height 12
radio input "true"
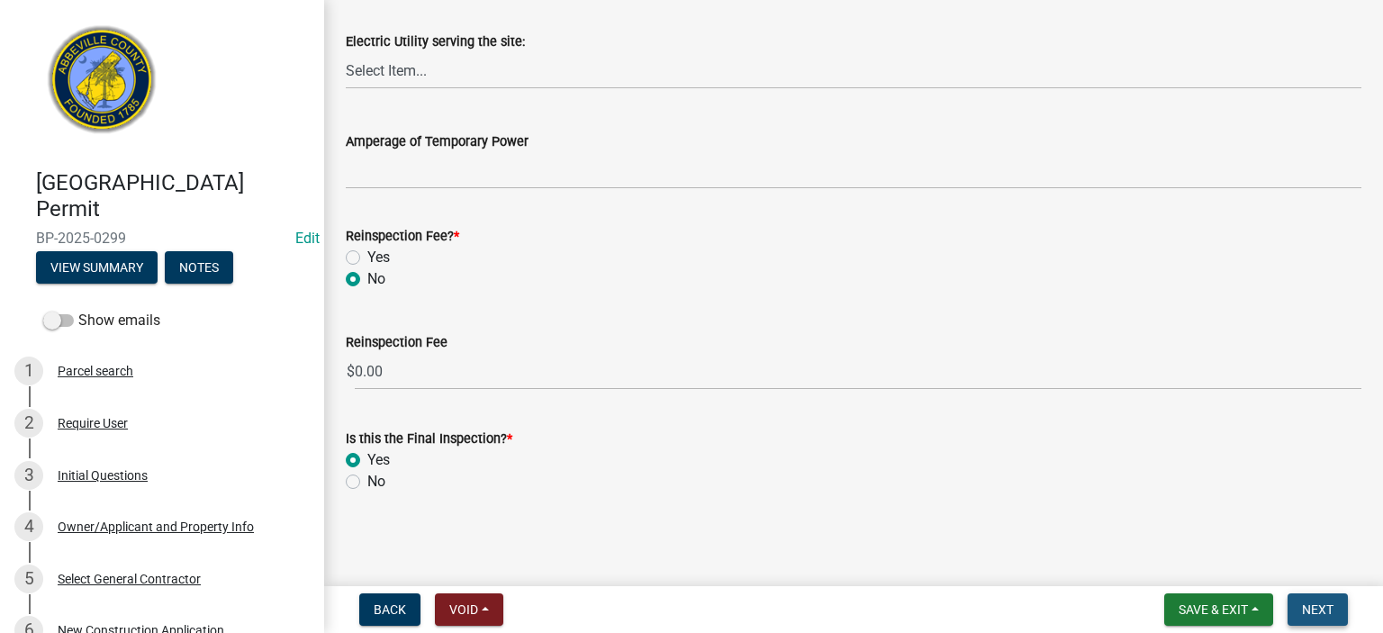
click at [1318, 604] on span "Next" at bounding box center [1318, 609] width 32 height 14
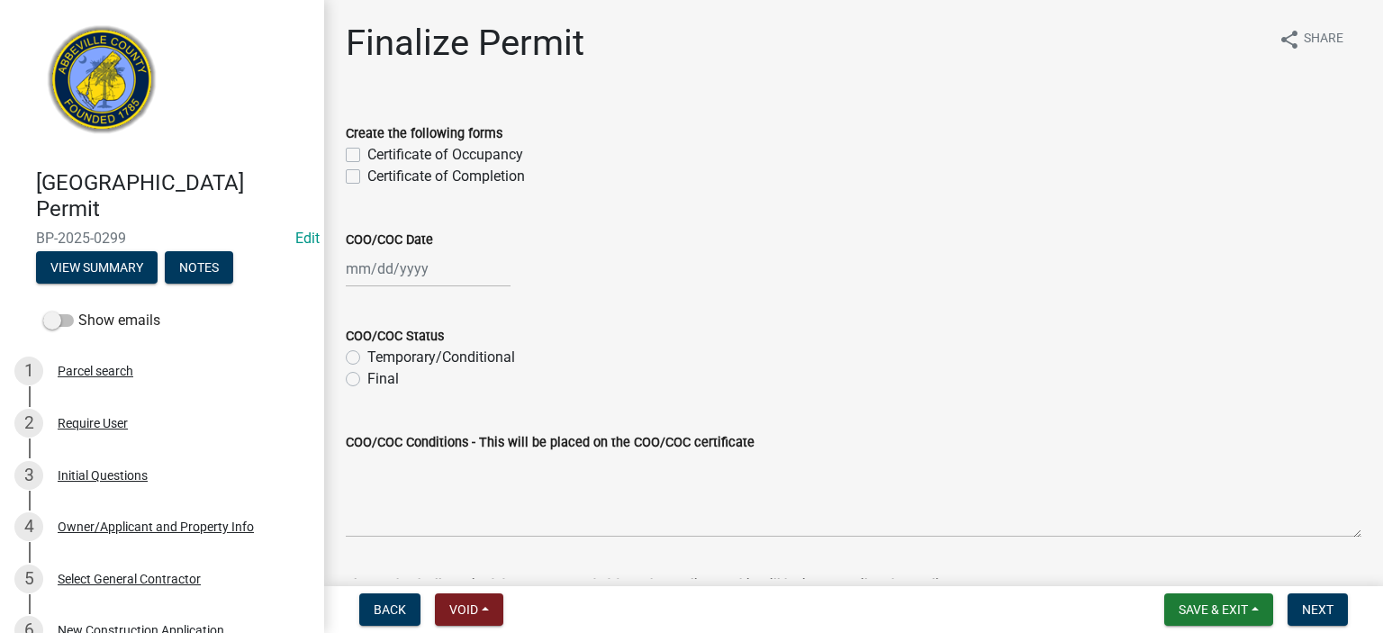
click at [367, 176] on label "Certificate of Completion" at bounding box center [446, 177] width 158 height 22
click at [367, 176] on input "Certificate of Completion" at bounding box center [373, 172] width 12 height 12
checkbox input "true"
checkbox input "false"
checkbox input "true"
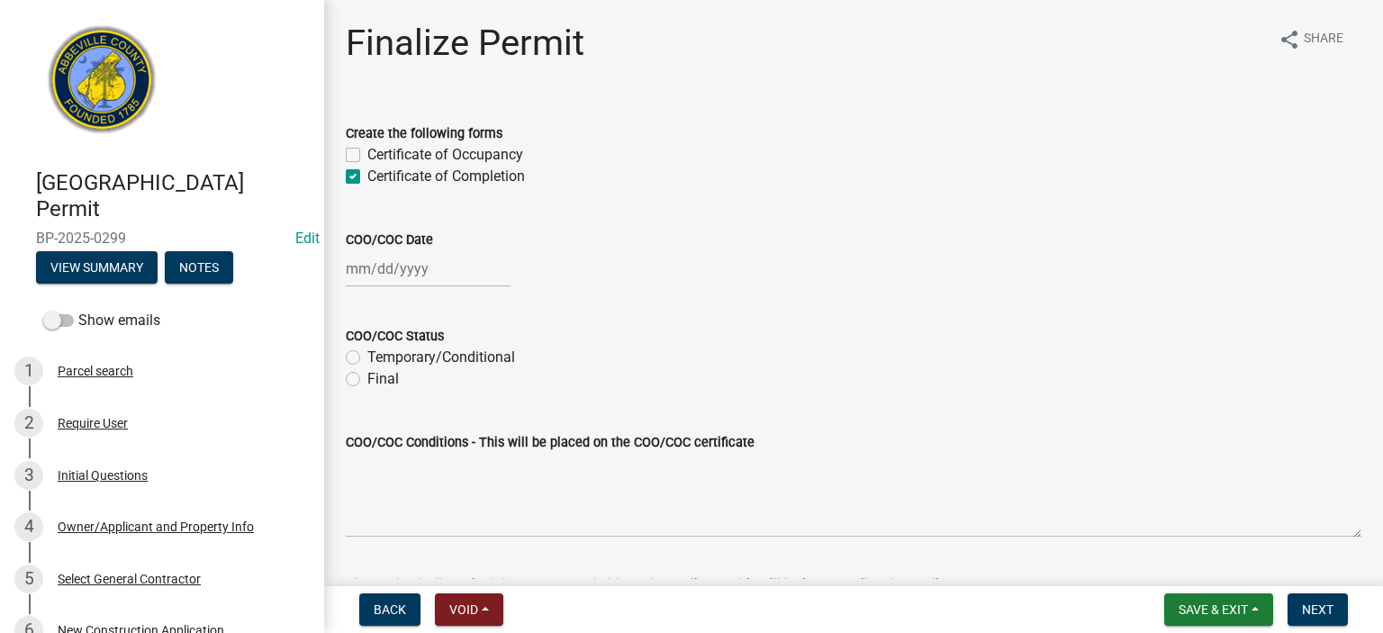
select select "9"
select select "2025"
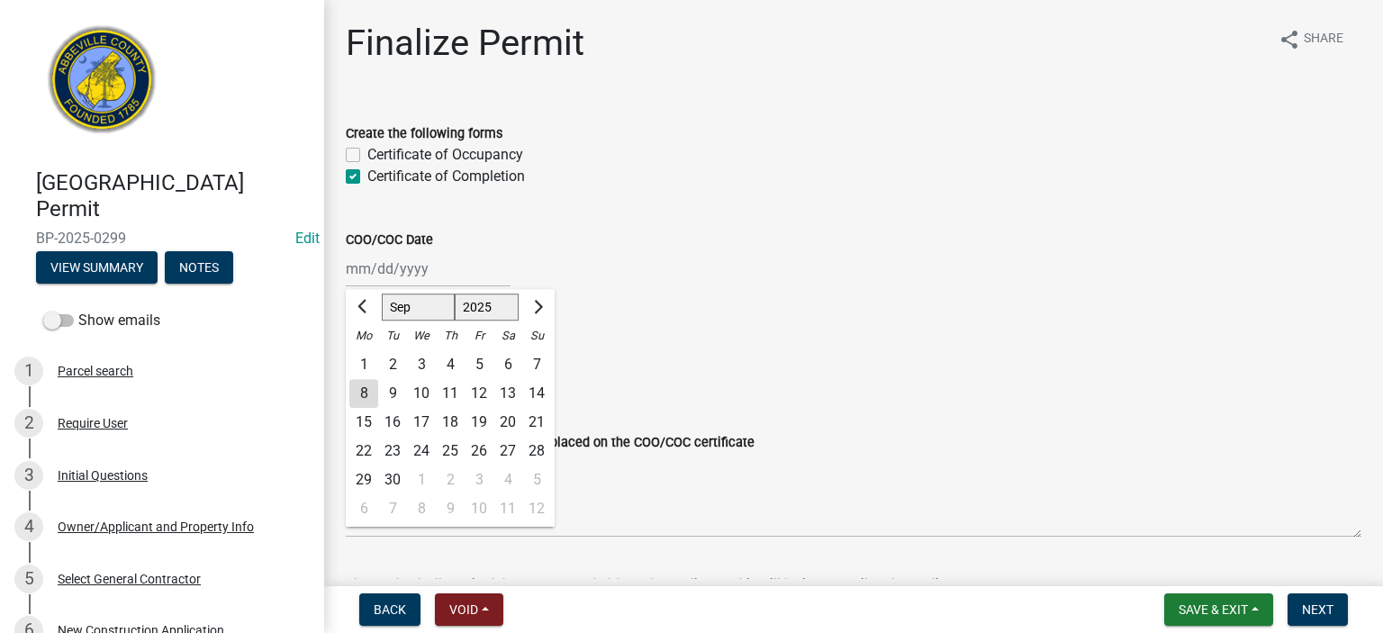
click at [438, 276] on div "[PERSON_NAME] Feb Mar Apr [PERSON_NAME][DATE] Oct Nov [DATE] 1526 1527 1528 152…" at bounding box center [428, 268] width 165 height 37
click at [360, 387] on div "8" at bounding box center [363, 393] width 29 height 29
type input "[DATE]"
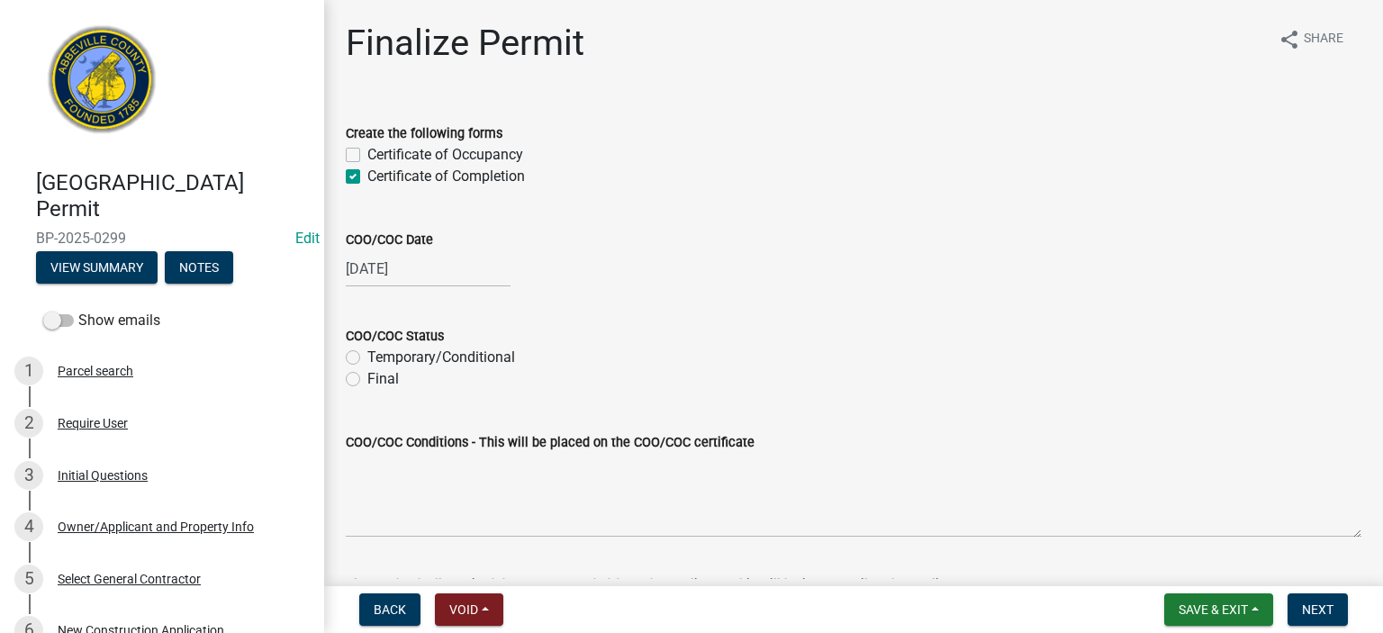
click at [367, 377] on label "Final" at bounding box center [383, 379] width 32 height 22
click at [367, 377] on input "Final" at bounding box center [373, 374] width 12 height 12
radio input "true"
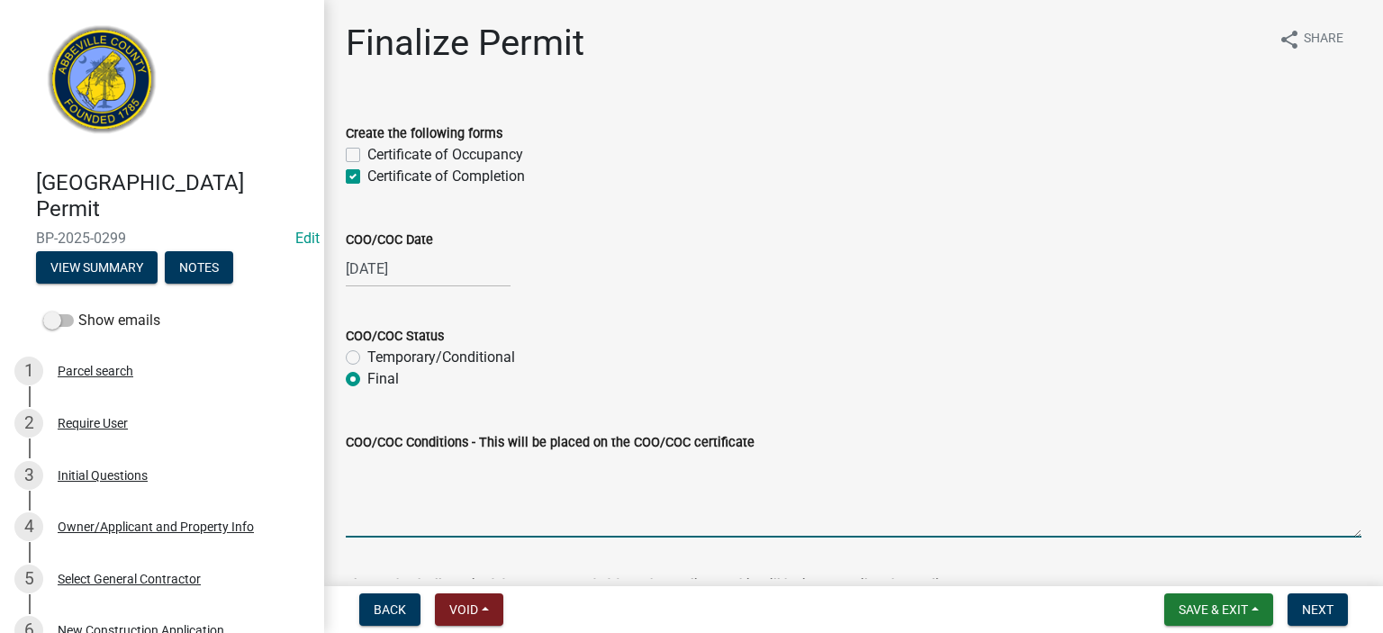
click at [408, 485] on textarea "COO/COC Conditions - This will be placed on the COO/COC certificate" at bounding box center [854, 495] width 1016 height 85
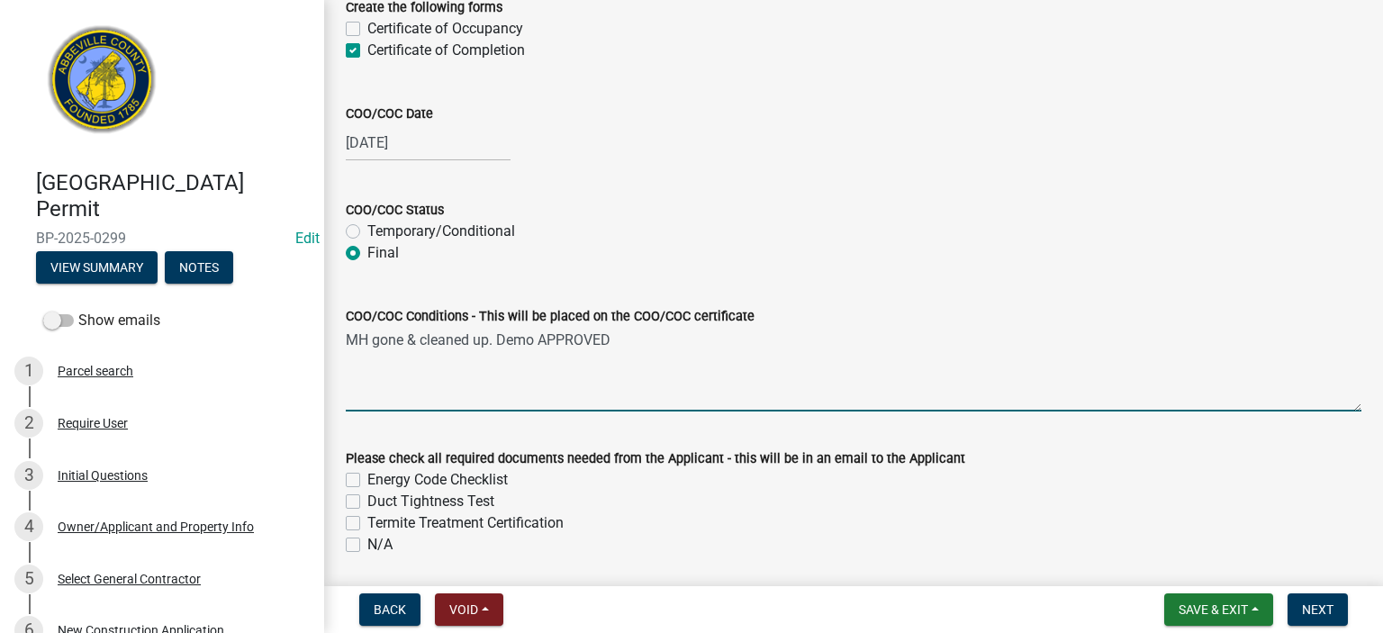
scroll to position [188, 0]
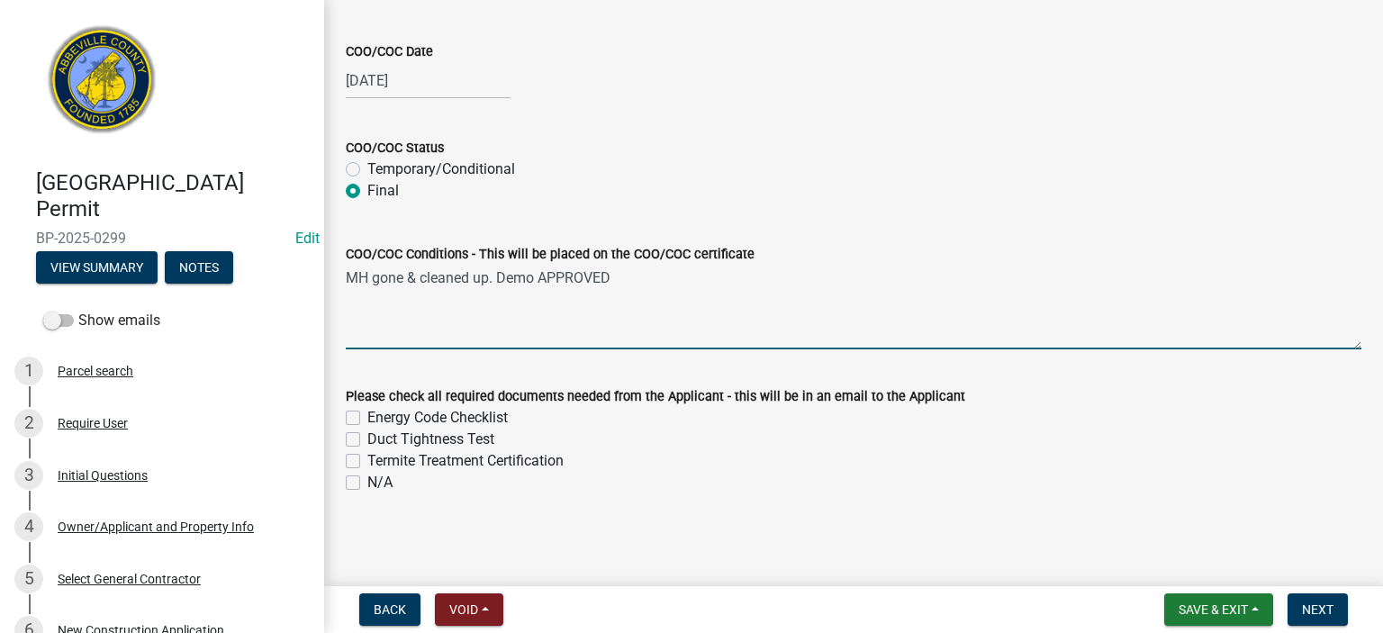
type textarea "MH gone & cleaned up. Demo APPROVED"
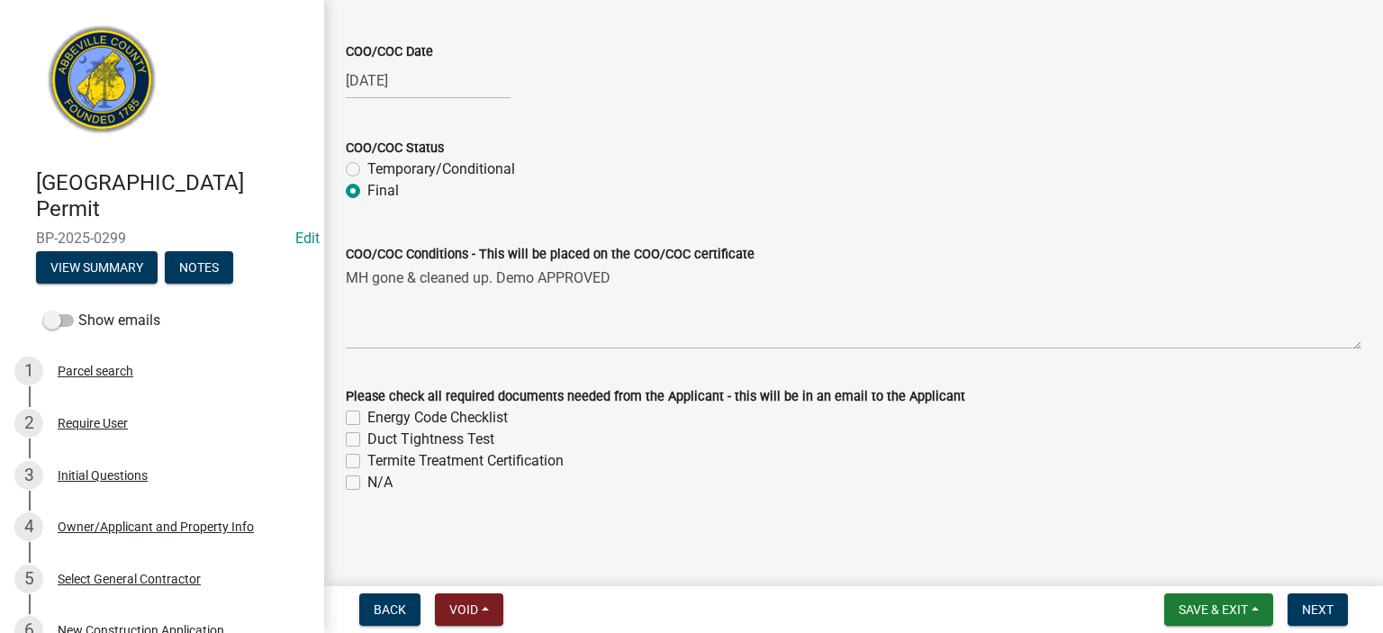
click at [367, 486] on label "N/A" at bounding box center [379, 483] width 25 height 22
click at [367, 484] on input "N/A" at bounding box center [373, 478] width 12 height 12
checkbox input "true"
checkbox input "false"
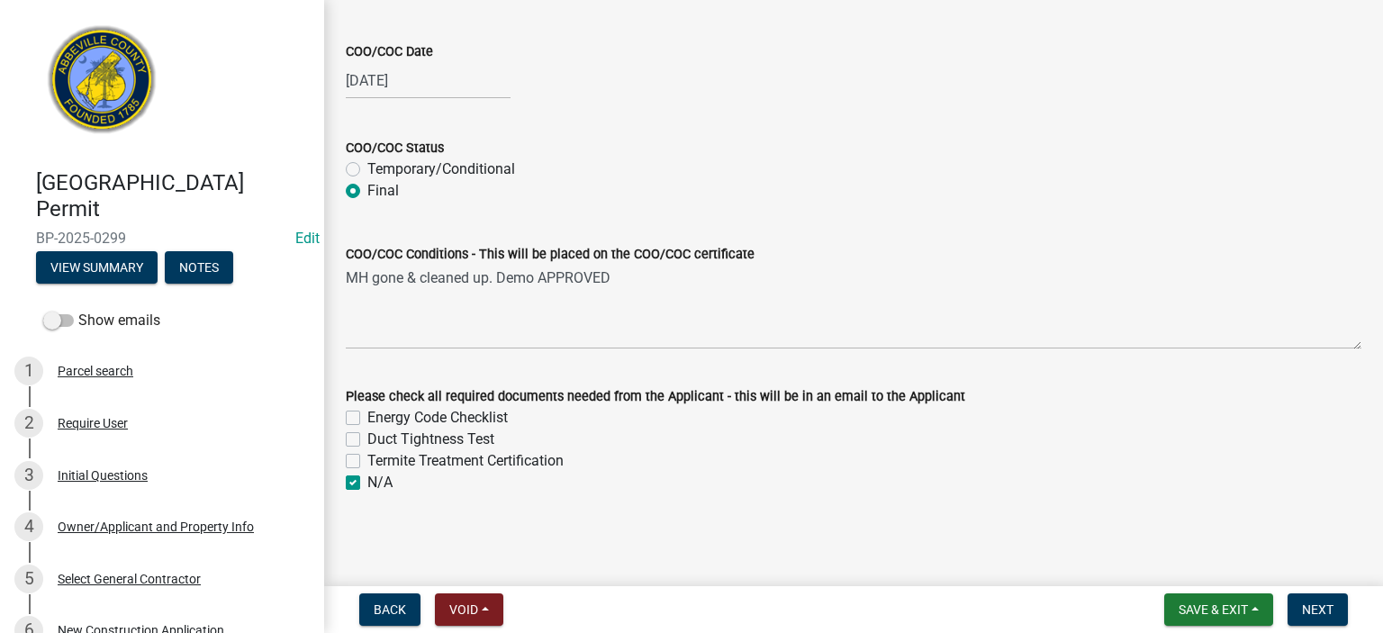
checkbox input "false"
checkbox input "true"
click at [1330, 610] on span "Next" at bounding box center [1318, 609] width 32 height 14
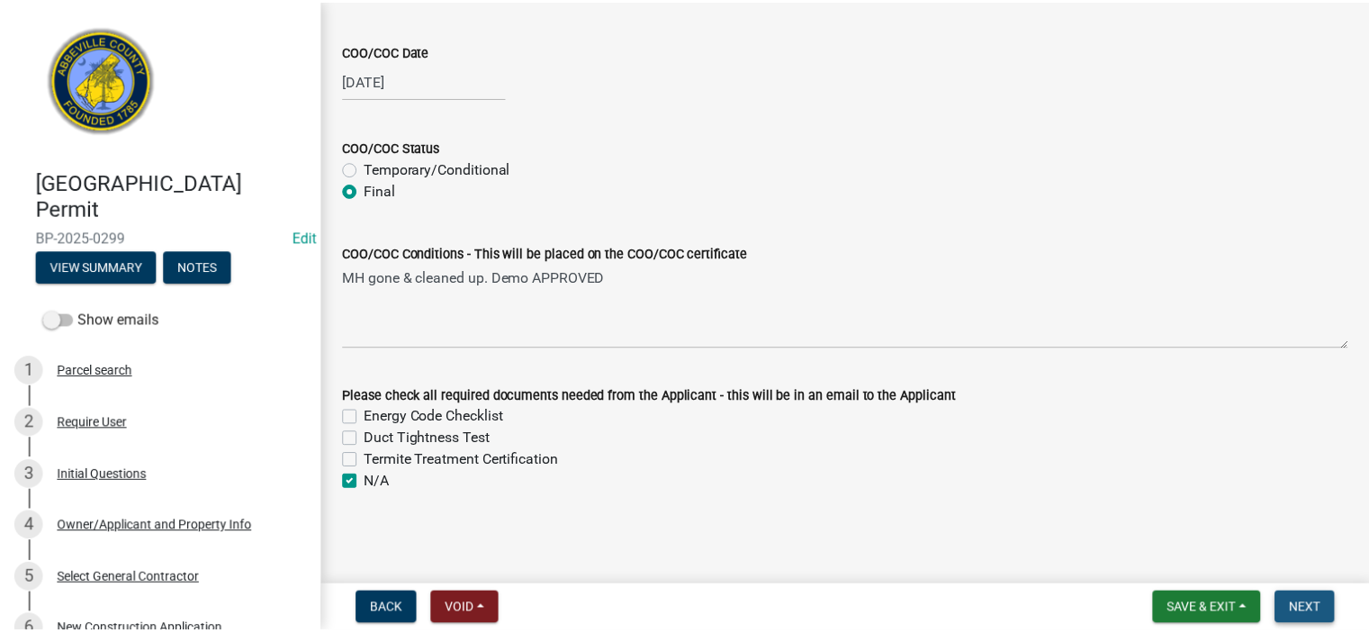
scroll to position [0, 0]
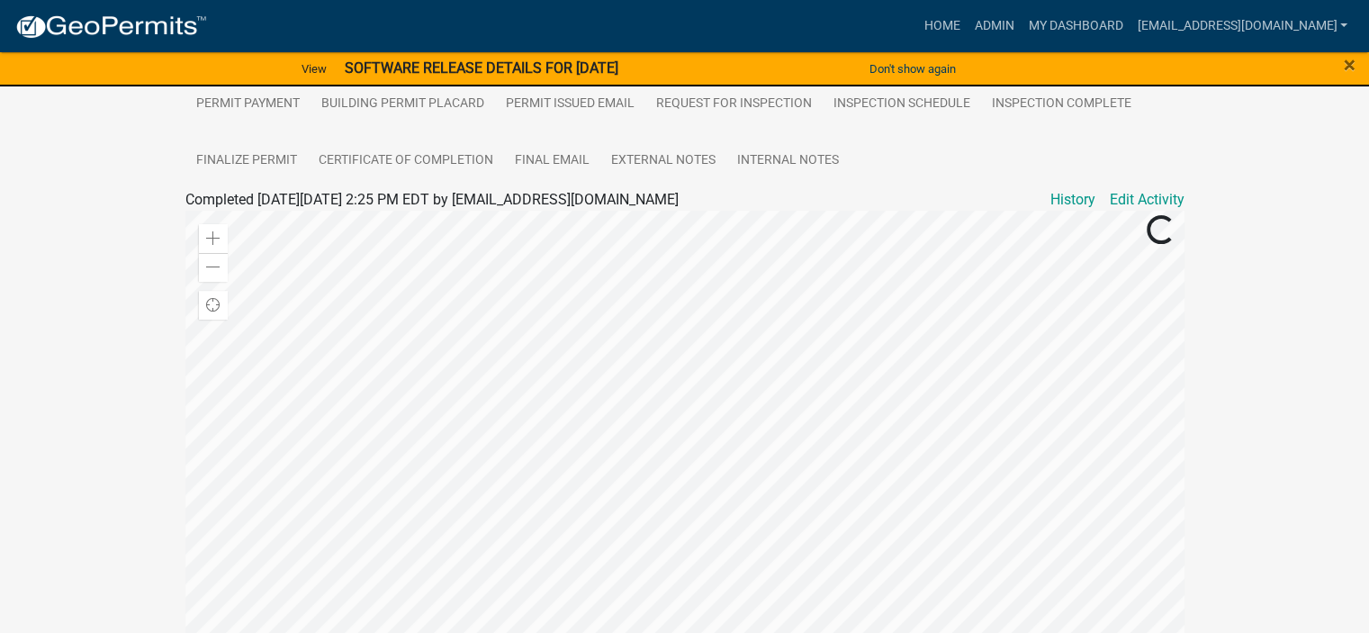
scroll to position [492, 0]
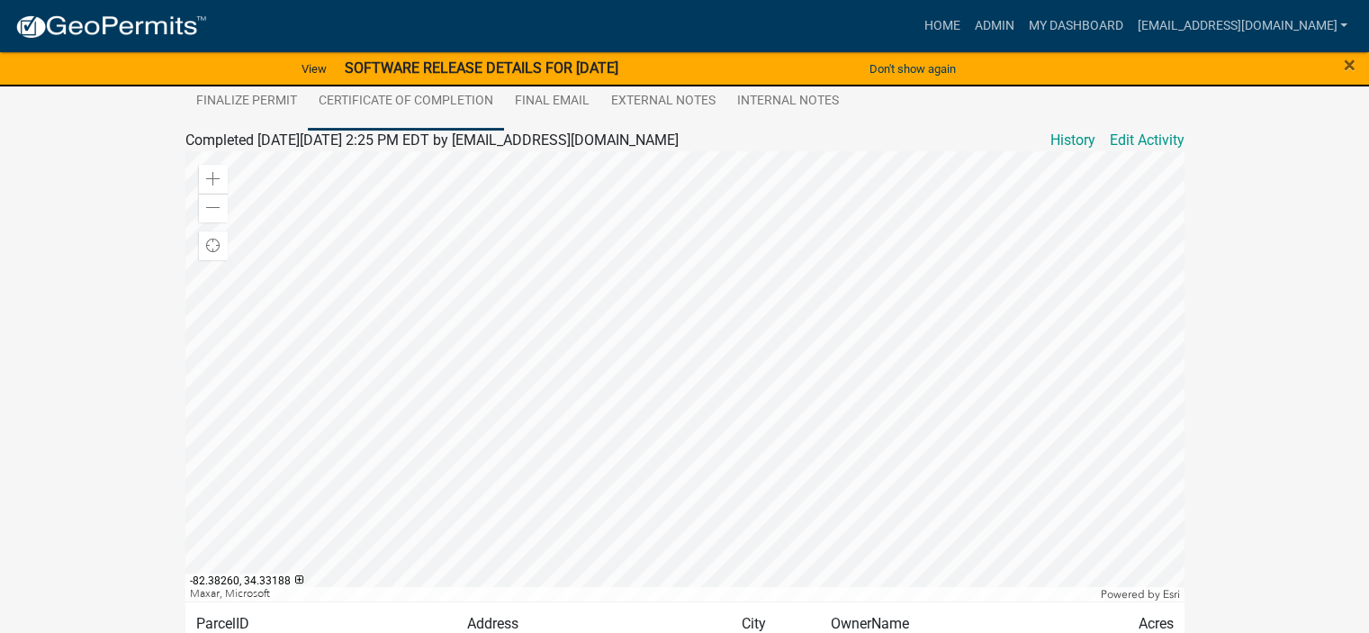
click at [465, 96] on link "Certificate of Completion" at bounding box center [406, 102] width 196 height 58
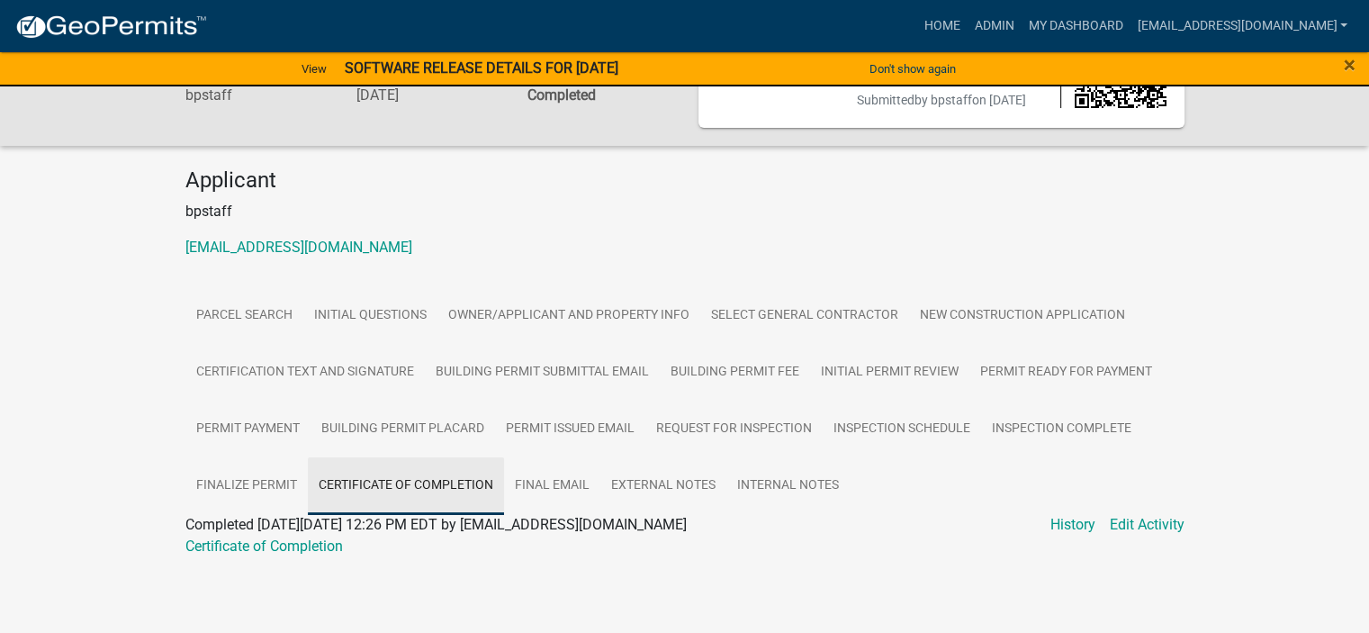
scroll to position [104, 0]
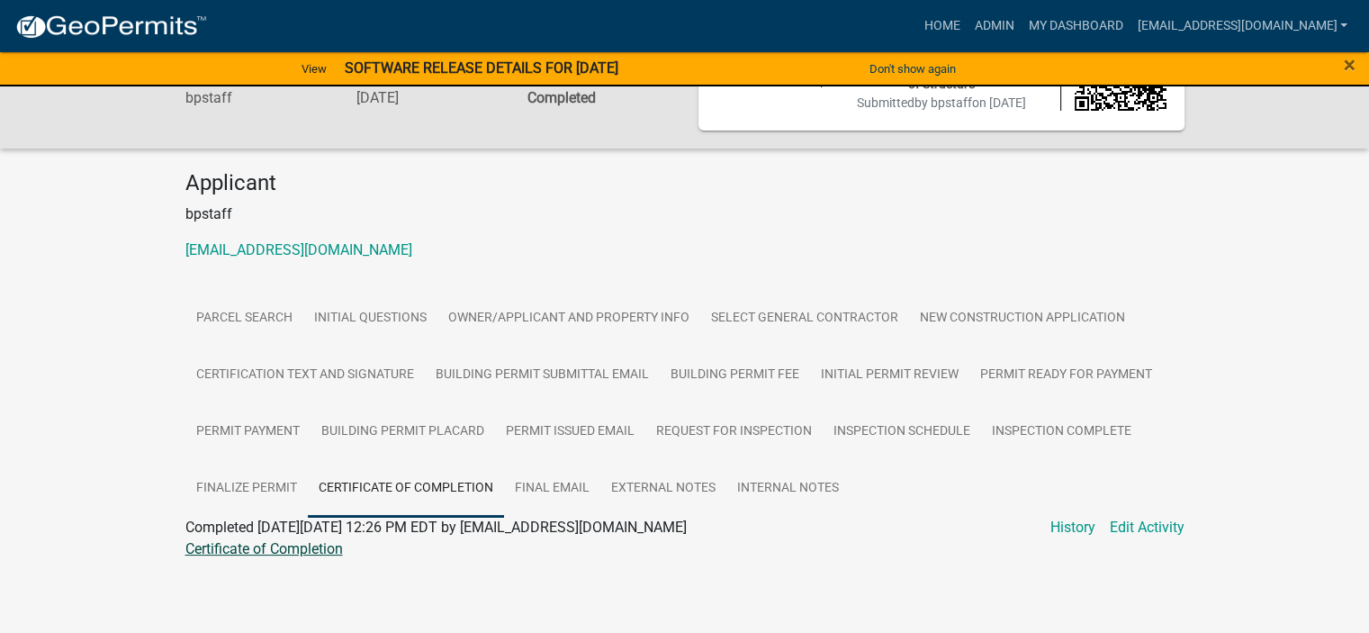
click at [308, 540] on link "Certificate of Completion" at bounding box center [264, 548] width 158 height 17
click at [1344, 60] on span "×" at bounding box center [1350, 64] width 12 height 25
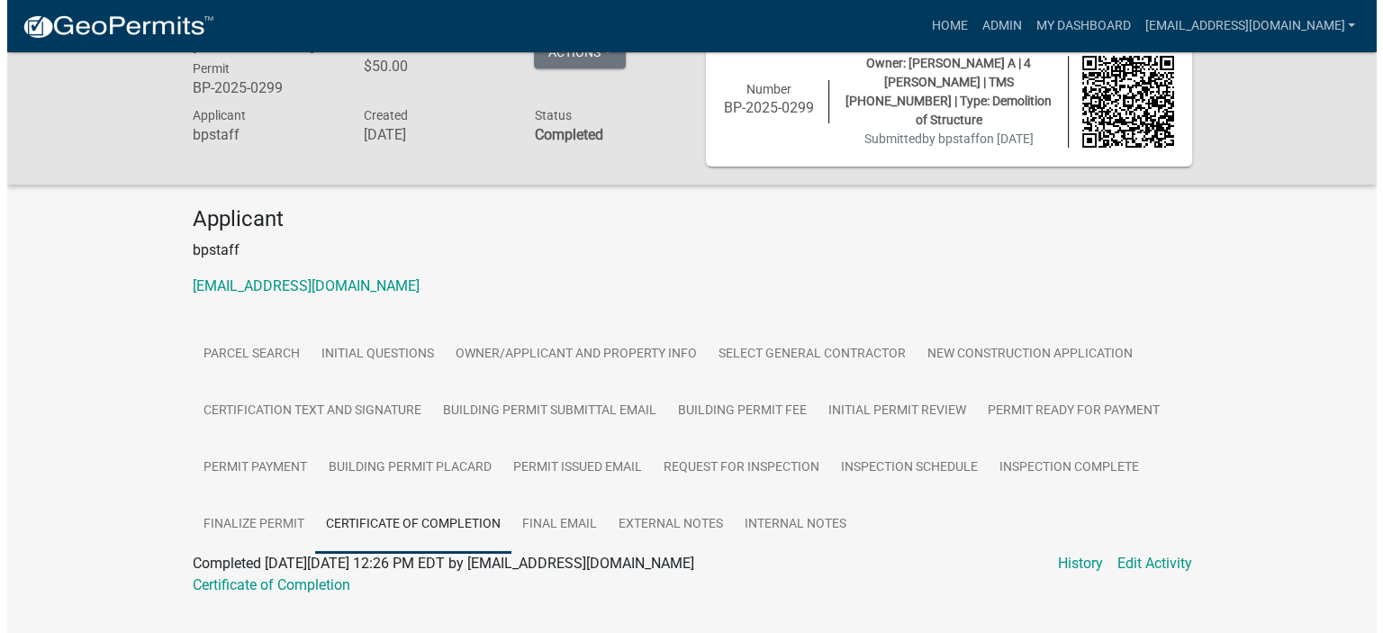
scroll to position [0, 0]
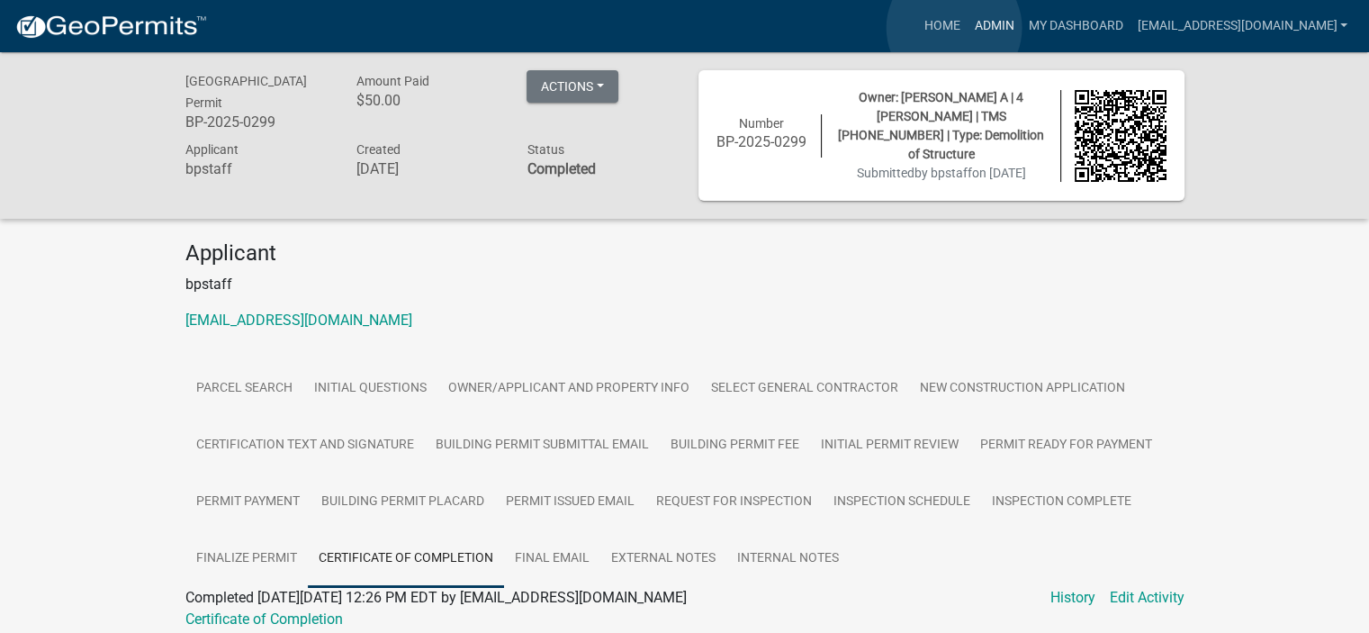
click at [967, 28] on link "Admin" at bounding box center [994, 26] width 54 height 34
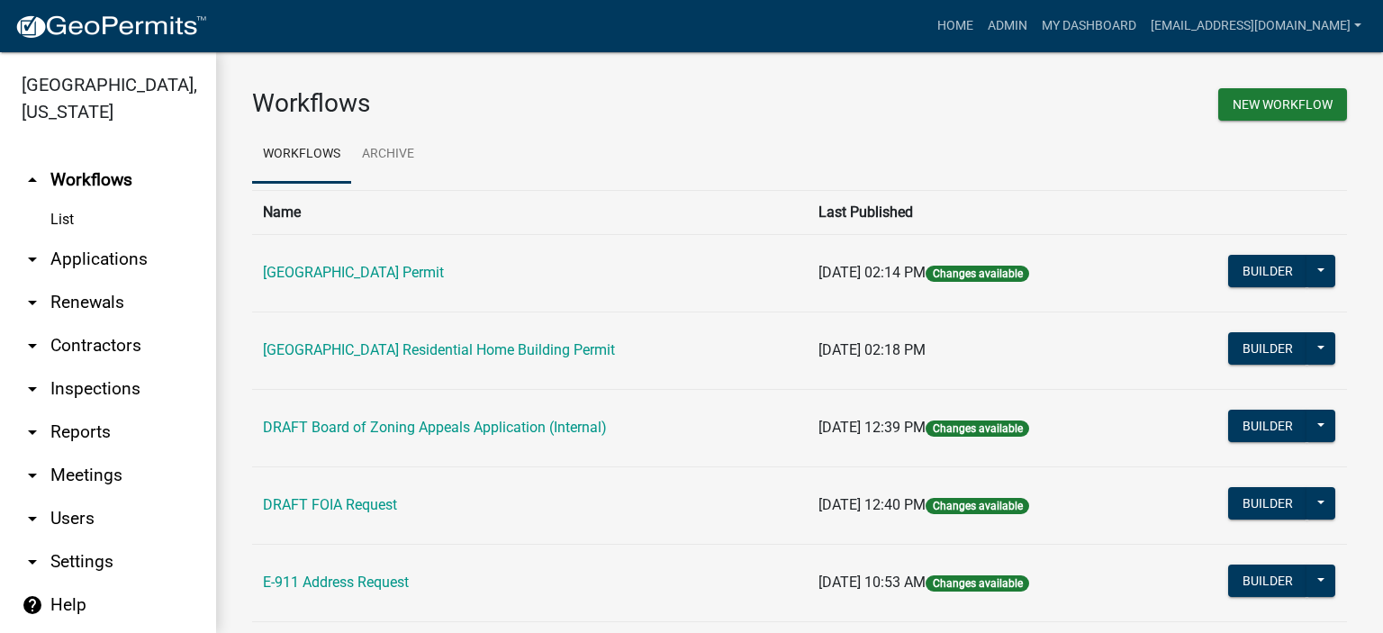
click at [113, 260] on link "arrow_drop_down Applications" at bounding box center [108, 259] width 216 height 43
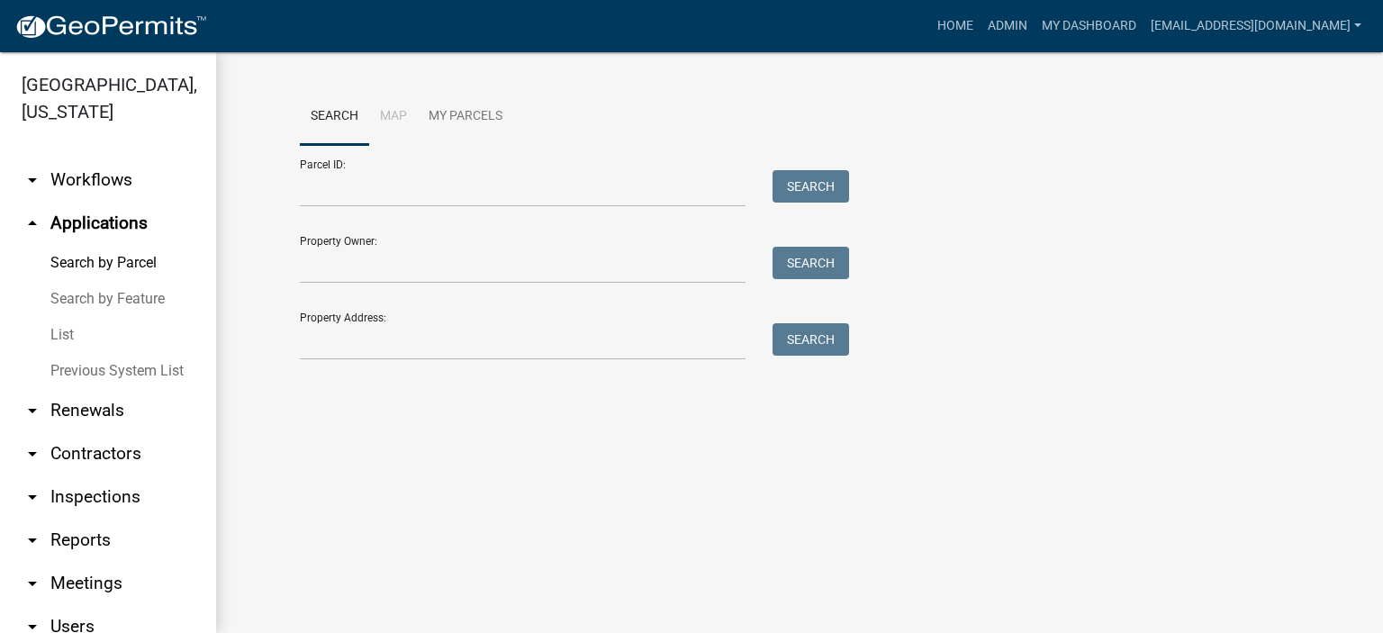
click at [70, 334] on link "List" at bounding box center [108, 335] width 216 height 36
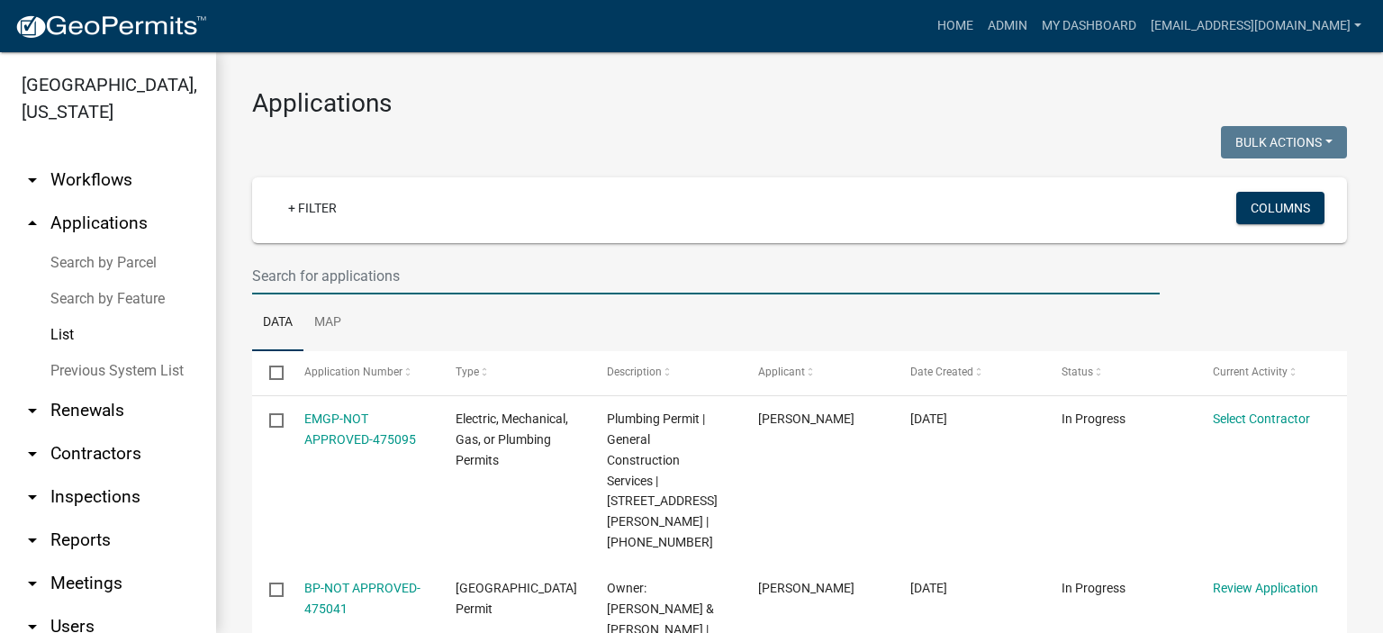
click at [461, 280] on input "text" at bounding box center [706, 276] width 908 height 37
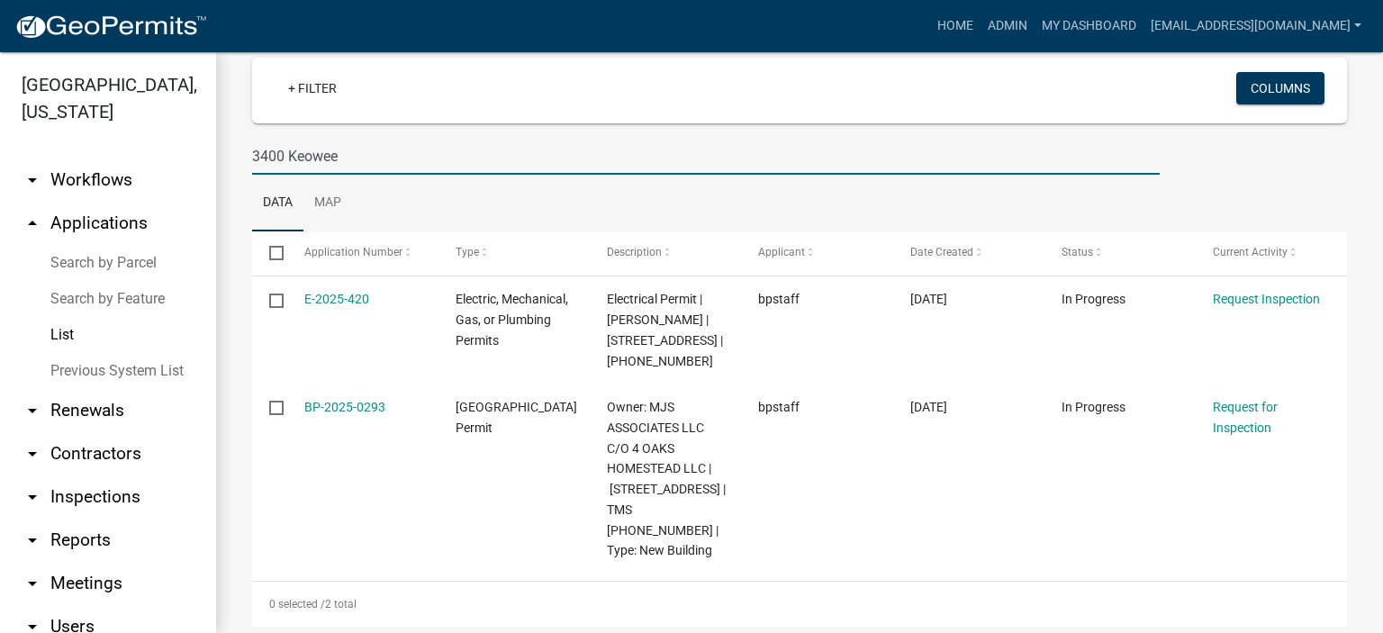
scroll to position [128, 0]
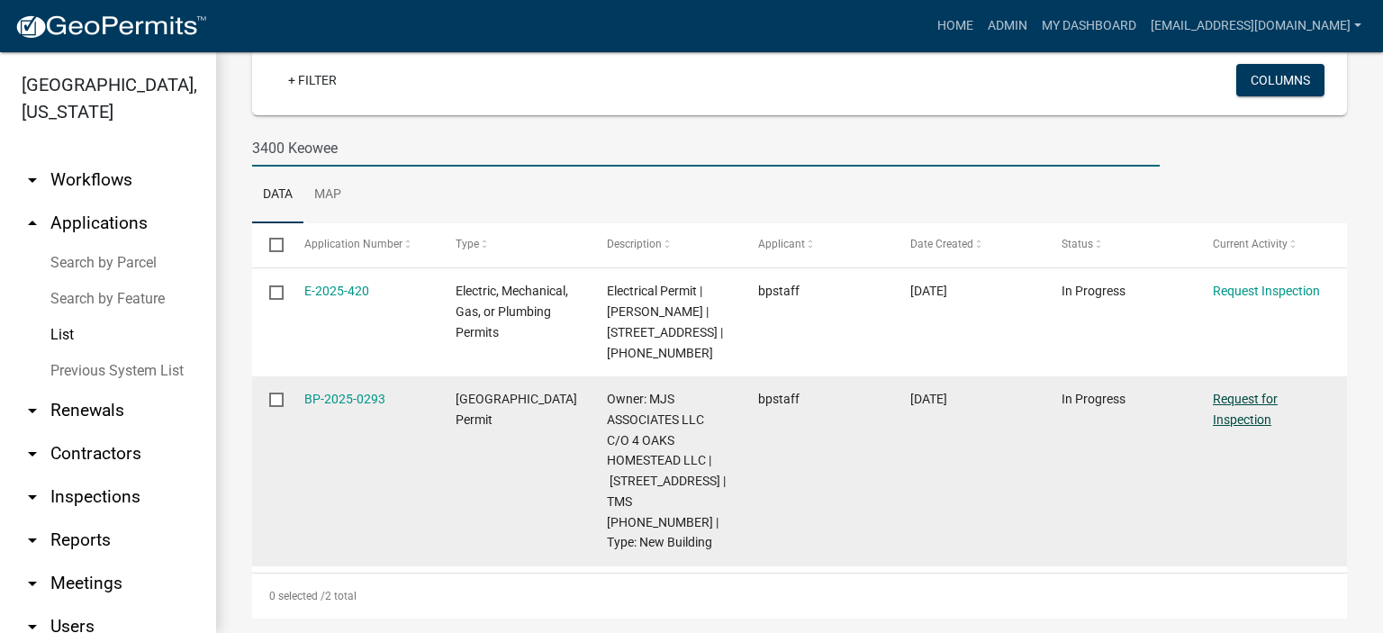
type input "3400 Keowee"
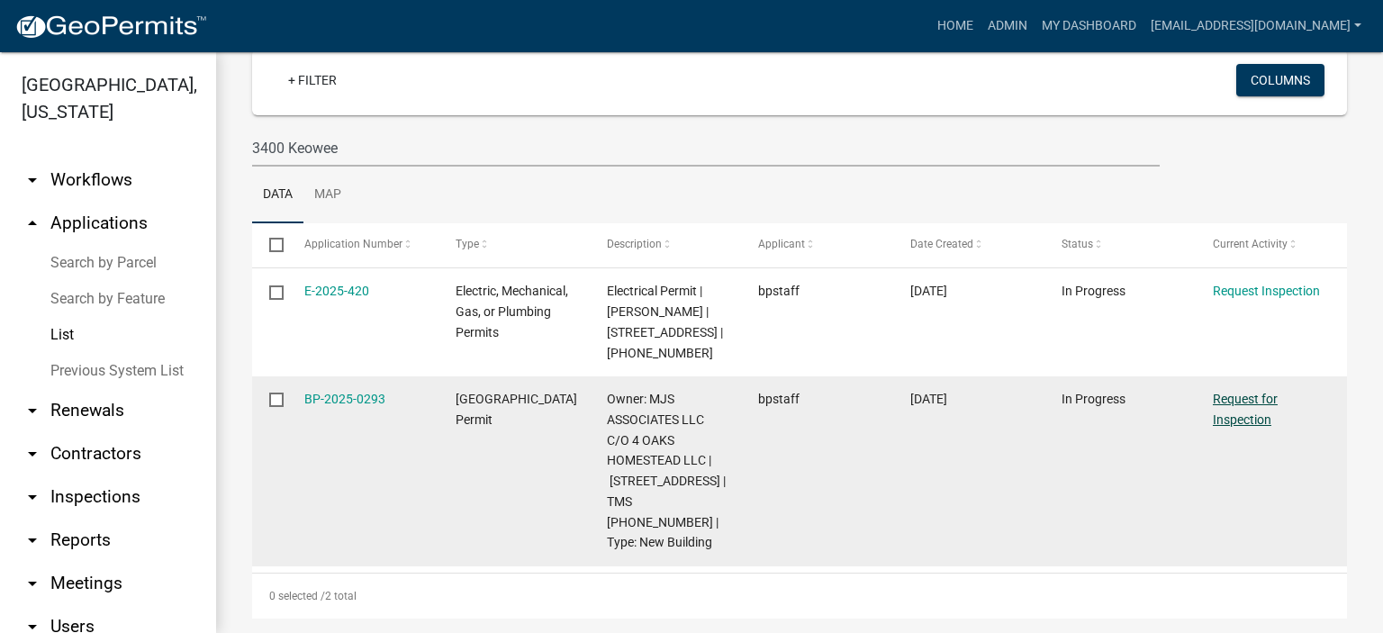
click at [1242, 398] on link "Request for Inspection" at bounding box center [1245, 409] width 65 height 35
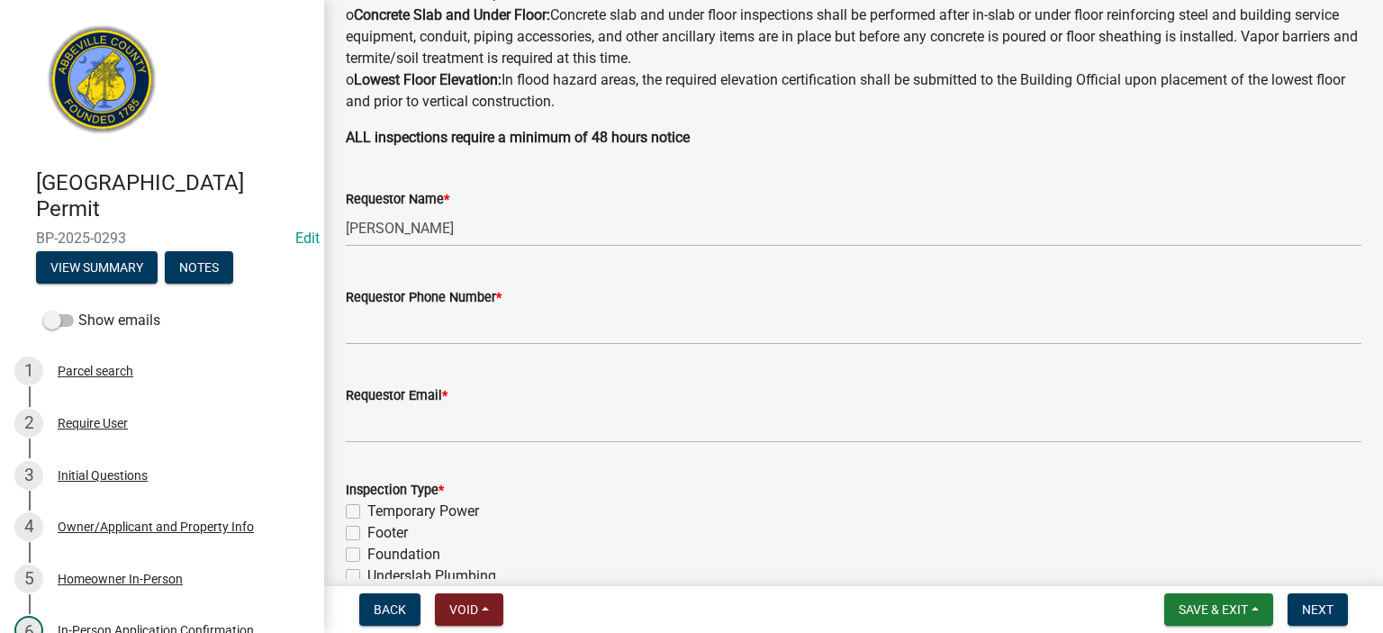
scroll to position [576, 0]
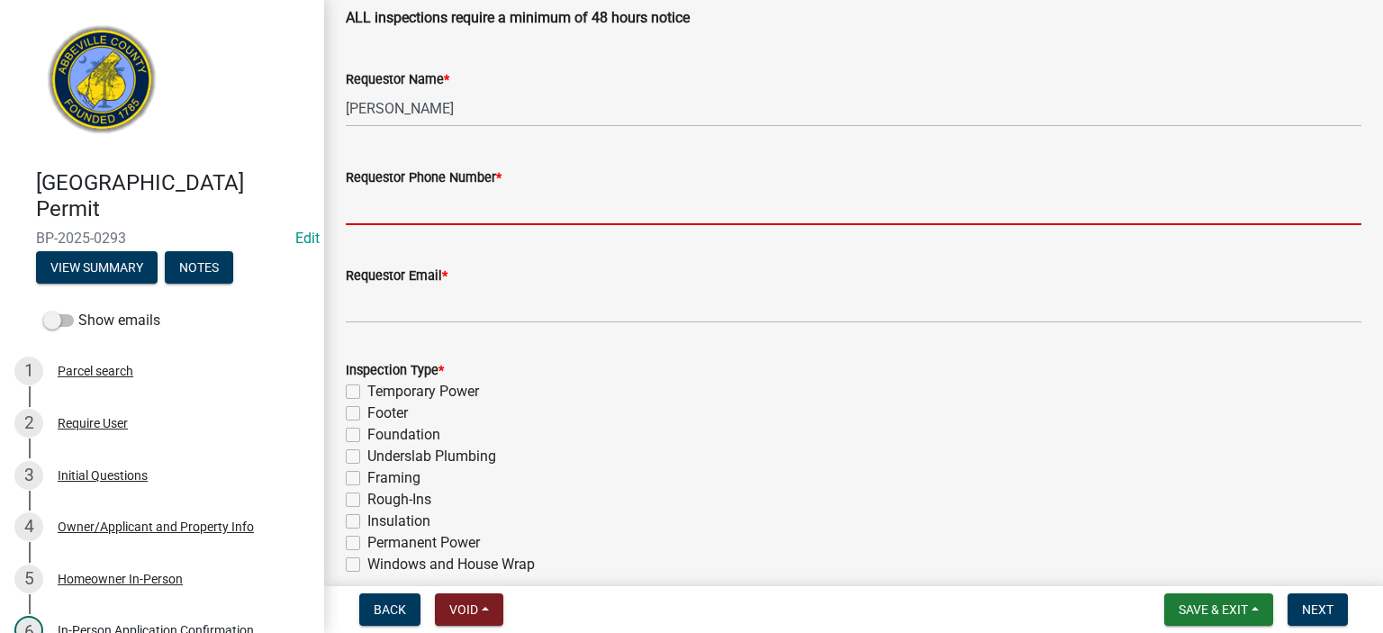
click at [544, 204] on input "Requestor Phone Number *" at bounding box center [854, 206] width 1016 height 37
type input "8643662400"
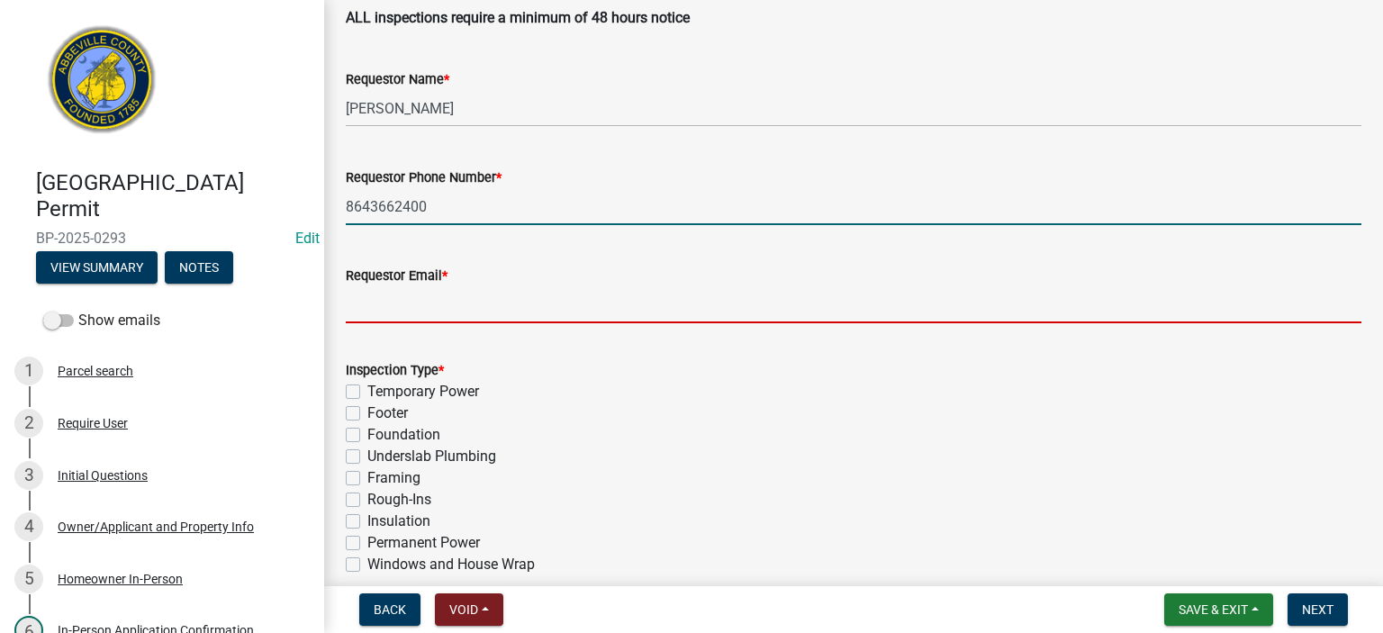
type input "[EMAIL_ADDRESS][DOMAIN_NAME]"
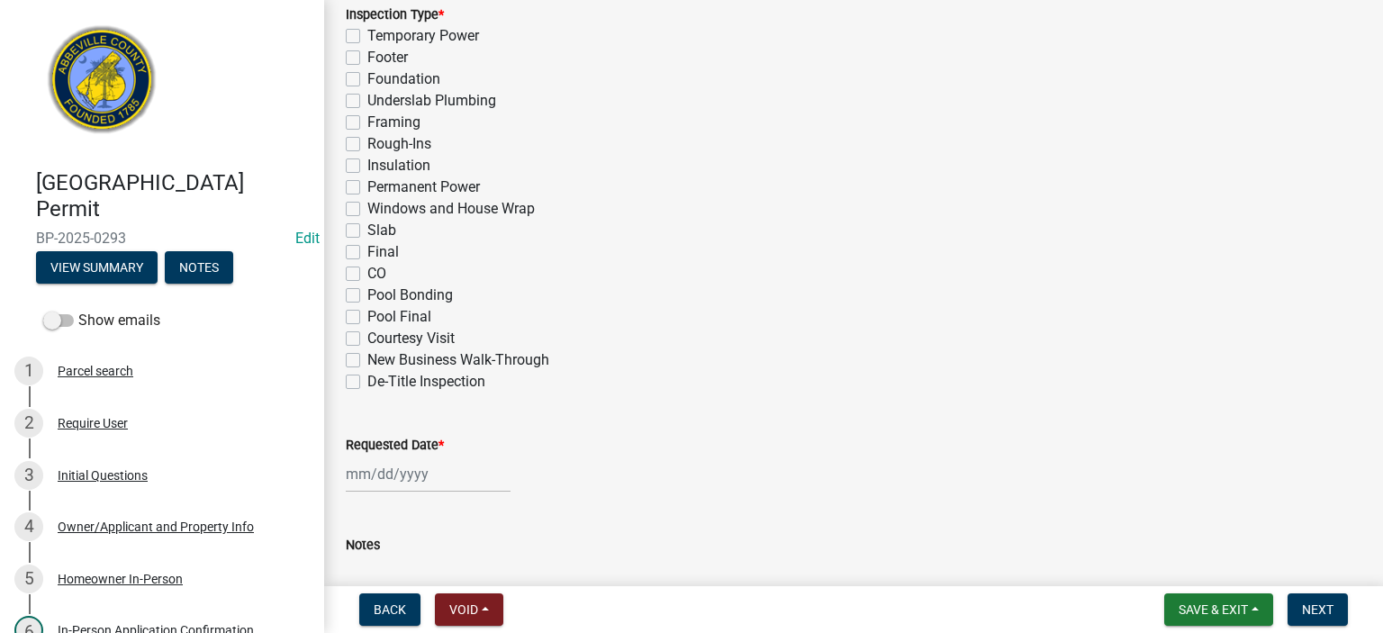
scroll to position [936, 0]
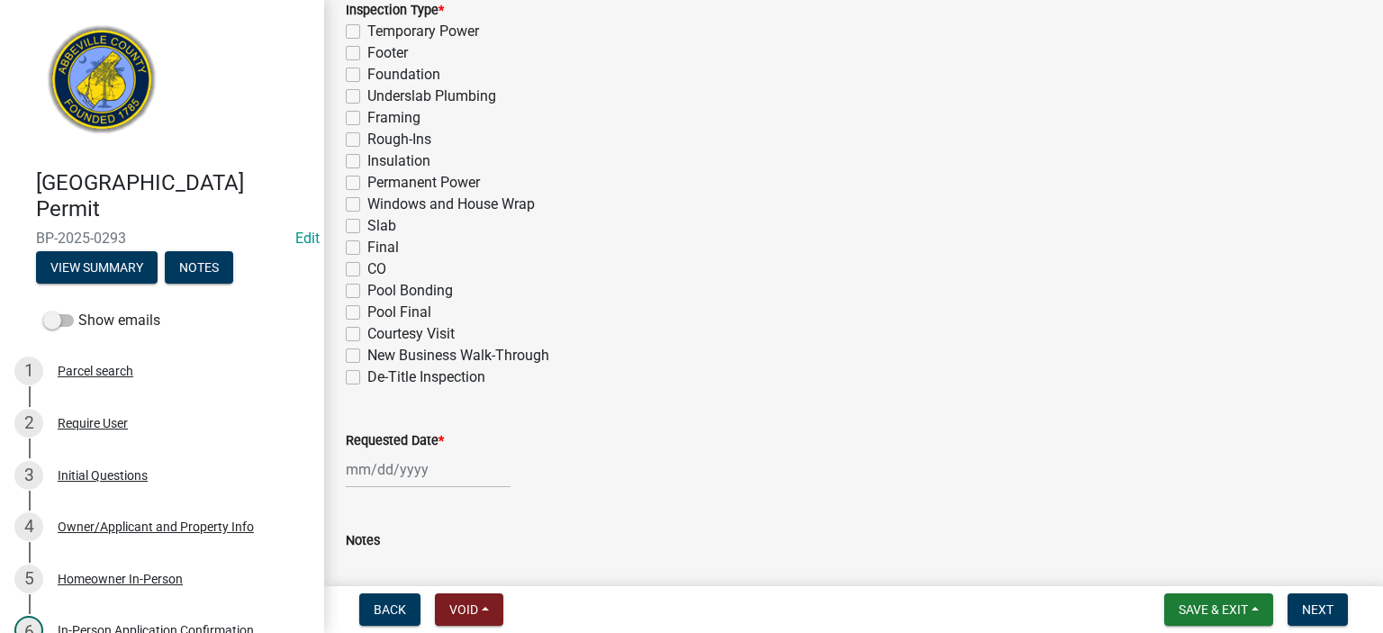
click at [367, 222] on label "Slab" at bounding box center [381, 226] width 29 height 22
click at [367, 222] on input "Slab" at bounding box center [373, 221] width 12 height 12
checkbox input "true"
checkbox input "false"
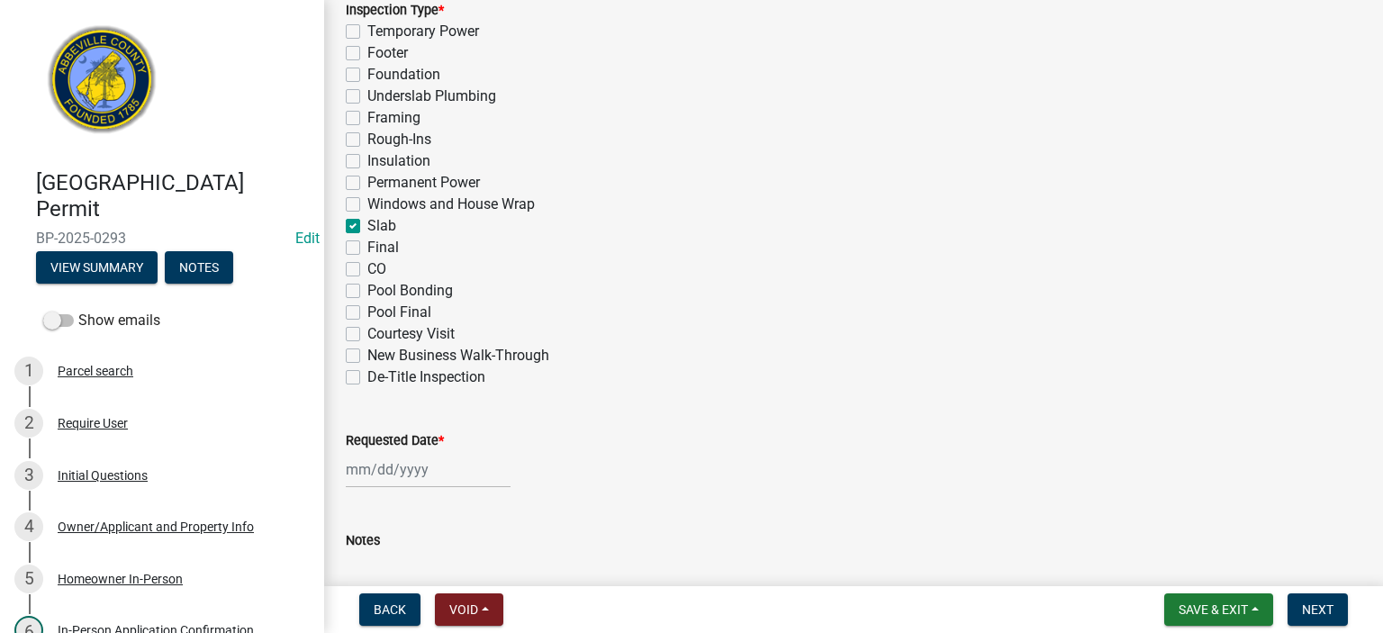
checkbox input "false"
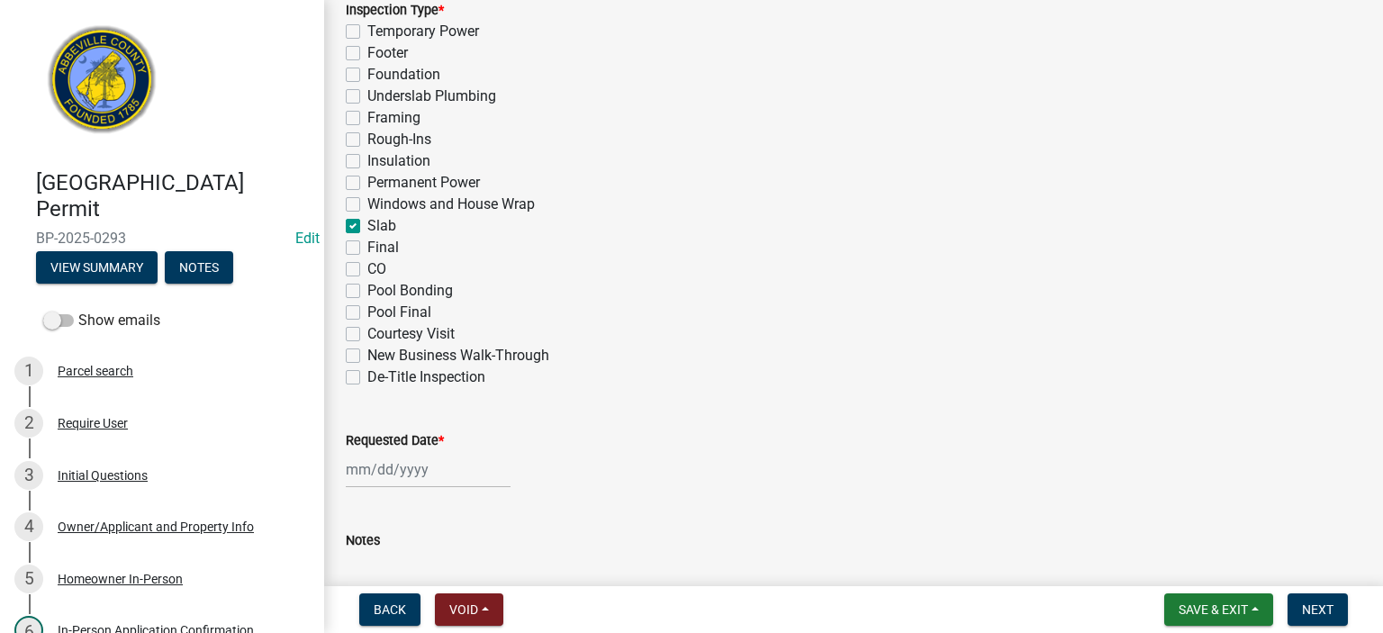
checkbox input "false"
checkbox input "true"
checkbox input "false"
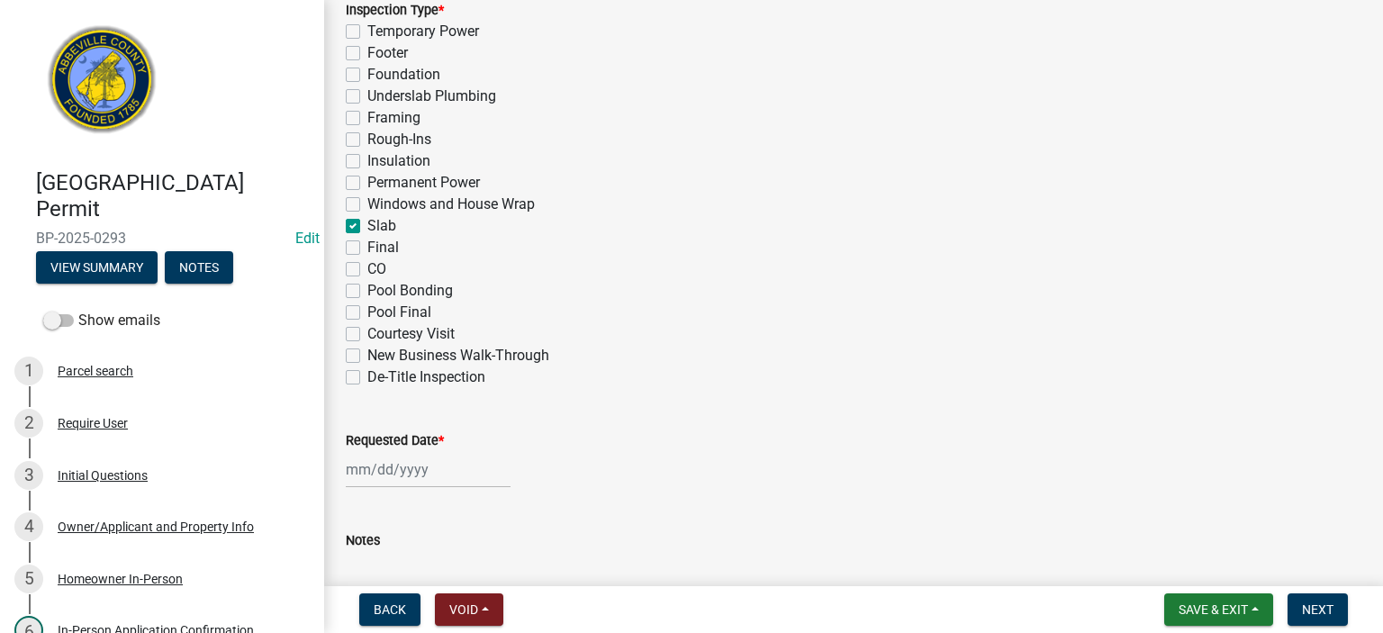
checkbox input "false"
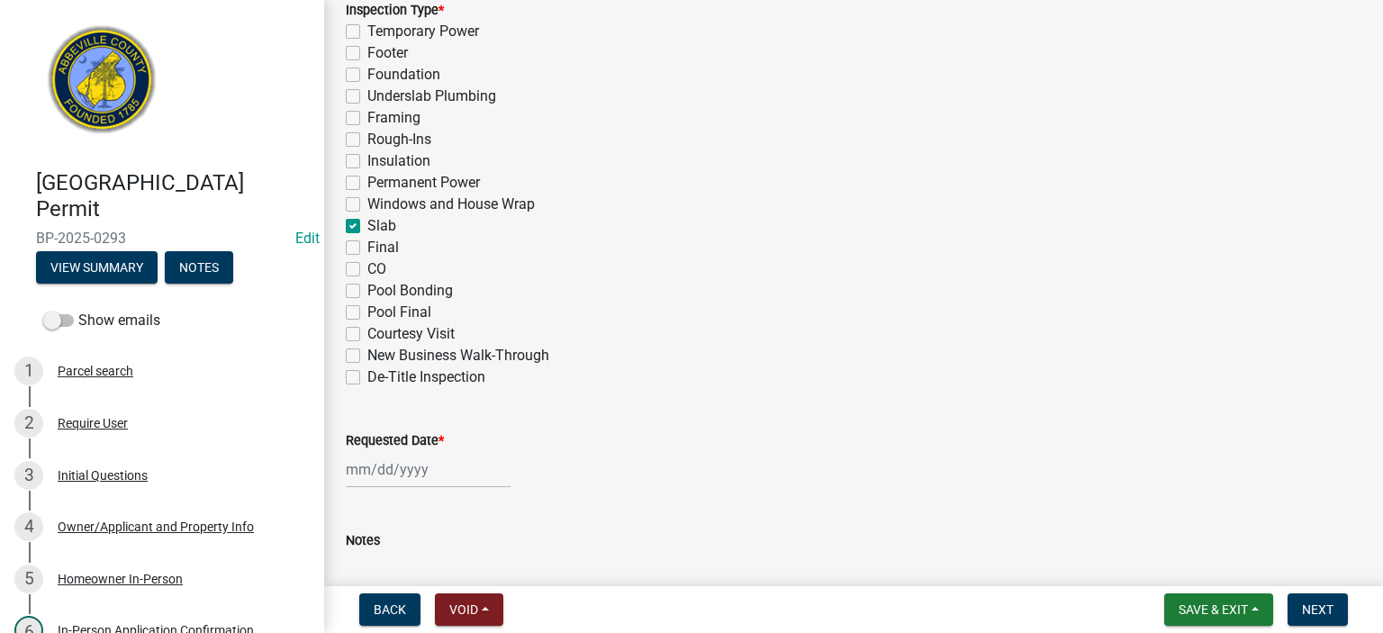
click at [447, 472] on input "Requested Date *" at bounding box center [428, 469] width 165 height 37
select select "9"
select select "2025"
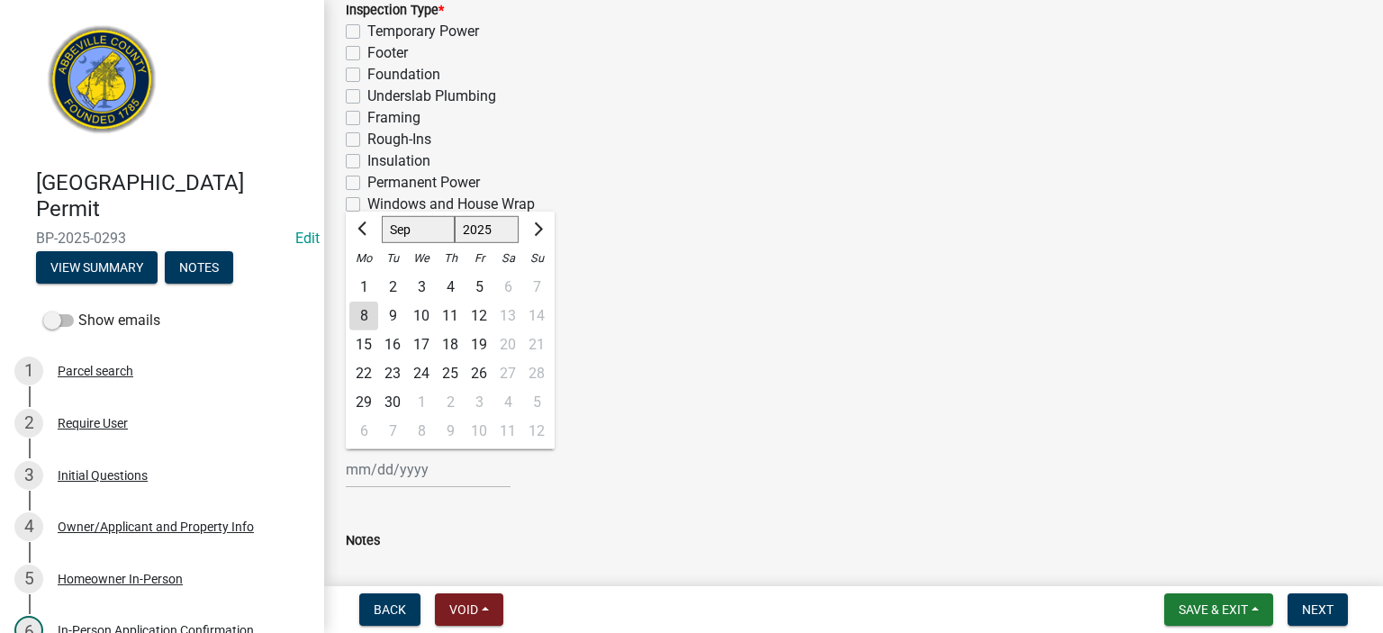
click at [371, 309] on div "8" at bounding box center [363, 316] width 29 height 29
type input "[DATE]"
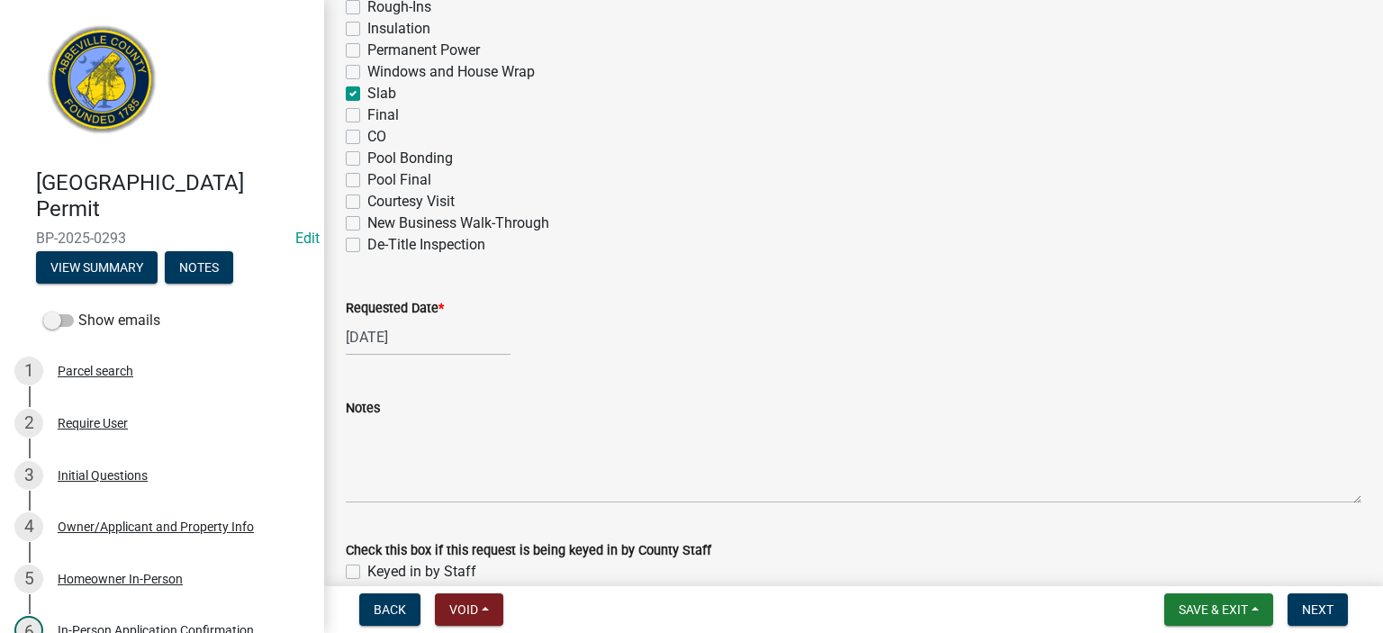
scroll to position [1159, 0]
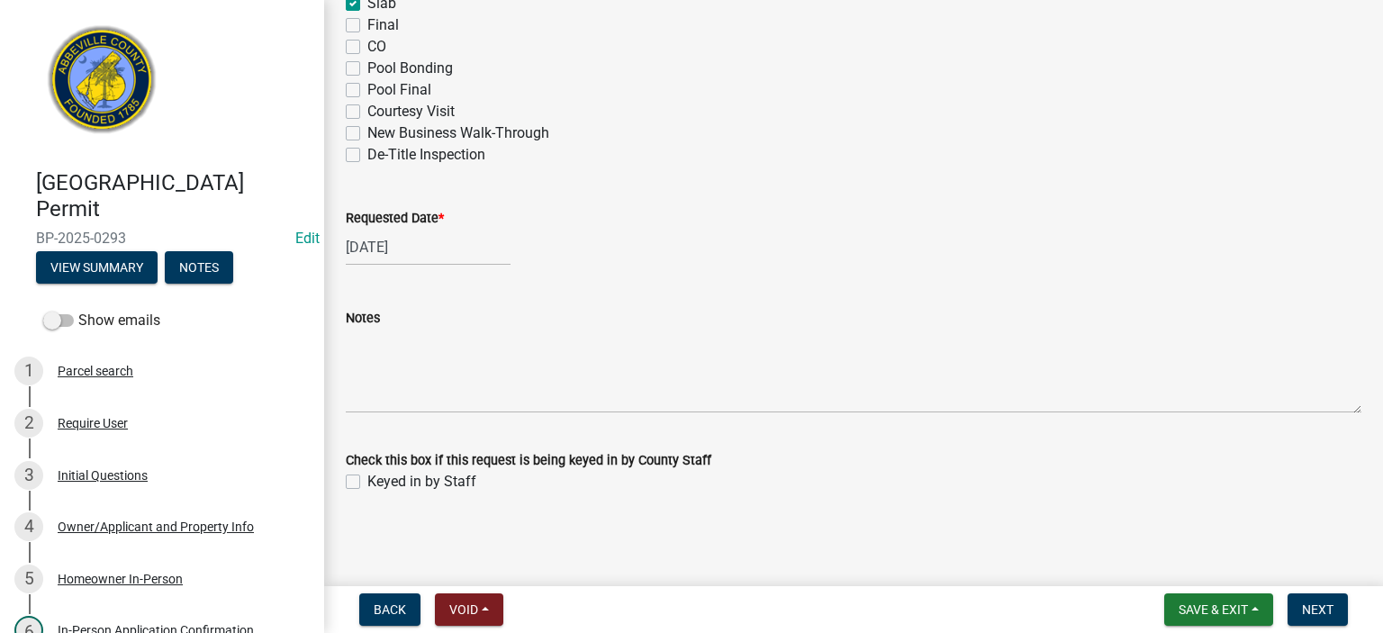
click at [367, 479] on label "Keyed in by Staff" at bounding box center [421, 482] width 109 height 22
click at [367, 479] on input "Keyed in by Staff" at bounding box center [373, 477] width 12 height 12
checkbox input "true"
click at [1318, 608] on span "Next" at bounding box center [1318, 609] width 32 height 14
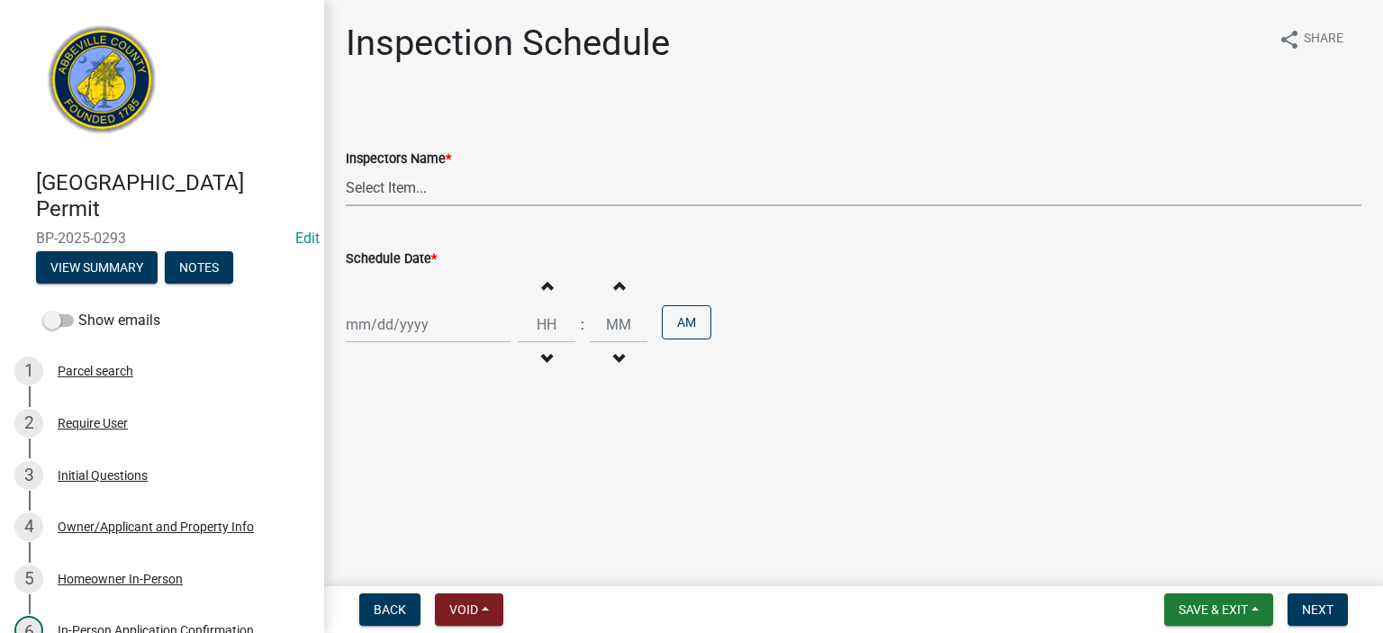
click at [479, 194] on select "Select Item... [EMAIL_ADDRESS][DOMAIN_NAME] ([PERSON_NAME]) [EMAIL_ADDRESS][DOM…" at bounding box center [854, 187] width 1016 height 37
select select "56be3ac8-4e2d-49a7-9260-658958e29c03"
click at [346, 169] on select "Select Item... [EMAIL_ADDRESS][DOMAIN_NAME] ([PERSON_NAME]) [EMAIL_ADDRESS][DOM…" at bounding box center [854, 187] width 1016 height 37
select select "9"
select select "2025"
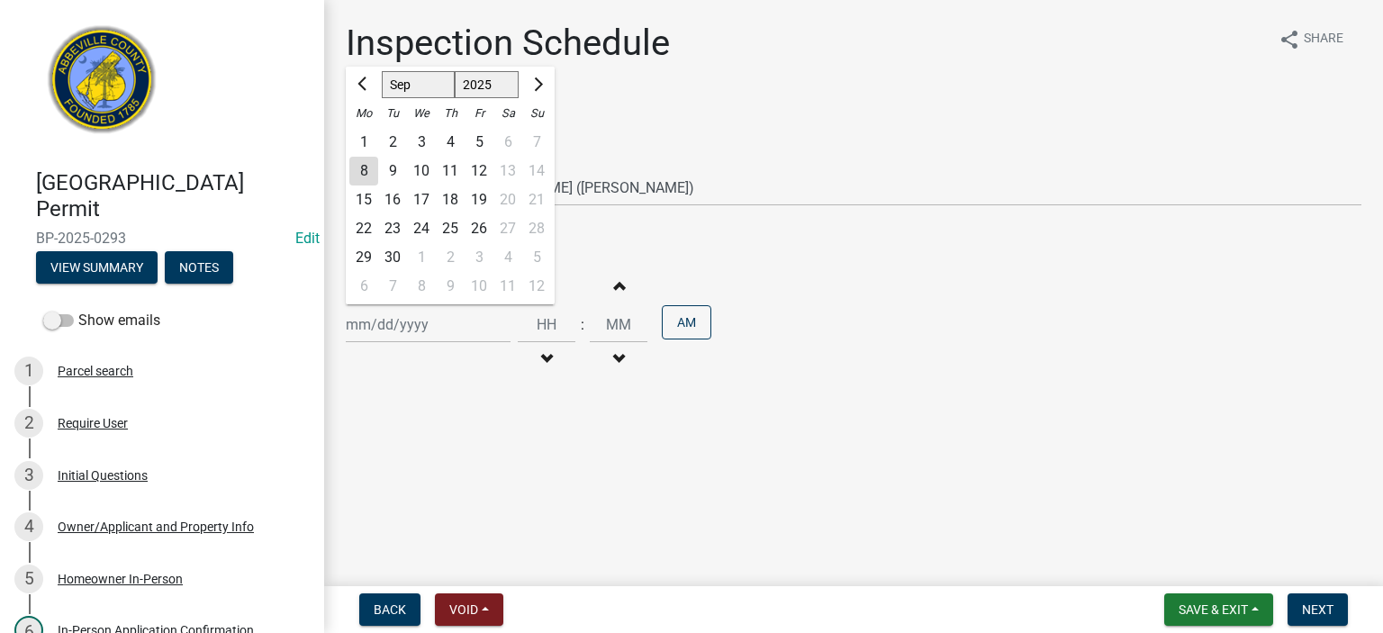
click at [463, 330] on div "[PERSON_NAME] Feb Mar Apr [PERSON_NAME][DATE] Oct Nov [DATE] 1526 1527 1528 152…" at bounding box center [428, 324] width 165 height 37
click at [353, 165] on div "8" at bounding box center [363, 171] width 29 height 29
type input "[DATE]"
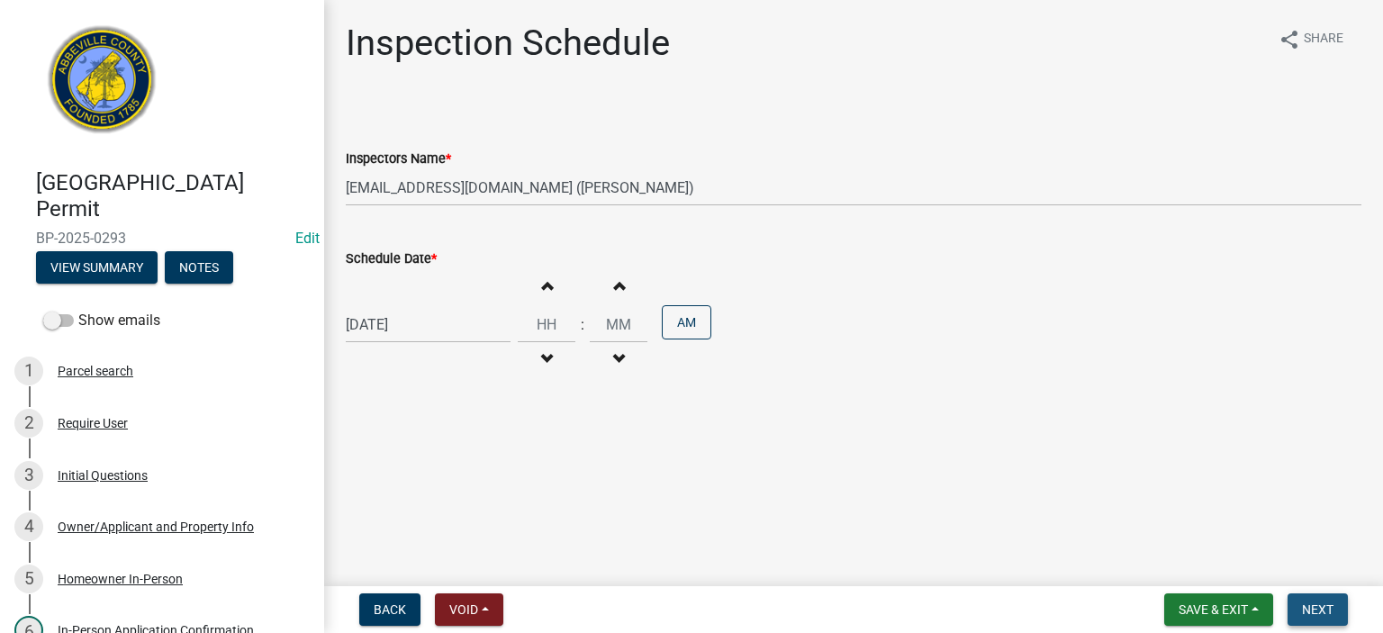
click at [1317, 597] on button "Next" at bounding box center [1318, 609] width 60 height 32
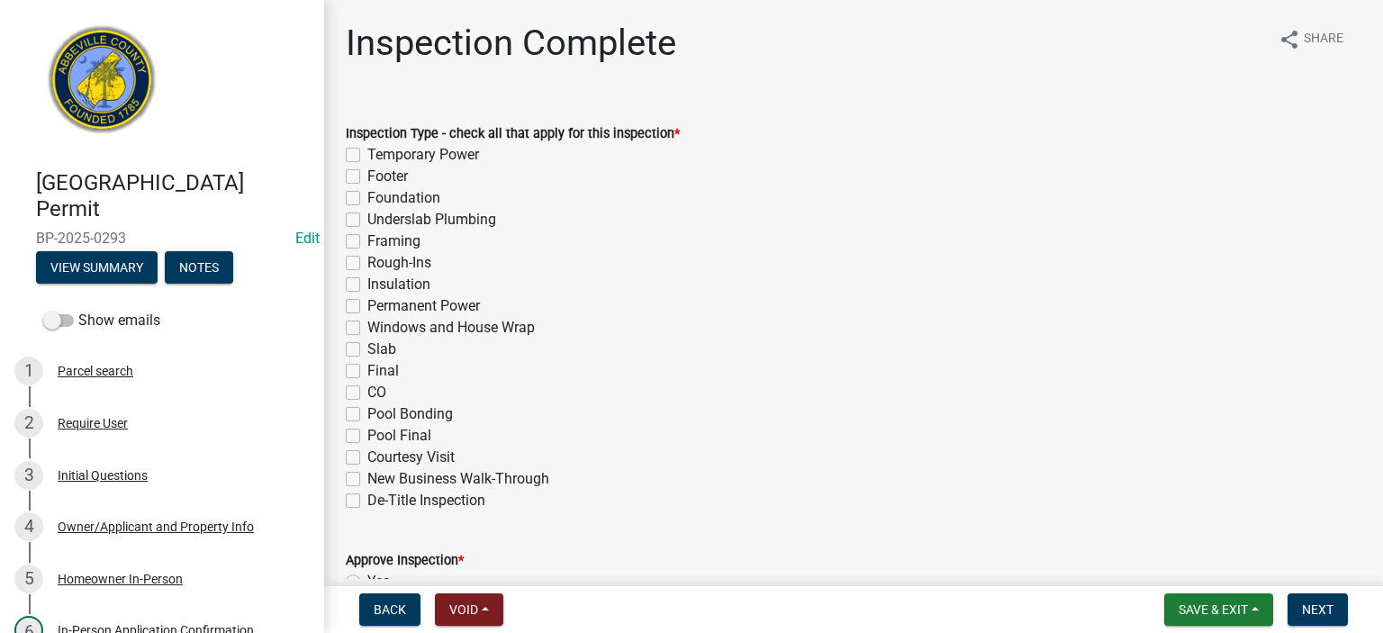
click at [367, 348] on label "Slab" at bounding box center [381, 350] width 29 height 22
click at [367, 348] on input "Slab" at bounding box center [373, 345] width 12 height 12
checkbox input "true"
checkbox input "false"
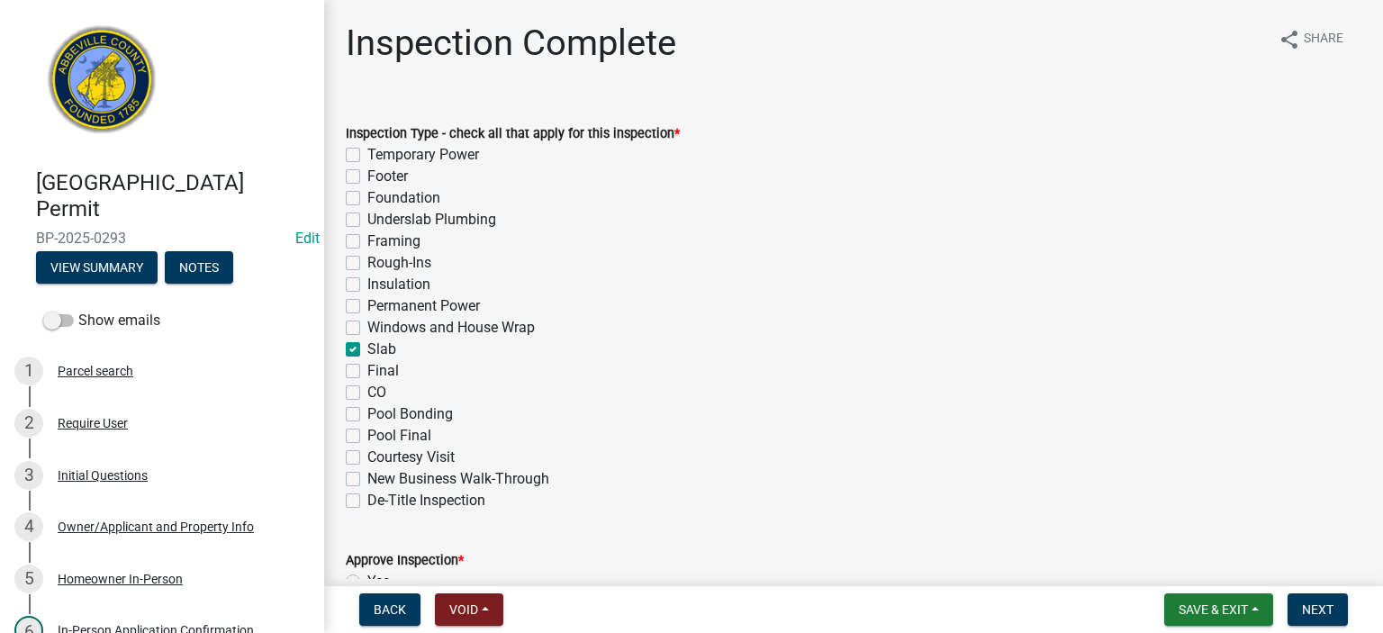
checkbox input "false"
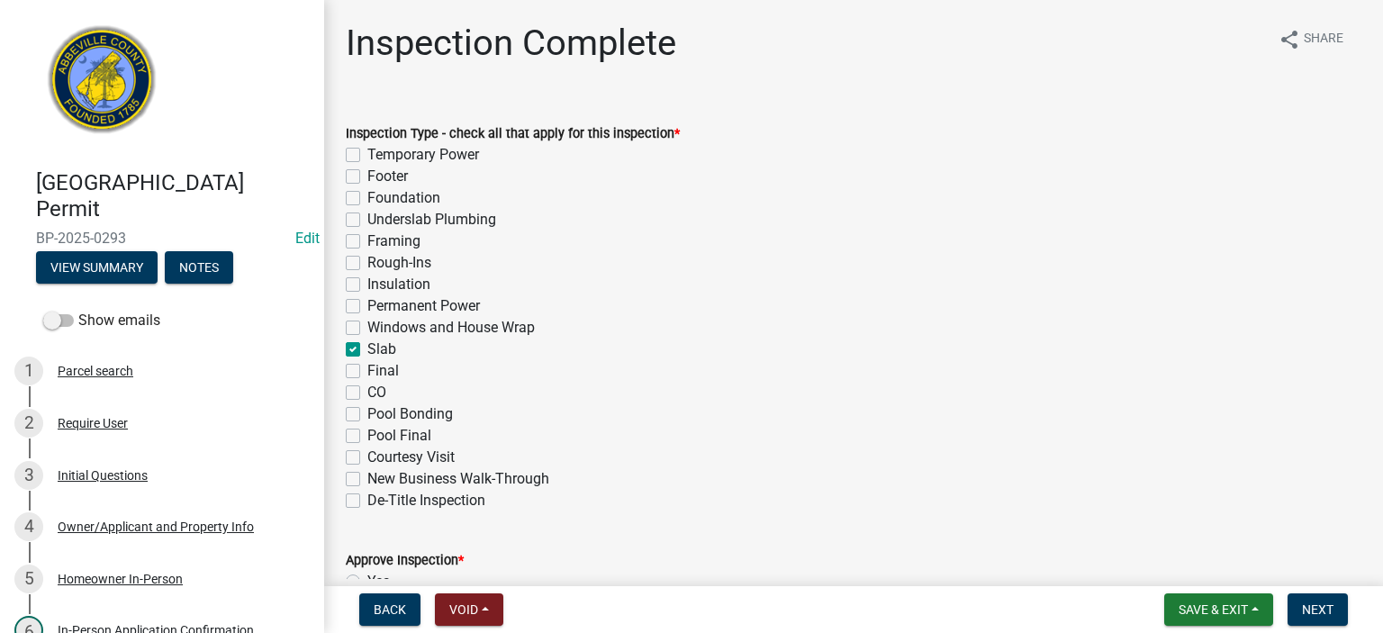
checkbox input "false"
checkbox input "true"
checkbox input "false"
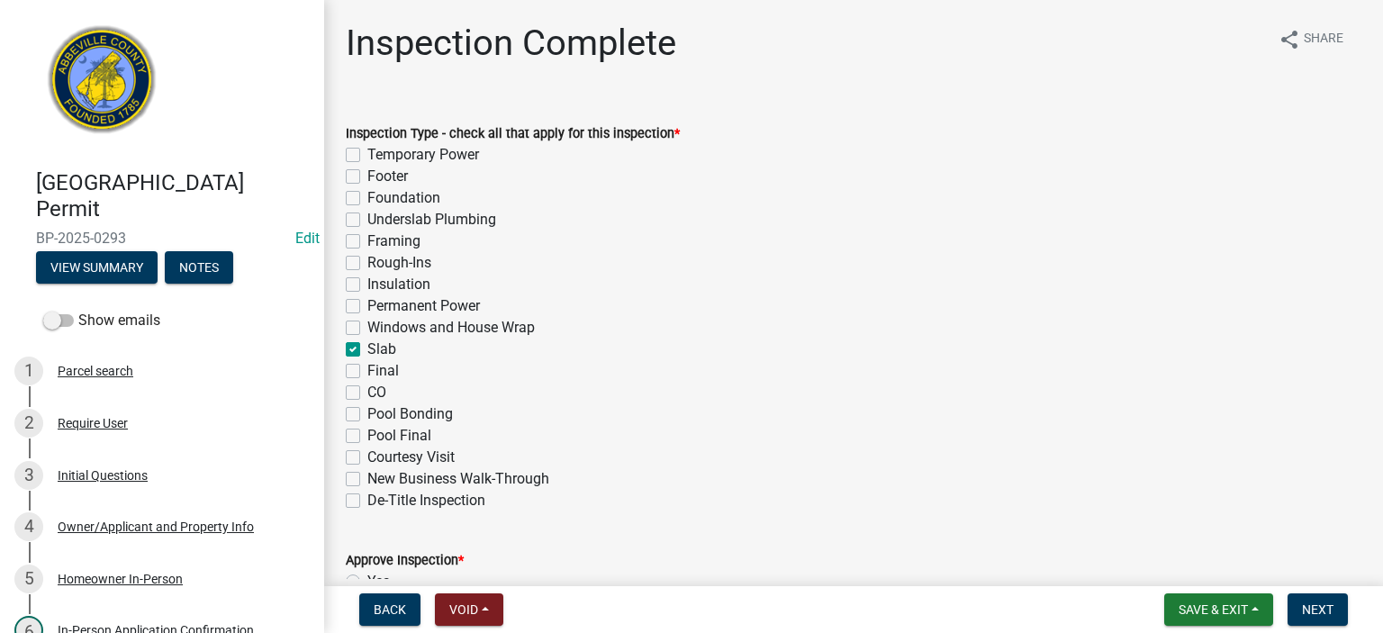
checkbox input "false"
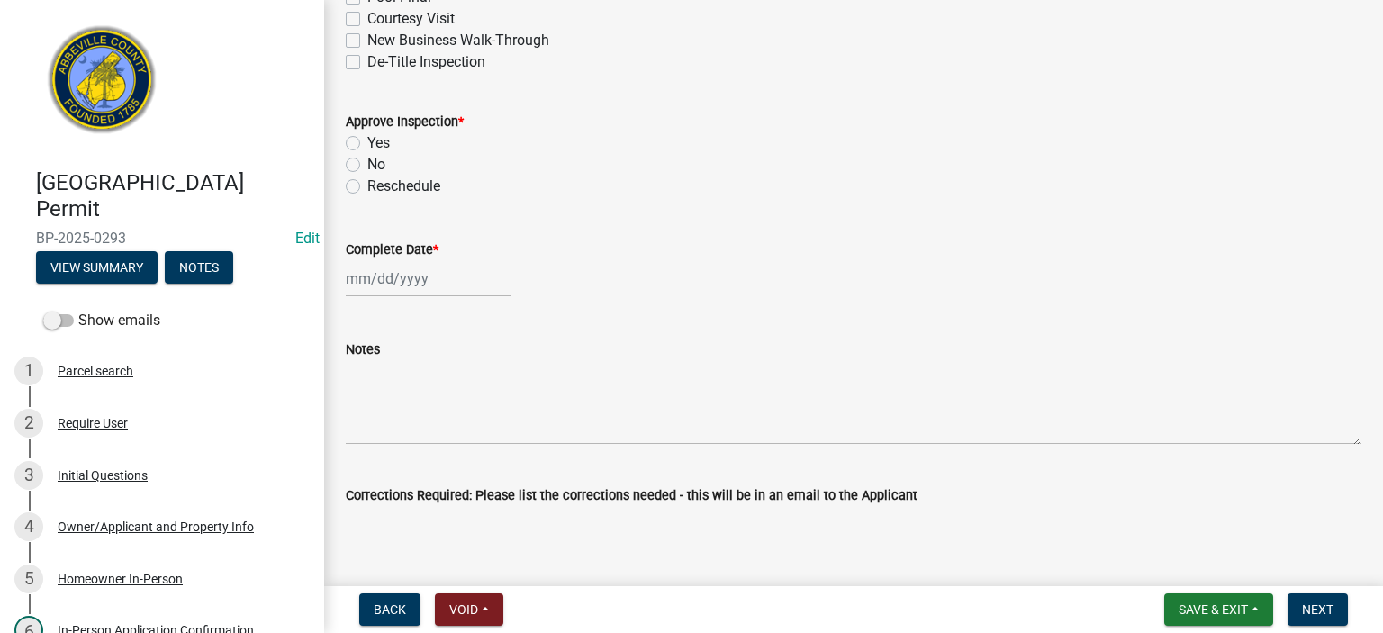
scroll to position [468, 0]
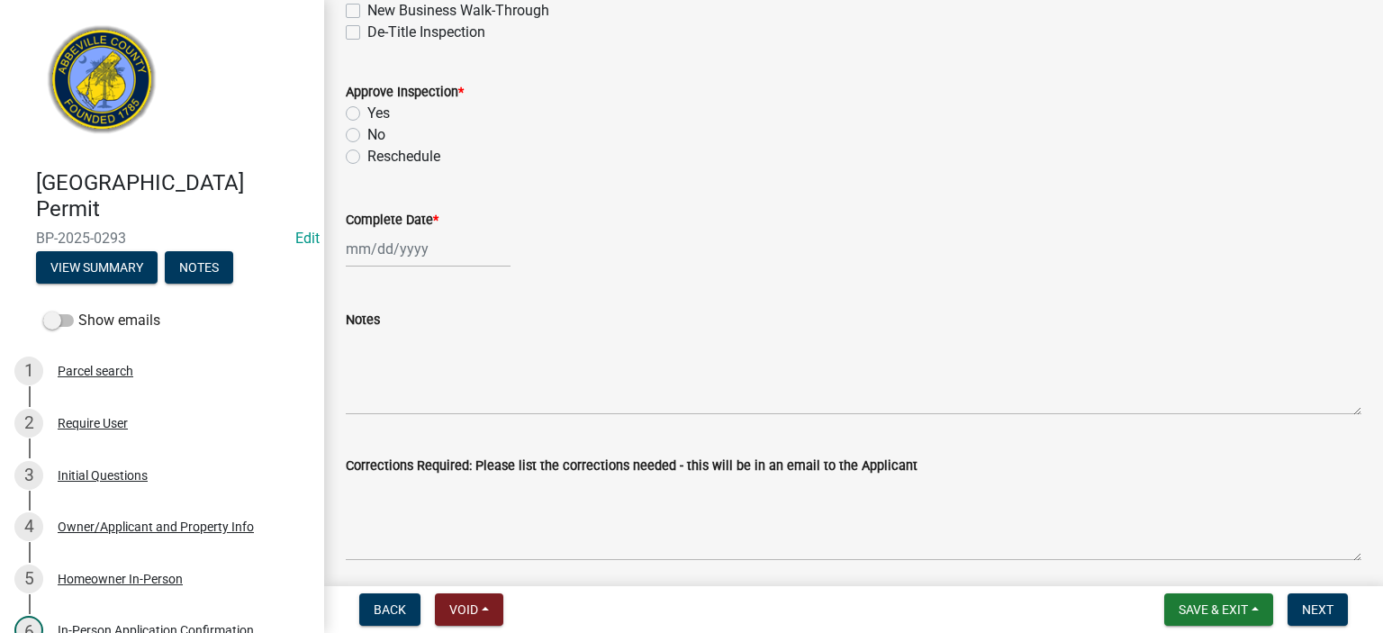
click at [358, 111] on div "Yes" at bounding box center [854, 114] width 1016 height 22
click at [367, 114] on label "Yes" at bounding box center [378, 114] width 23 height 22
click at [367, 114] on input "Yes" at bounding box center [373, 109] width 12 height 12
radio input "true"
click at [459, 256] on div at bounding box center [428, 248] width 165 height 37
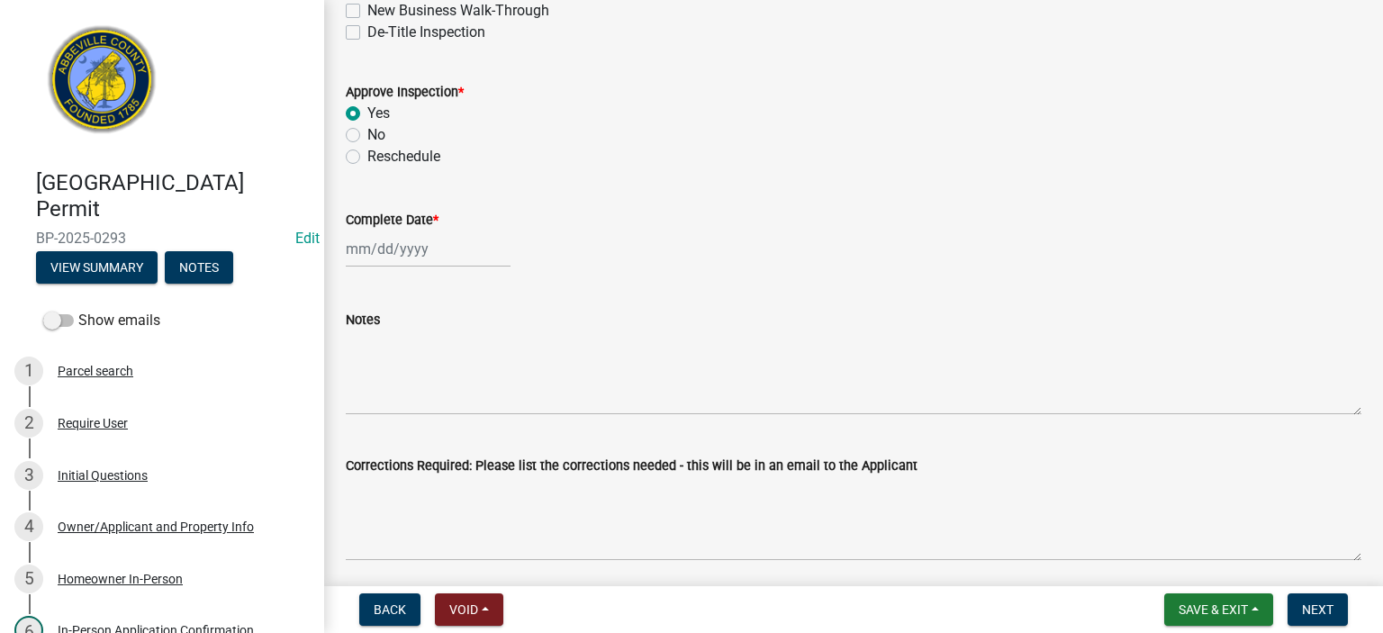
select select "9"
select select "2025"
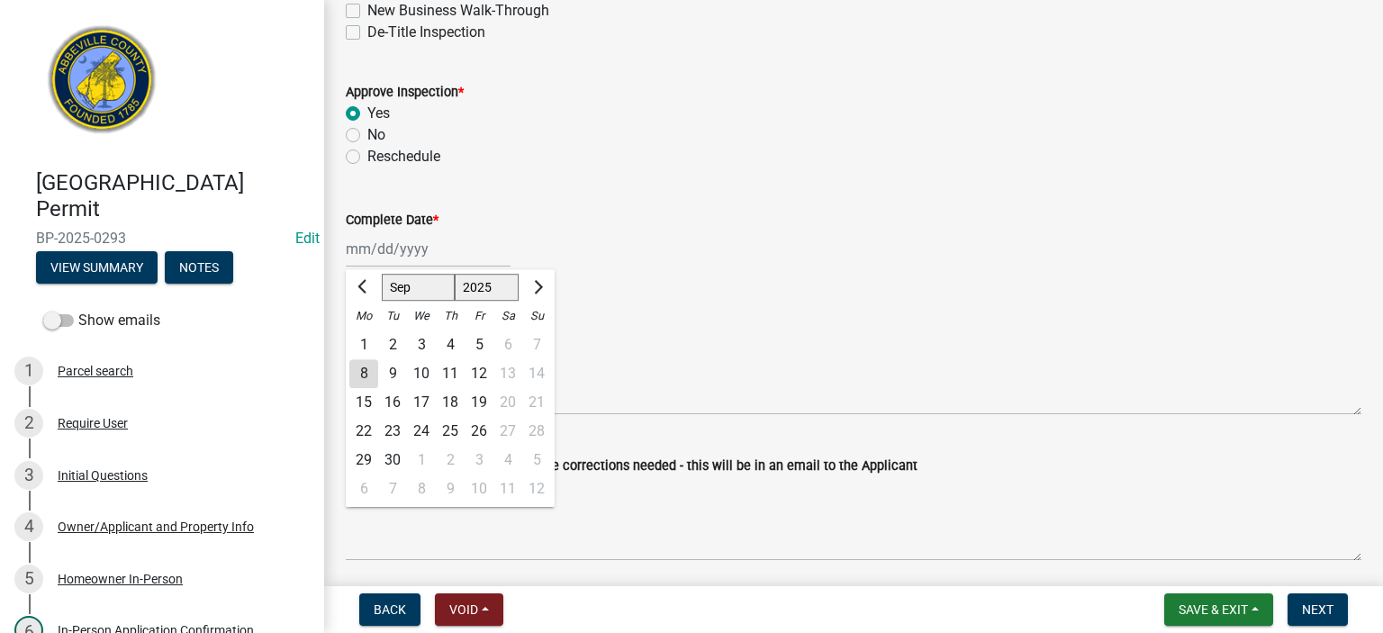
click at [358, 369] on div "8" at bounding box center [363, 373] width 29 height 29
type input "[DATE]"
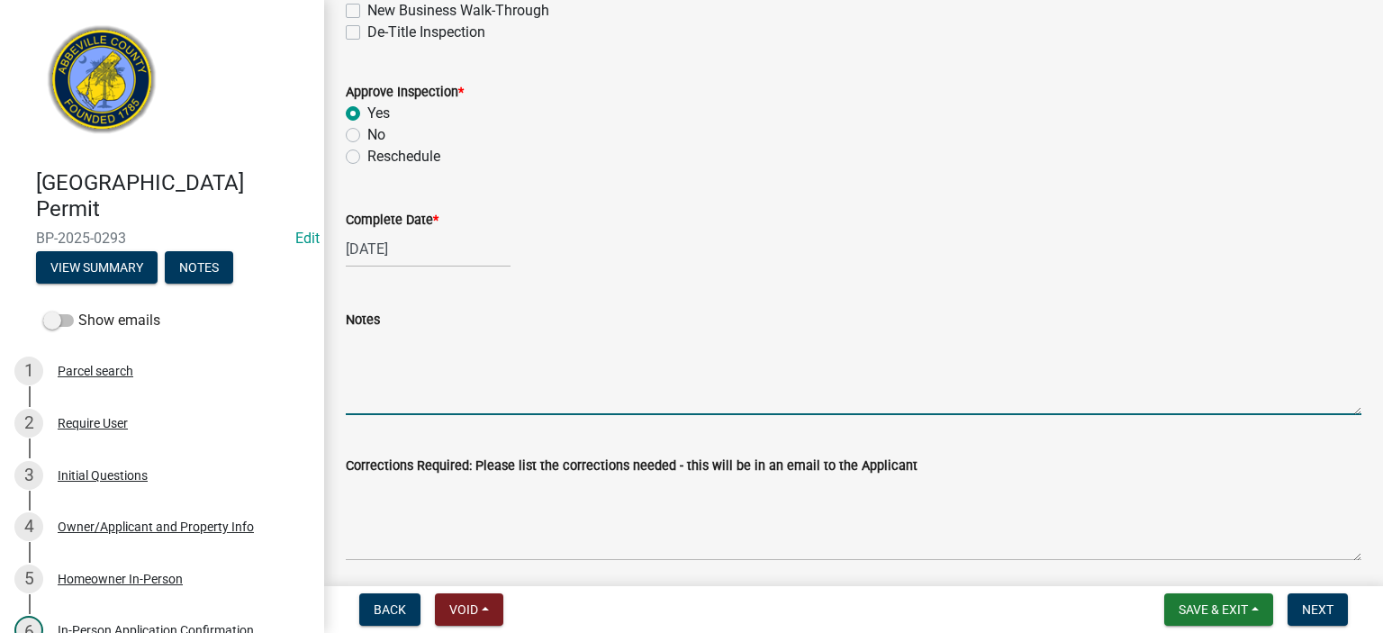
click at [400, 363] on textarea "Notes" at bounding box center [854, 372] width 1016 height 85
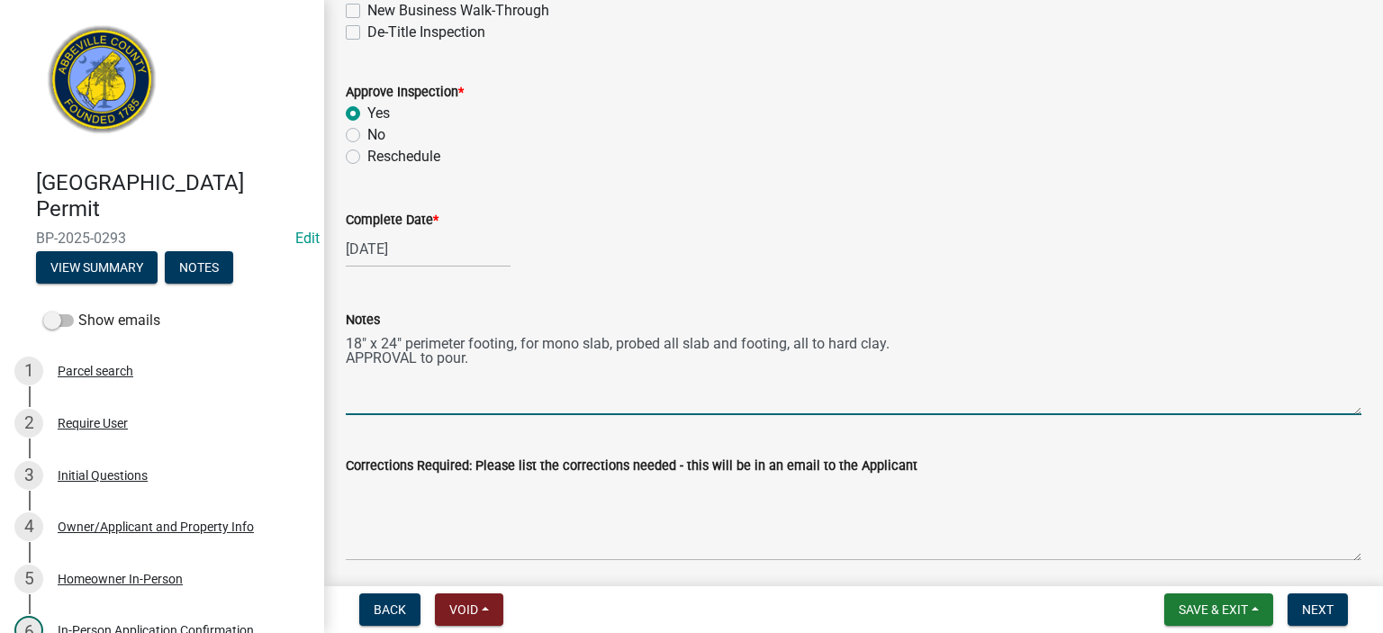
type textarea "18" x 24" perimeter footing, for mono slab, probed all slab and footing, all to…"
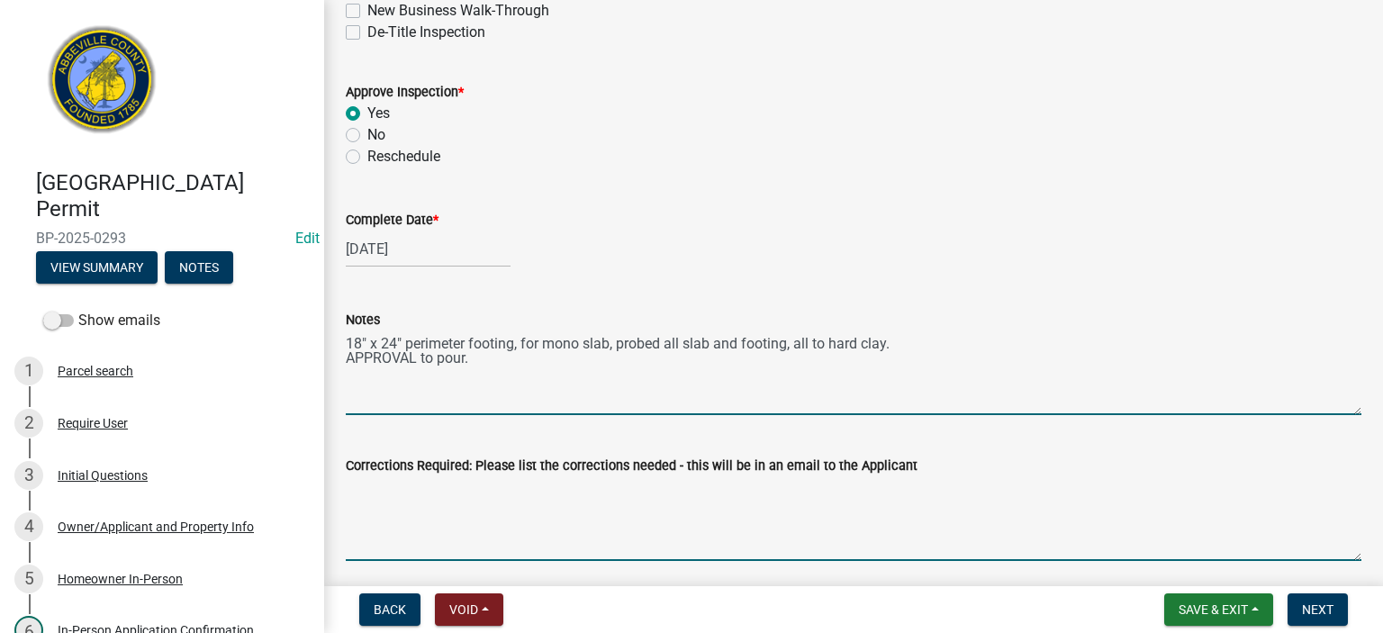
click at [576, 495] on textarea "Corrections Required: Please list the corrections needed - this will be in an e…" at bounding box center [854, 518] width 1016 height 85
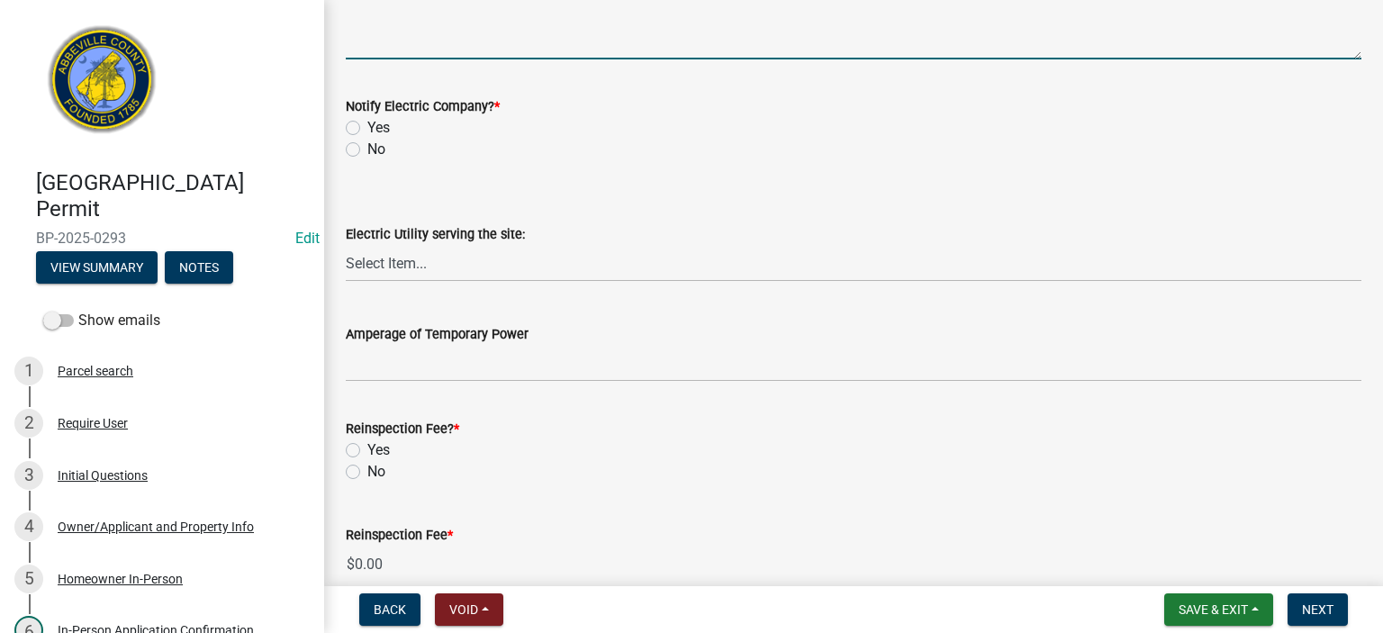
scroll to position [1008, 0]
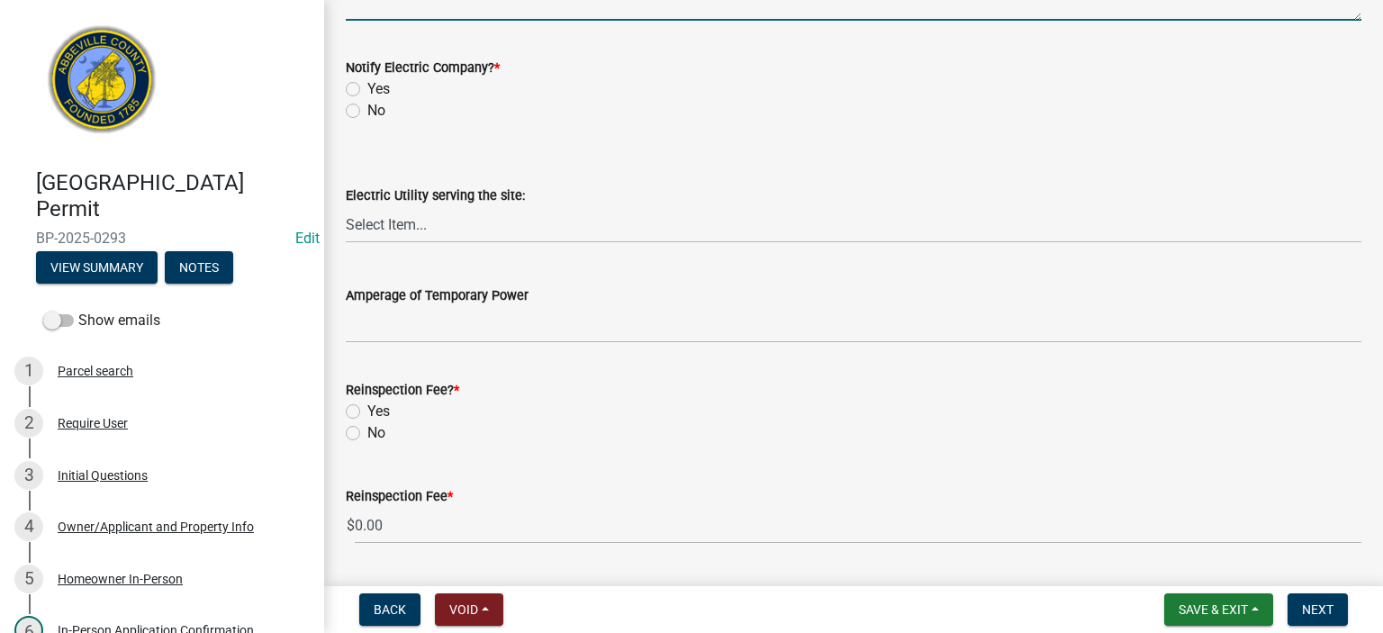
type textarea "none"
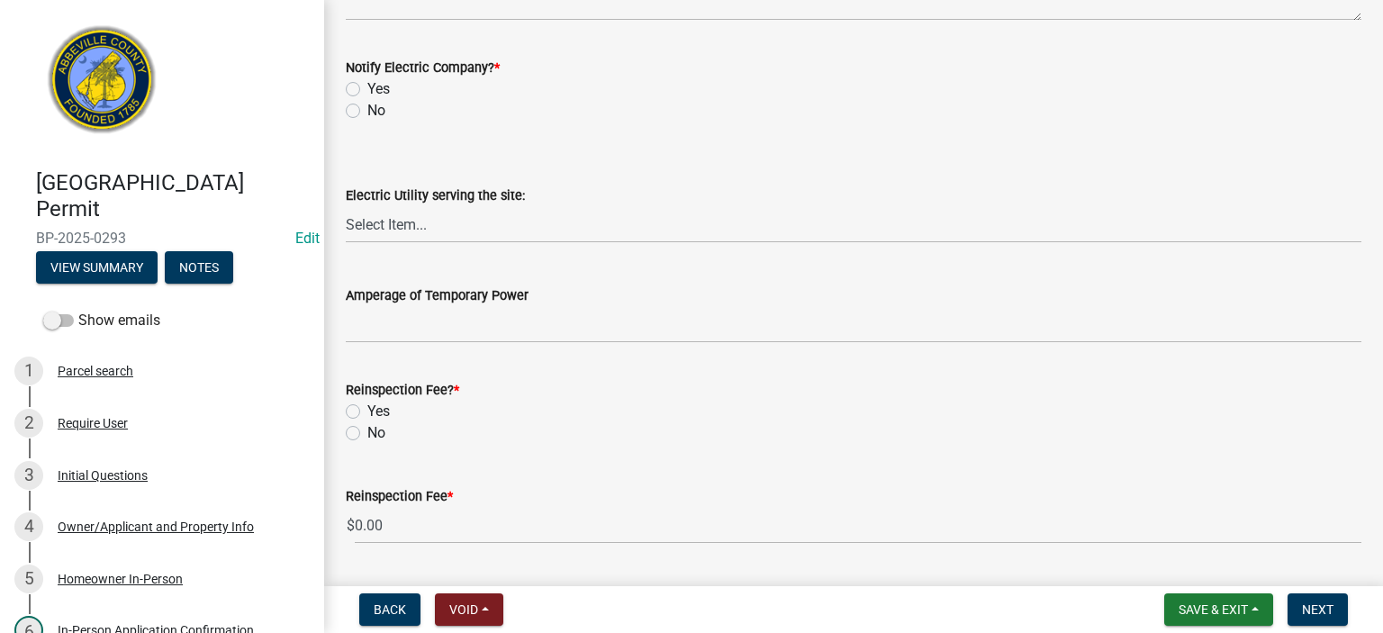
click at [367, 112] on label "No" at bounding box center [376, 111] width 18 height 22
click at [367, 112] on input "No" at bounding box center [373, 106] width 12 height 12
radio input "true"
click at [367, 428] on label "No" at bounding box center [376, 433] width 18 height 22
click at [367, 428] on input "No" at bounding box center [373, 428] width 12 height 12
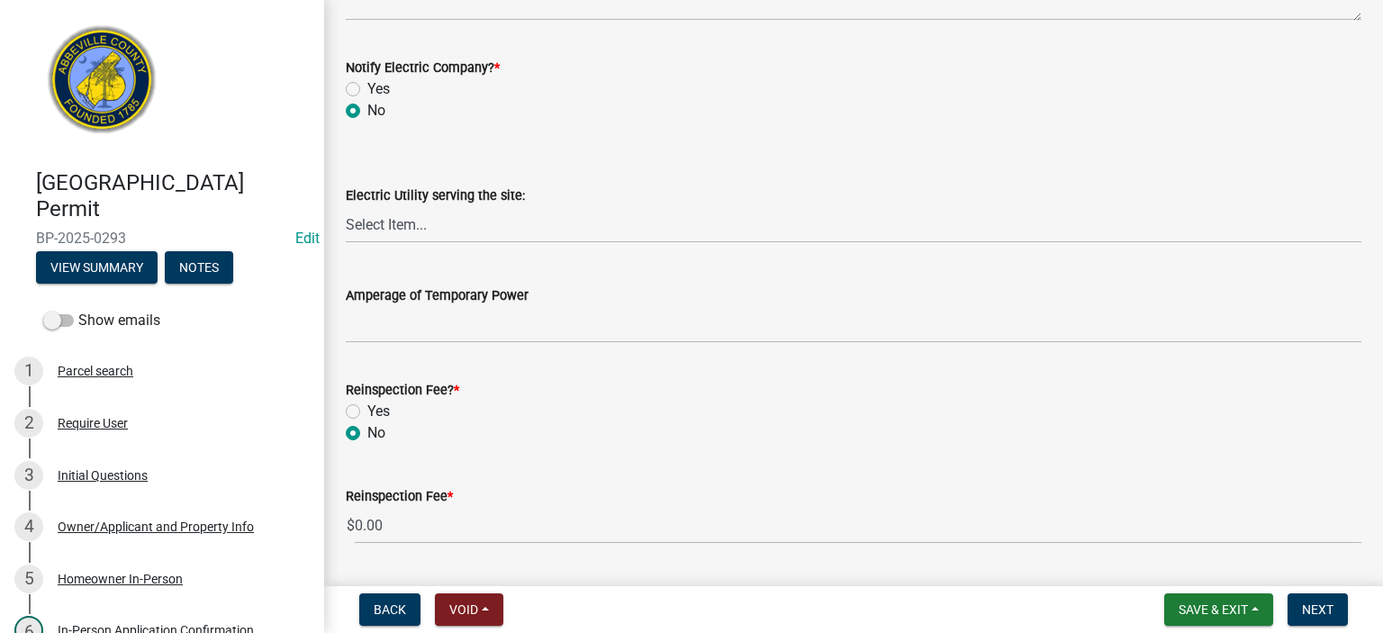
radio input "true"
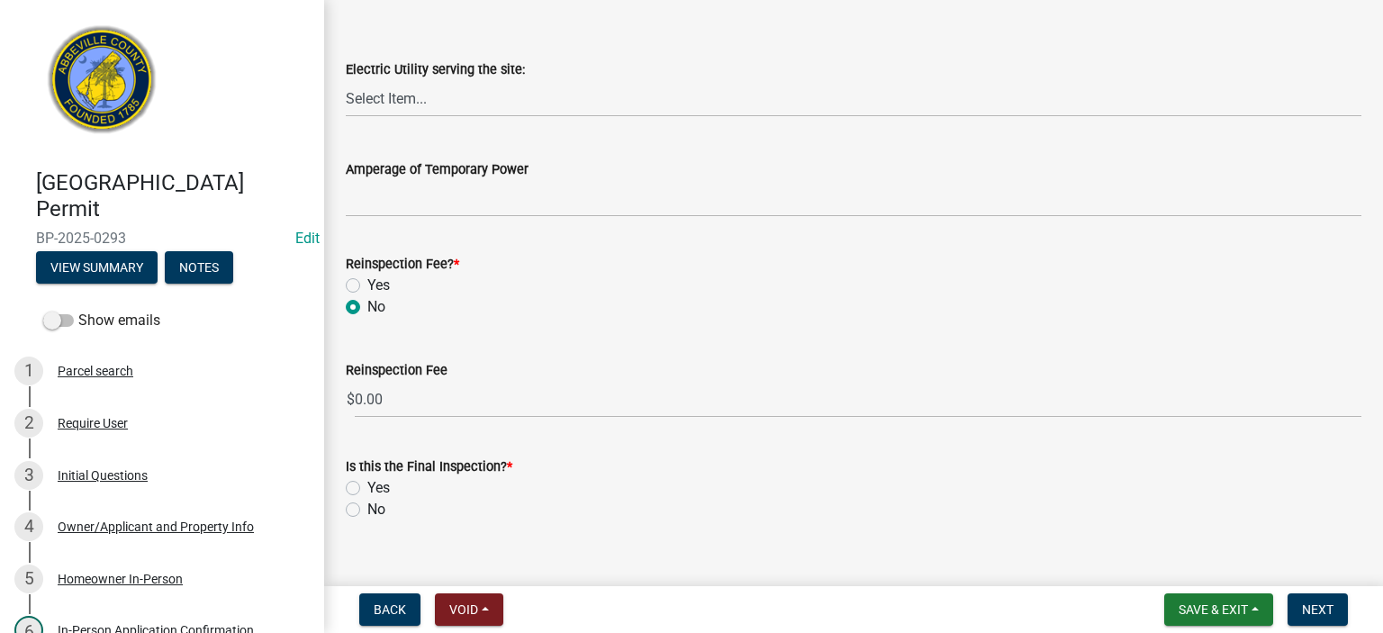
scroll to position [1162, 0]
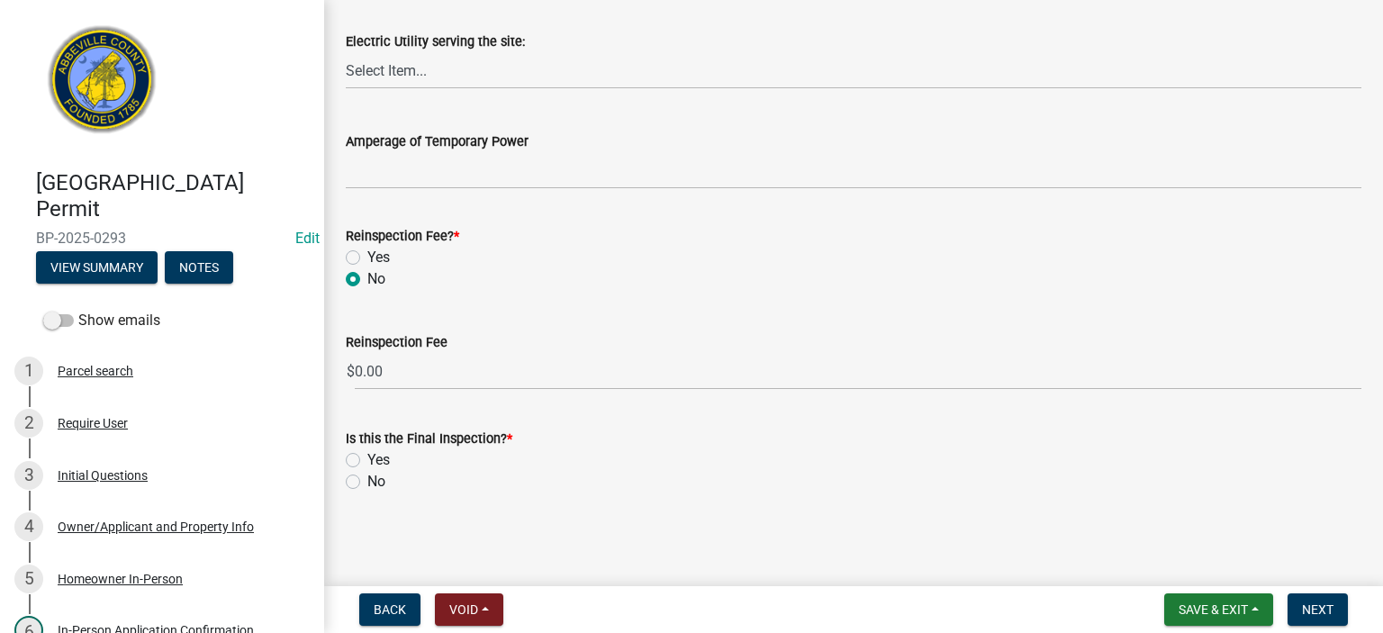
drag, startPoint x: 357, startPoint y: 481, endPoint x: 371, endPoint y: 487, distance: 15.7
click at [367, 480] on label "No" at bounding box center [376, 482] width 18 height 22
click at [367, 480] on input "No" at bounding box center [373, 477] width 12 height 12
radio input "true"
click at [1314, 602] on span "Next" at bounding box center [1318, 609] width 32 height 14
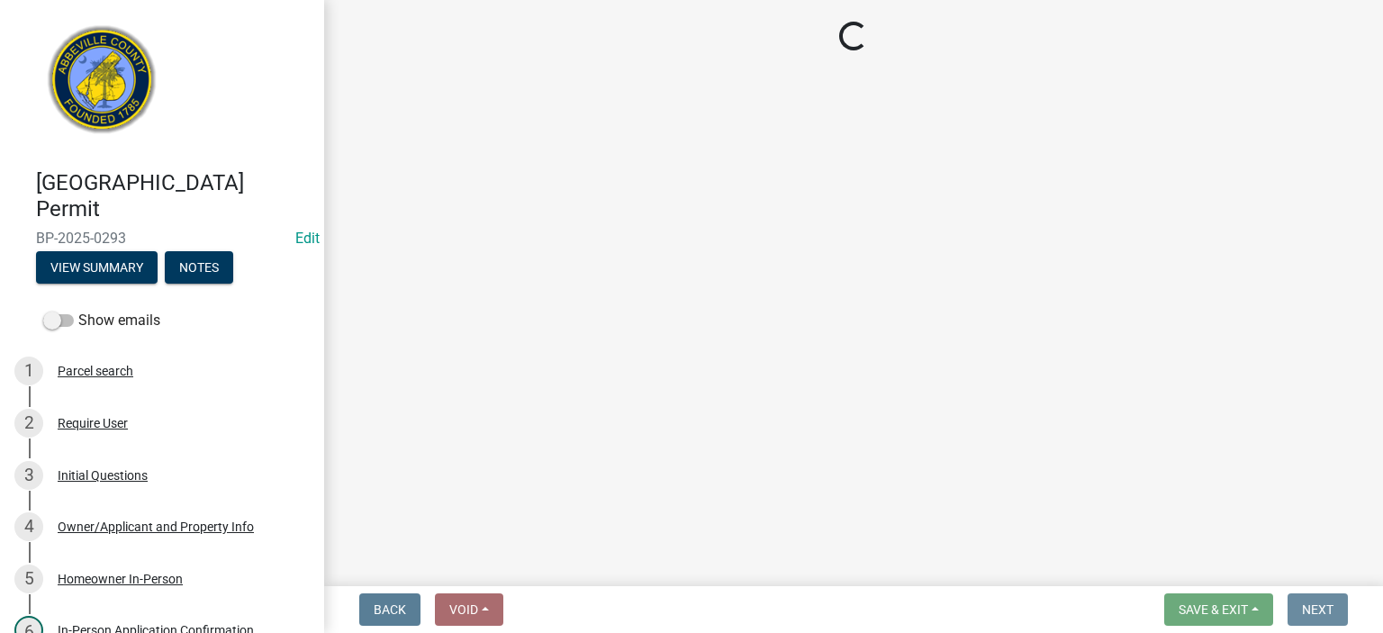
scroll to position [0, 0]
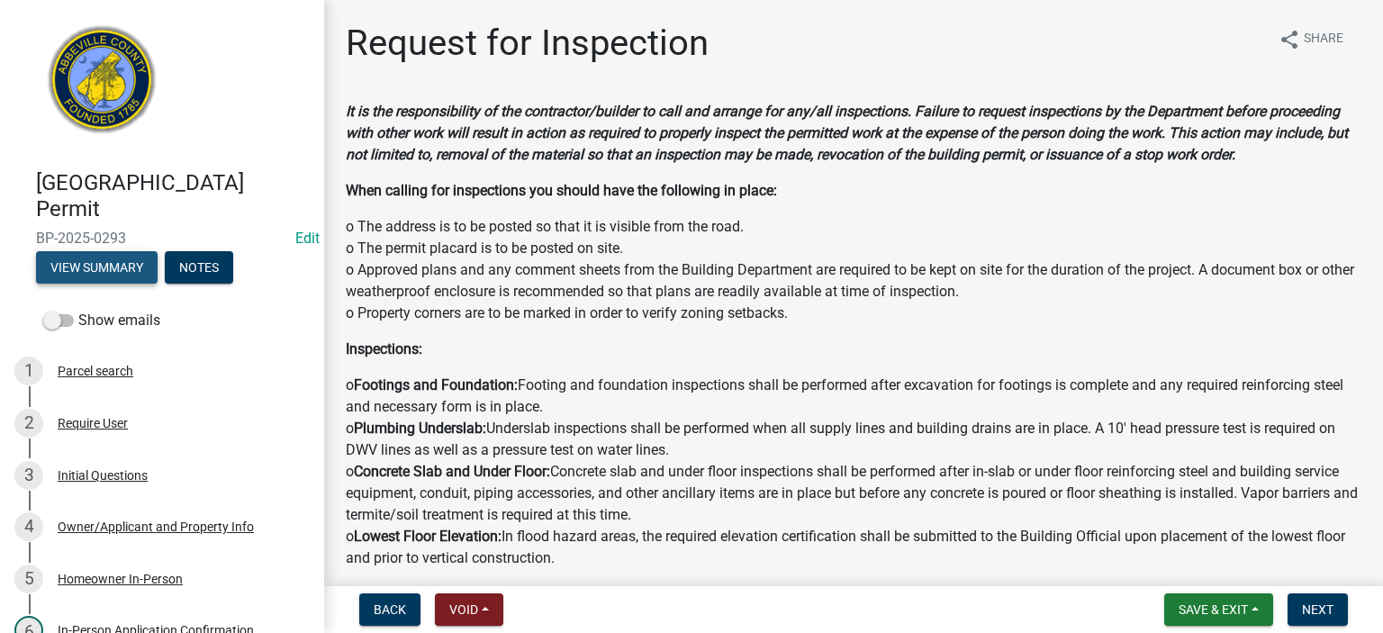
click at [108, 262] on button "View Summary" at bounding box center [97, 267] width 122 height 32
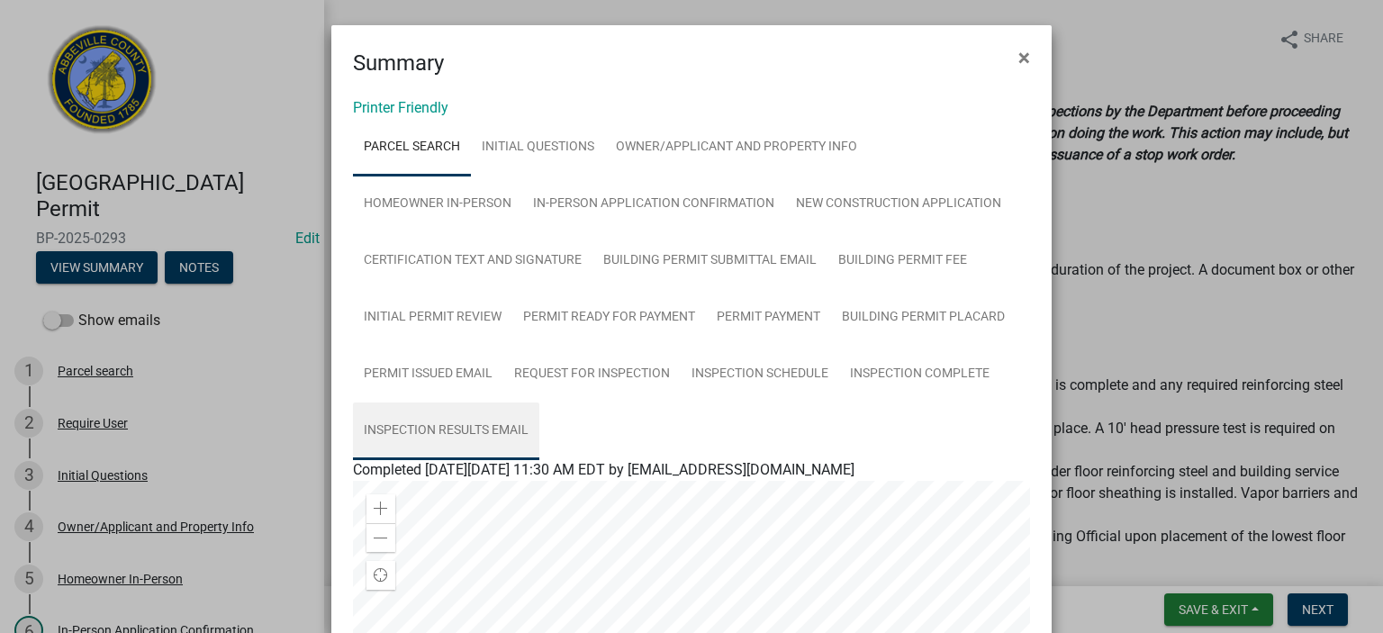
click at [455, 428] on link "Inspection Results Email" at bounding box center [446, 431] width 186 height 58
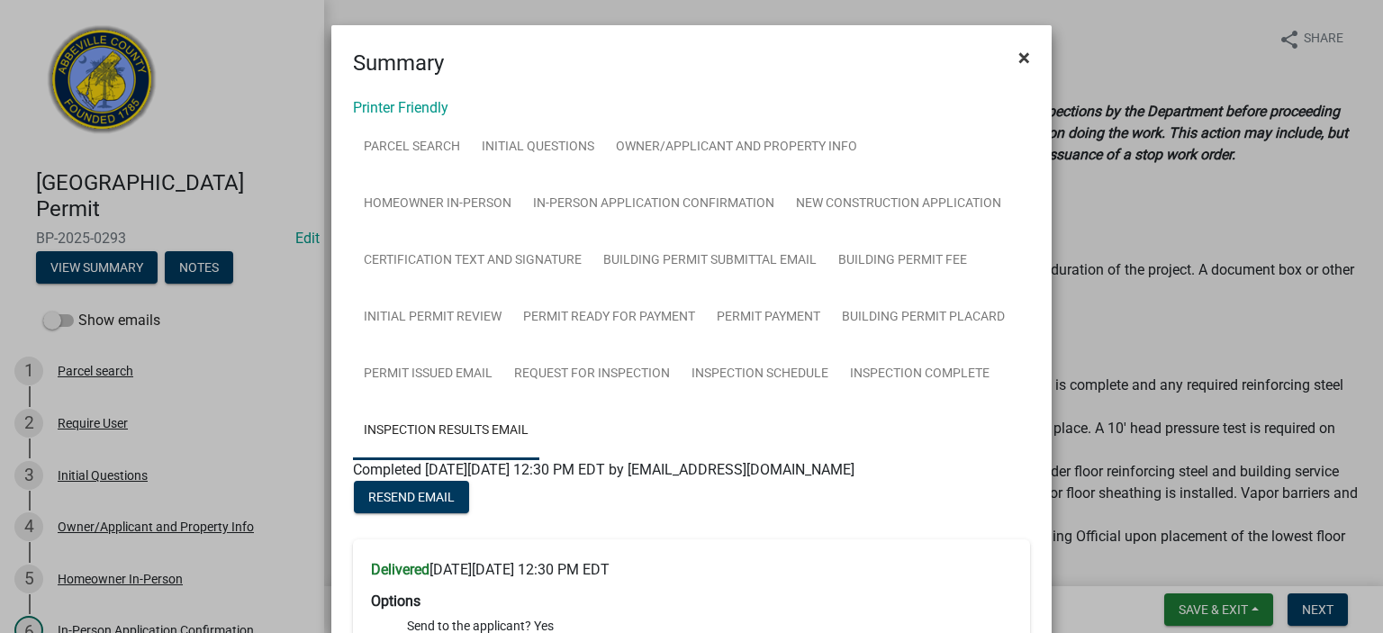
click at [1024, 57] on button "×" at bounding box center [1024, 57] width 41 height 50
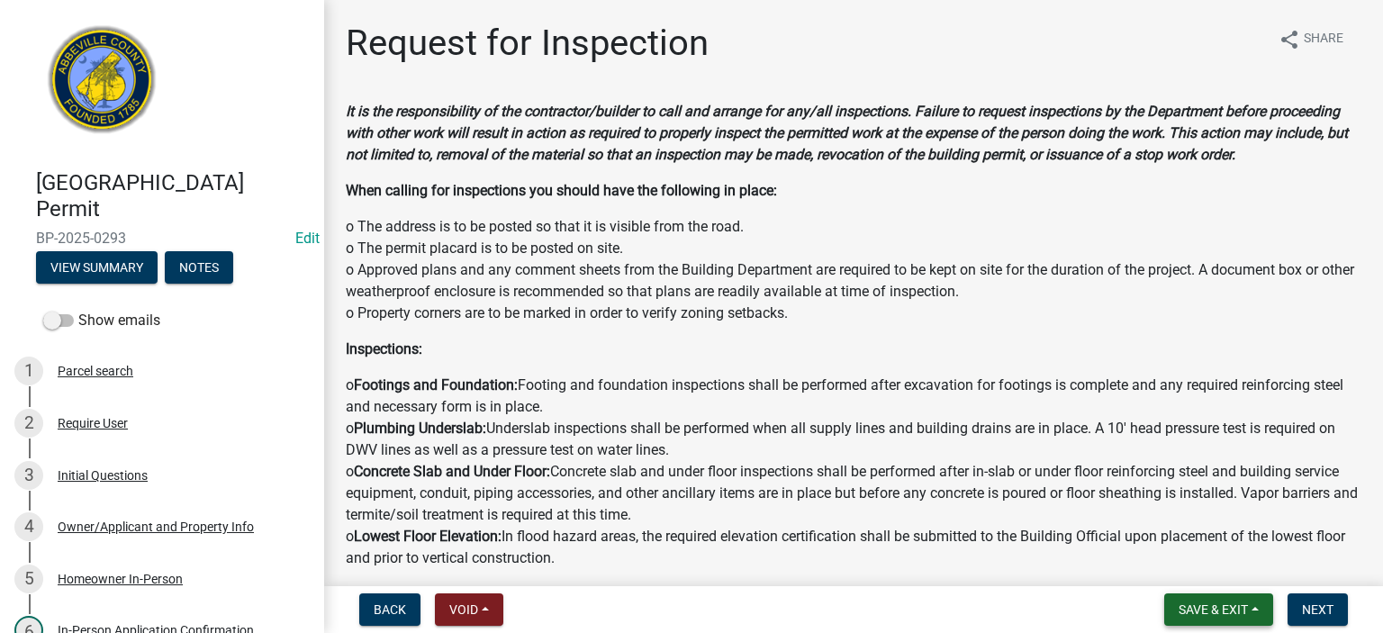
click at [1196, 606] on span "Save & Exit" at bounding box center [1213, 609] width 69 height 14
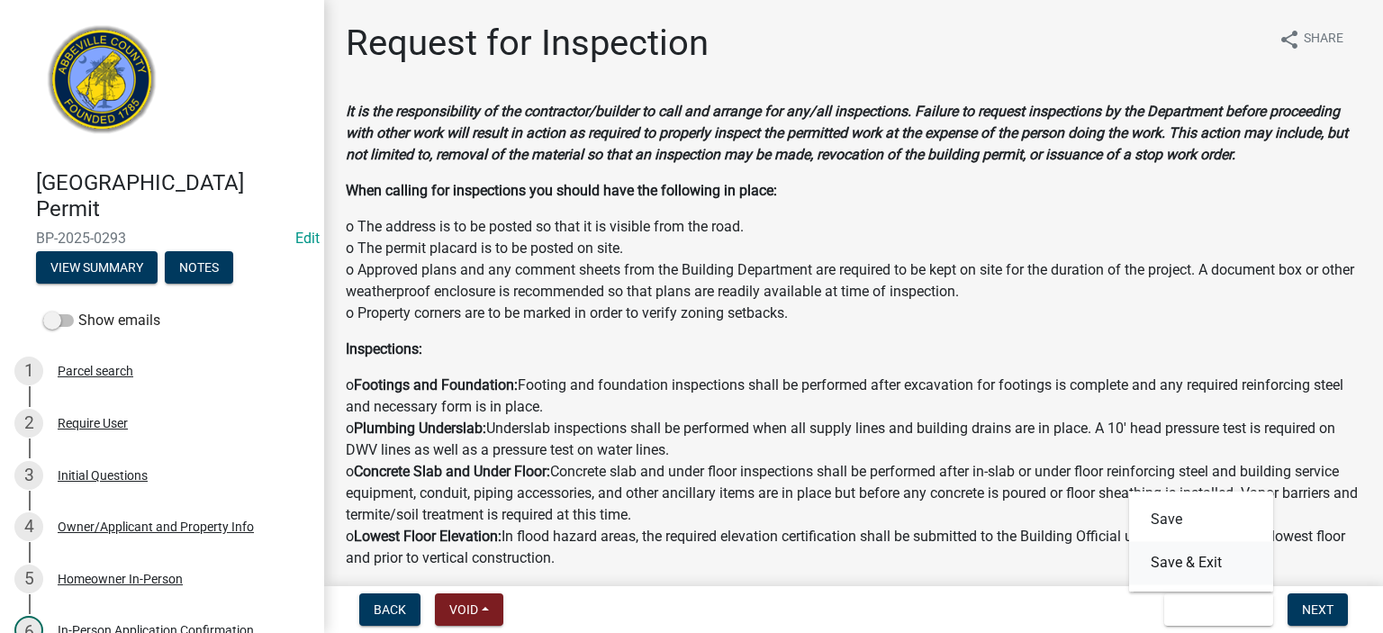
click at [1184, 559] on button "Save & Exit" at bounding box center [1201, 562] width 144 height 43
